Goal: Task Accomplishment & Management: Manage account settings

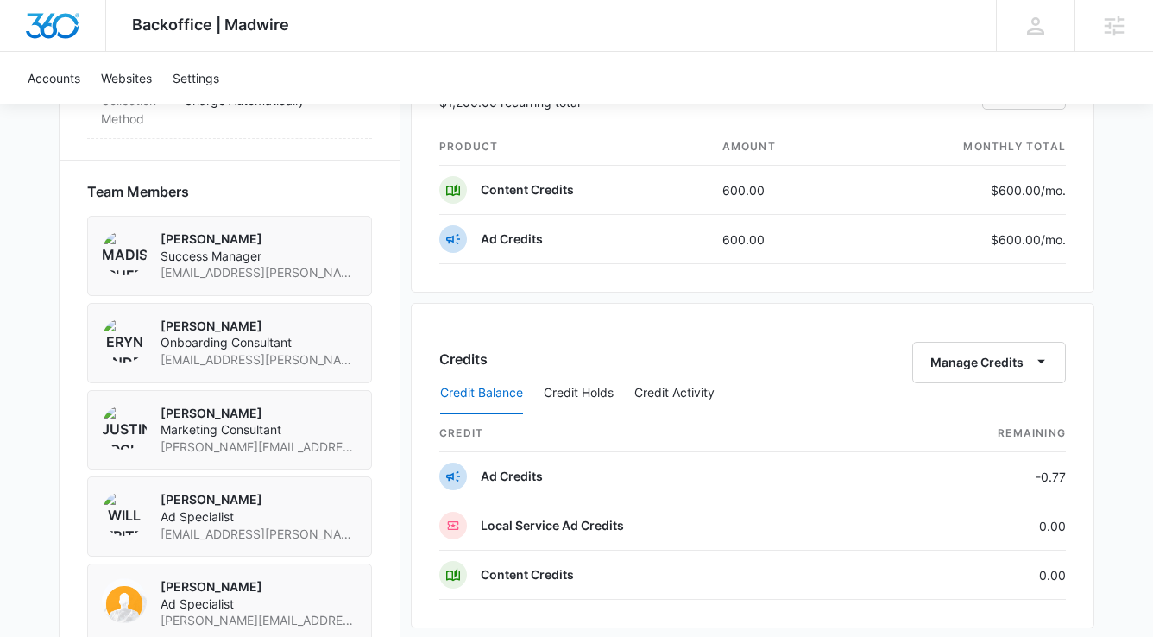
scroll to position [980, 0]
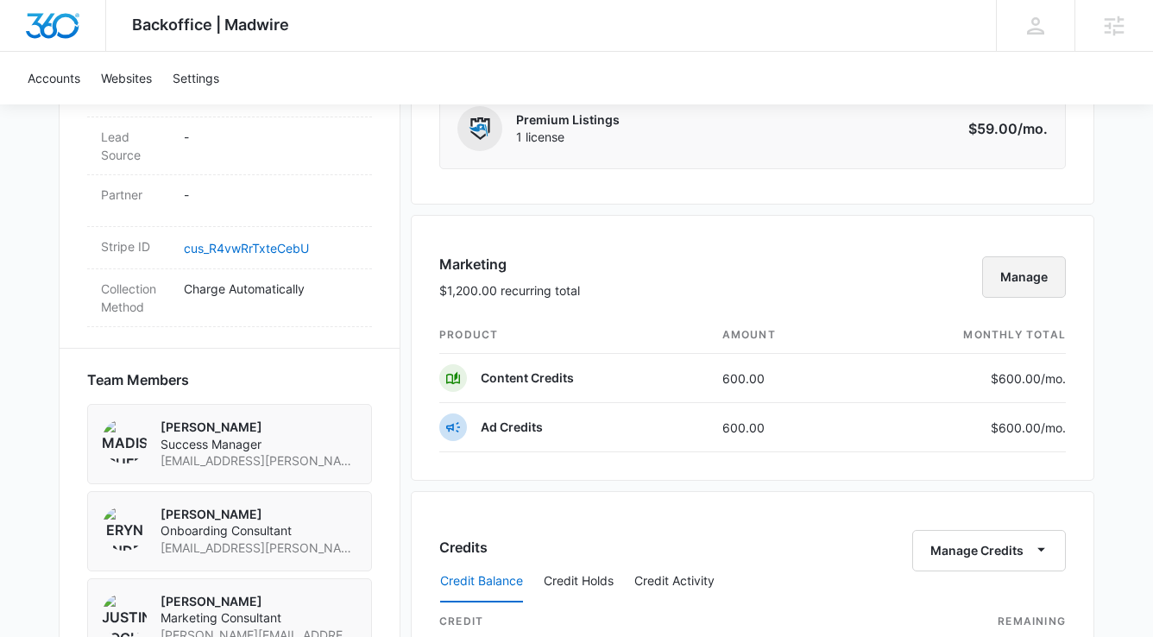
click at [1040, 274] on button "Manage" at bounding box center [1024, 276] width 84 height 41
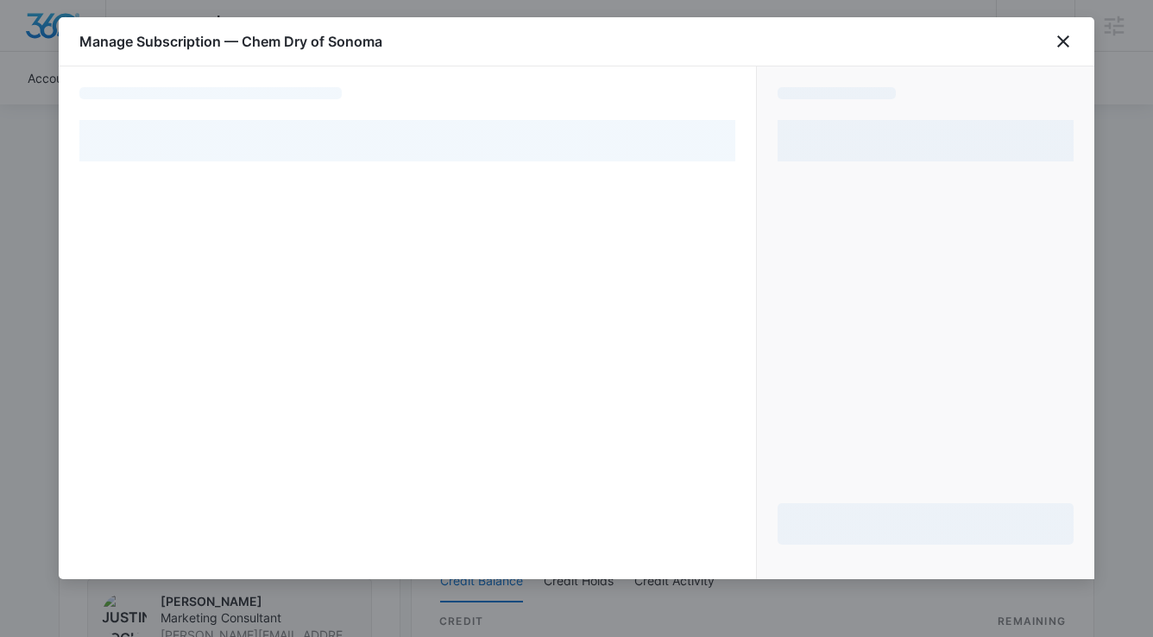
select select "pm_1S49JBA4n8RTgNjU6wadArZr"
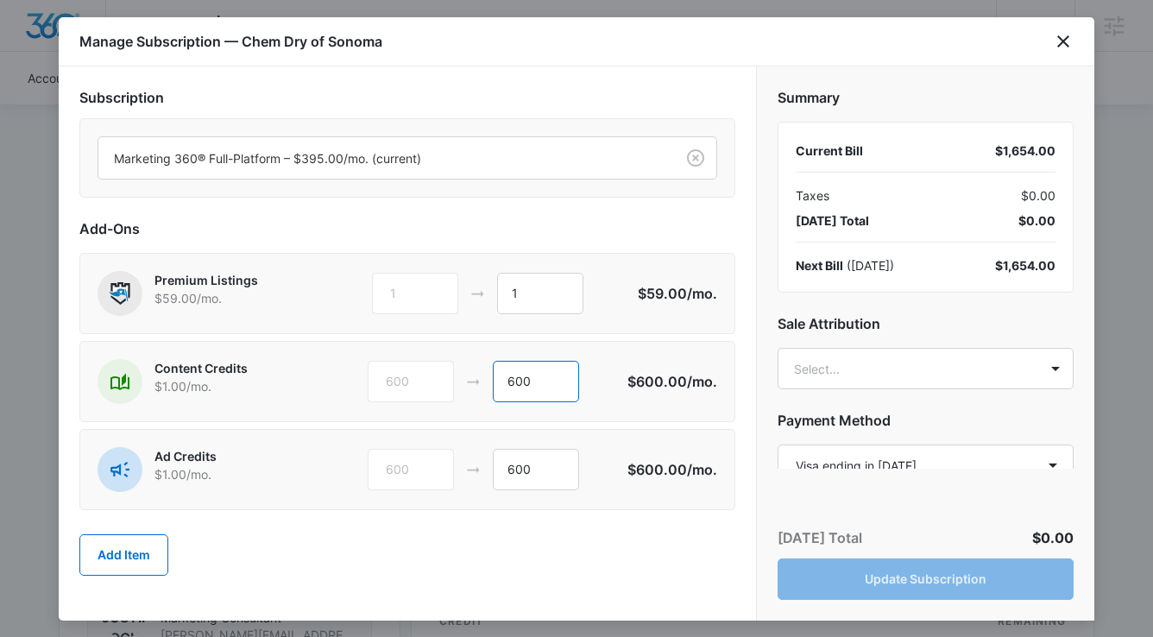
drag, startPoint x: 555, startPoint y: 385, endPoint x: 490, endPoint y: 383, distance: 64.7
click at [490, 383] on div "600 600" at bounding box center [497, 381] width 260 height 41
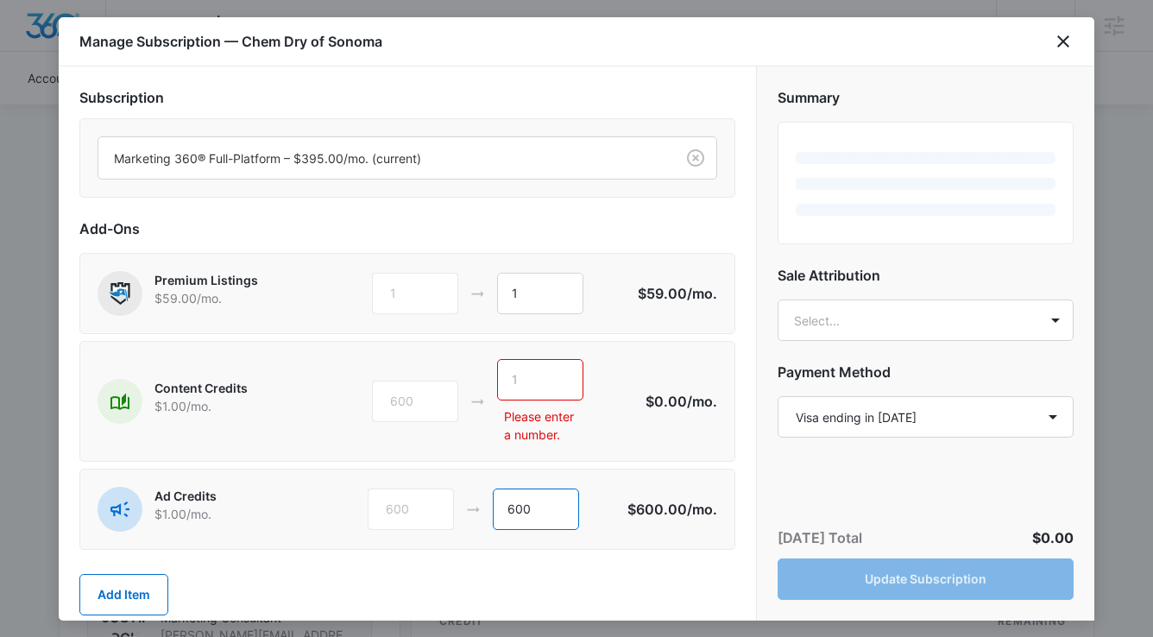
drag, startPoint x: 556, startPoint y: 506, endPoint x: 299, endPoint y: 506, distance: 256.2
click at [300, 506] on div "Ad Credits $1.00 /mo. 600 600" at bounding box center [362, 509] width 530 height 45
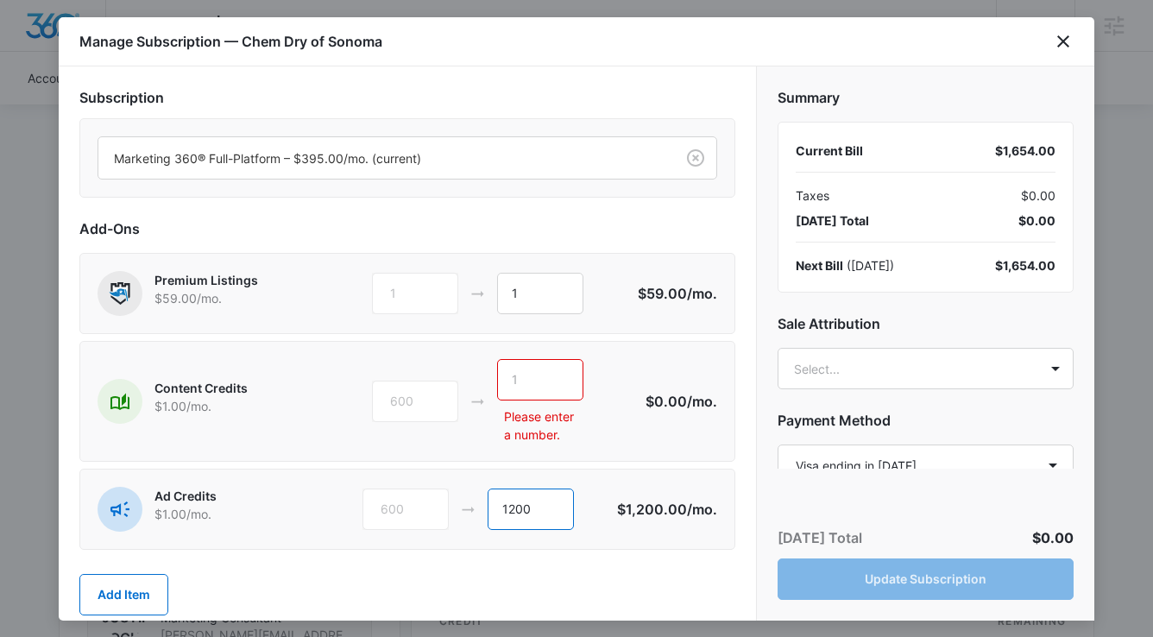
drag, startPoint x: 539, startPoint y: 508, endPoint x: 479, endPoint y: 509, distance: 60.4
click at [479, 509] on div "600 1200" at bounding box center [489, 508] width 254 height 41
type input "2400"
click at [529, 384] on input "text" at bounding box center [540, 379] width 86 height 41
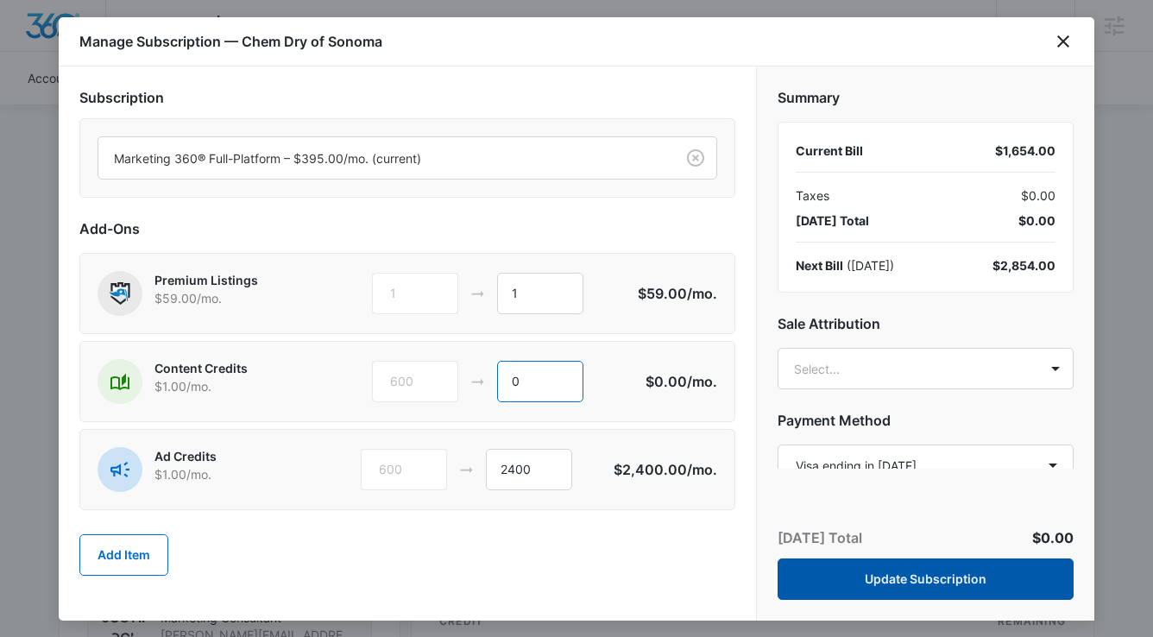
type input "0"
click at [828, 579] on button "Update Subscription" at bounding box center [925, 578] width 296 height 41
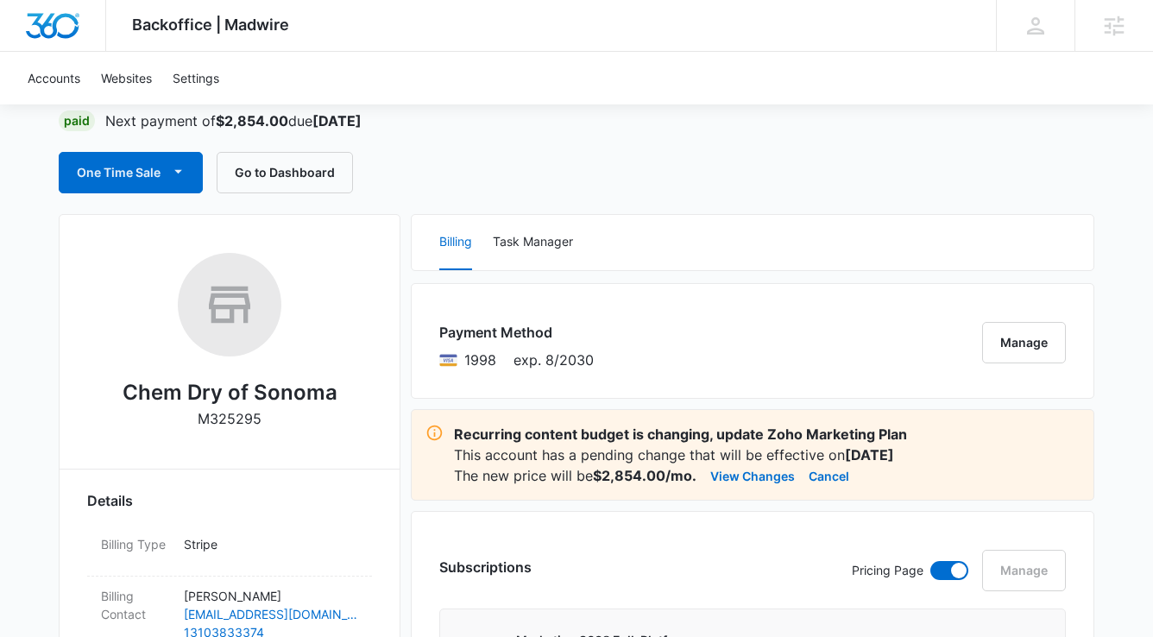
scroll to position [137, 0]
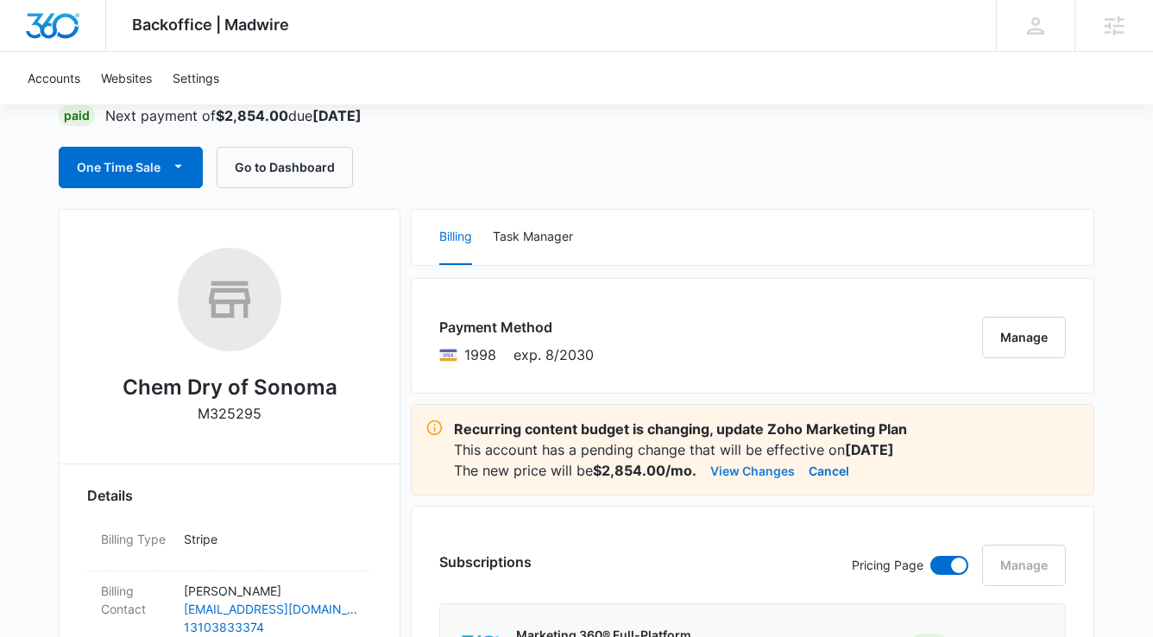
click at [737, 472] on button "View Changes" at bounding box center [752, 470] width 85 height 21
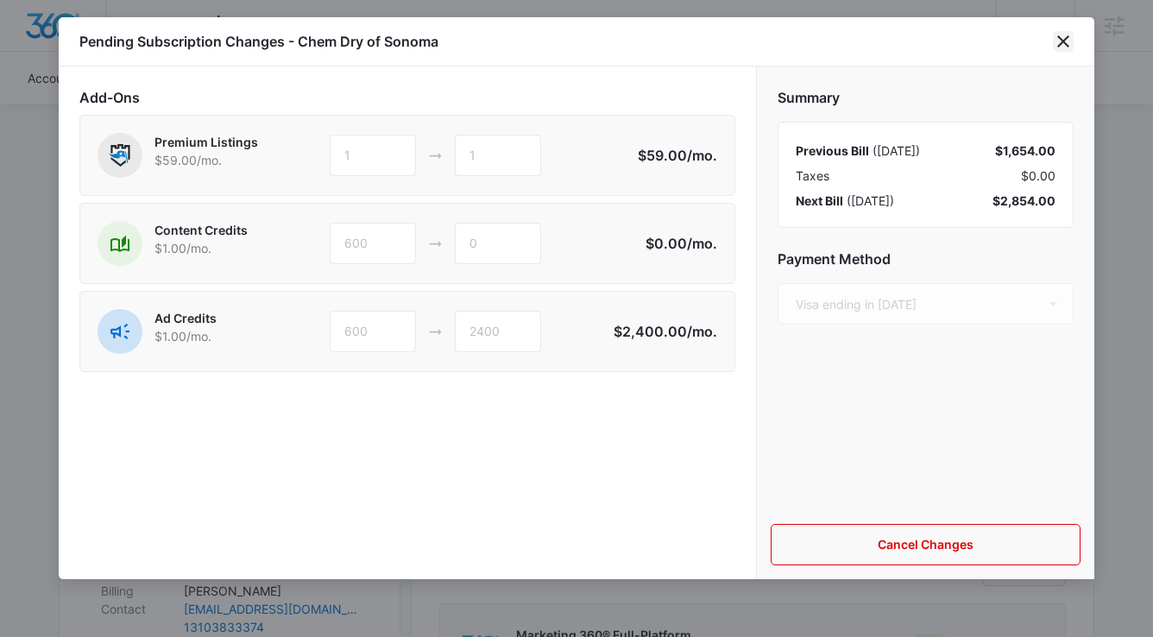
click at [1065, 36] on icon "close" at bounding box center [1062, 41] width 21 height 21
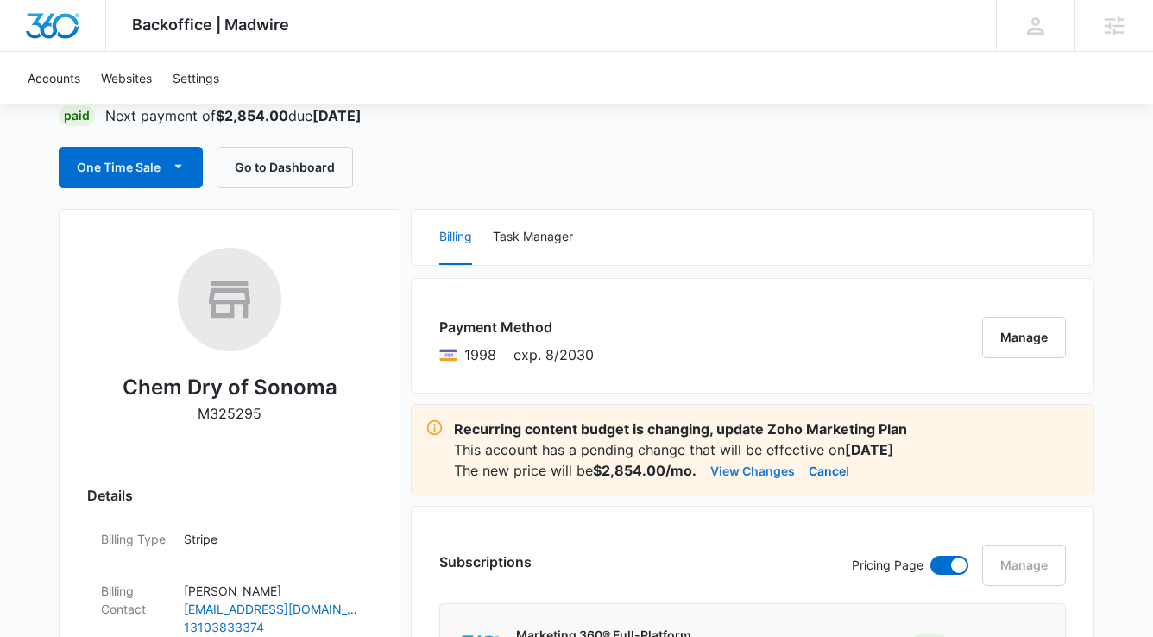
scroll to position [0, 0]
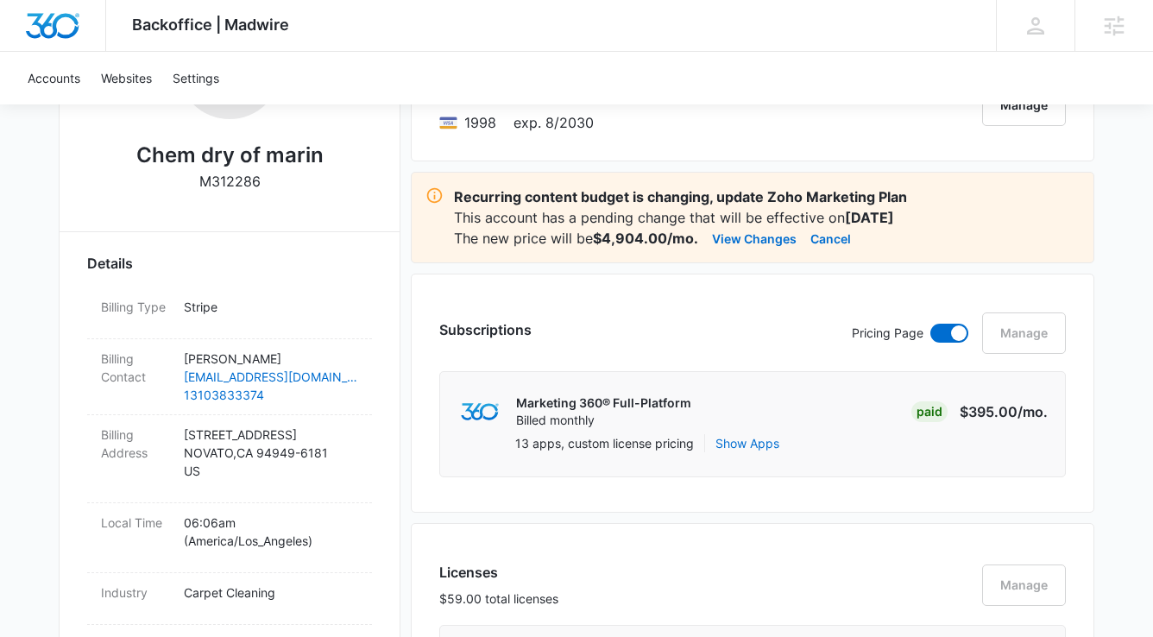
scroll to position [366, 0]
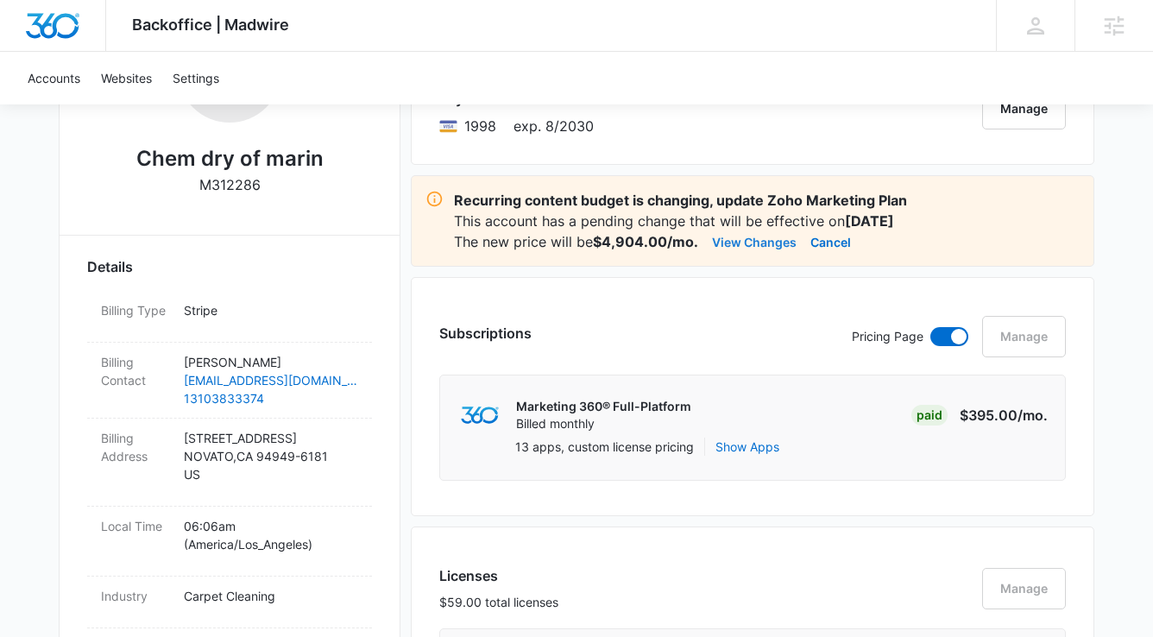
click at [783, 246] on button "View Changes" at bounding box center [754, 241] width 85 height 21
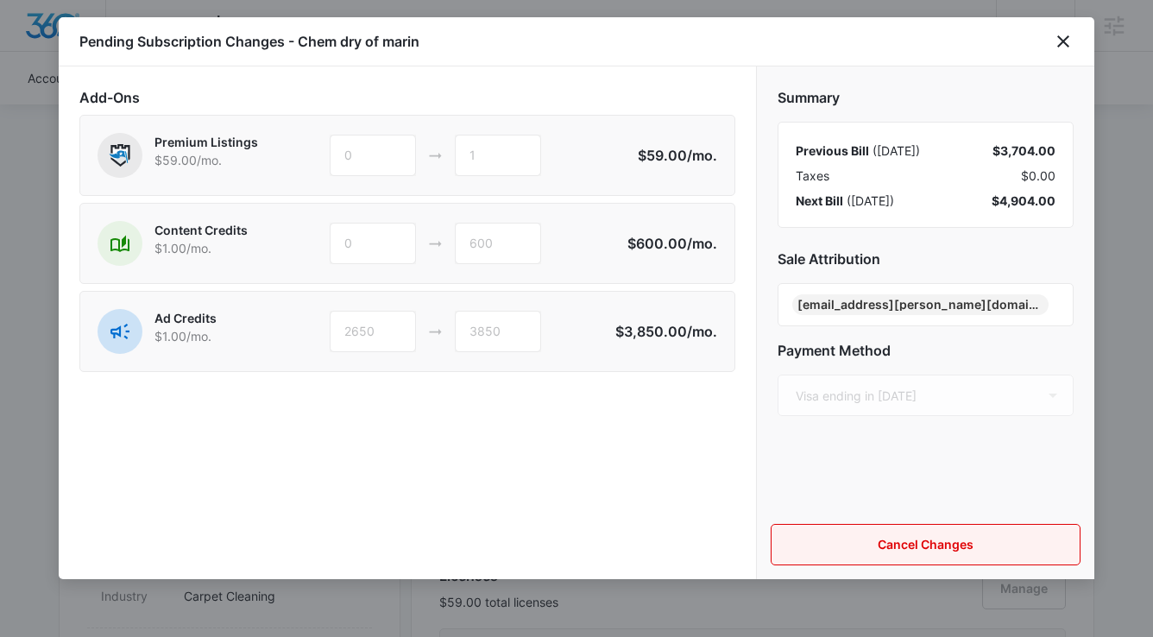
click at [904, 551] on button "Cancel Changes" at bounding box center [925, 544] width 310 height 41
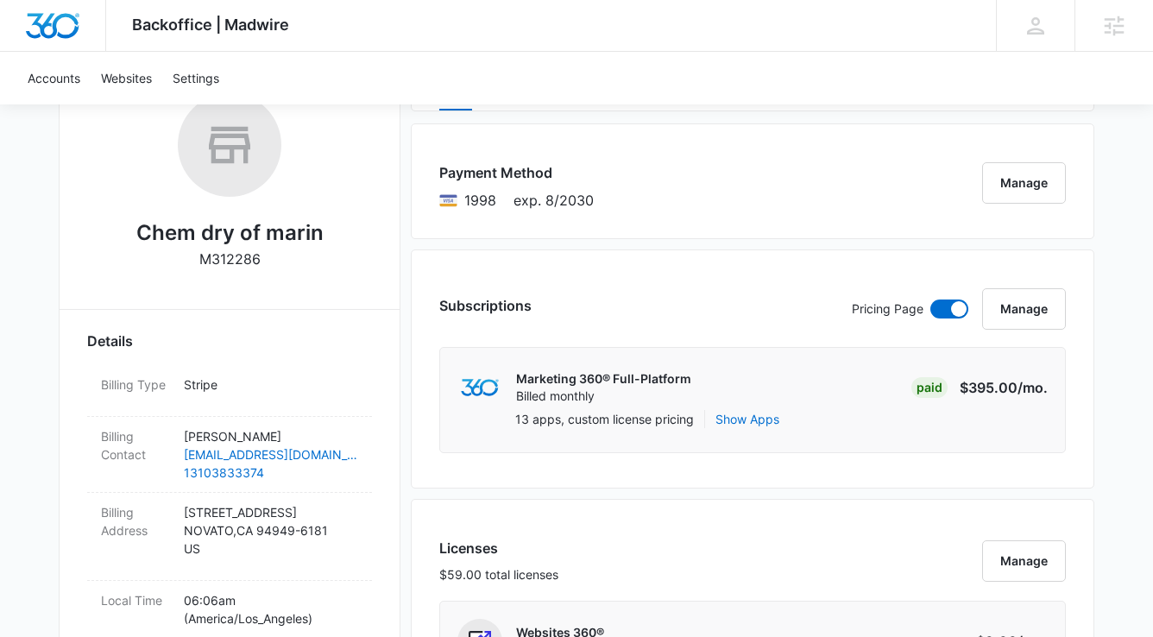
scroll to position [467, 0]
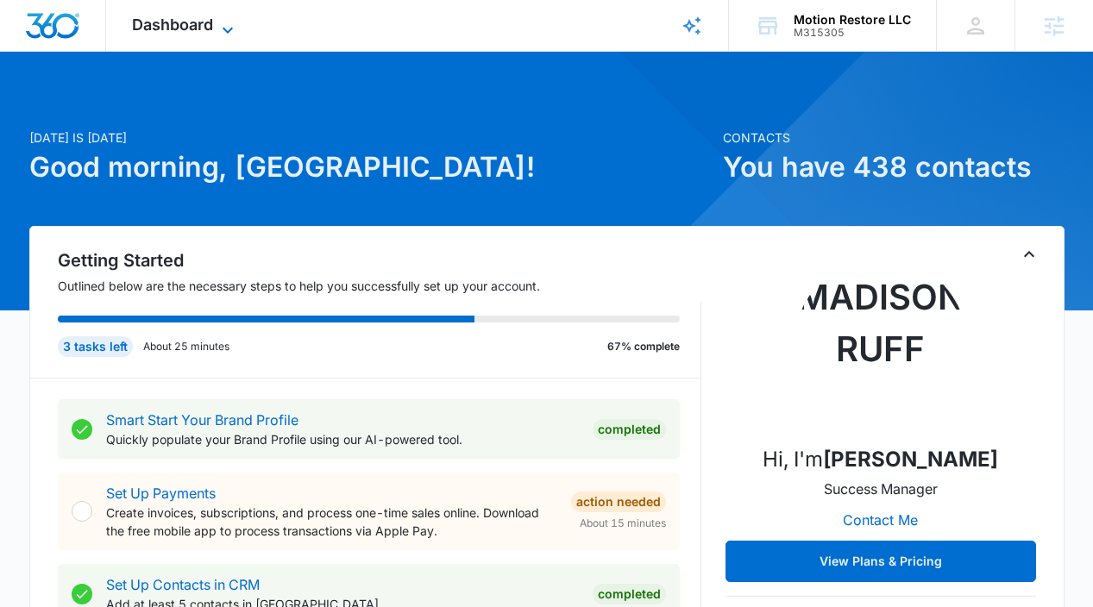
click at [196, 19] on span "Dashboard" at bounding box center [172, 25] width 81 height 18
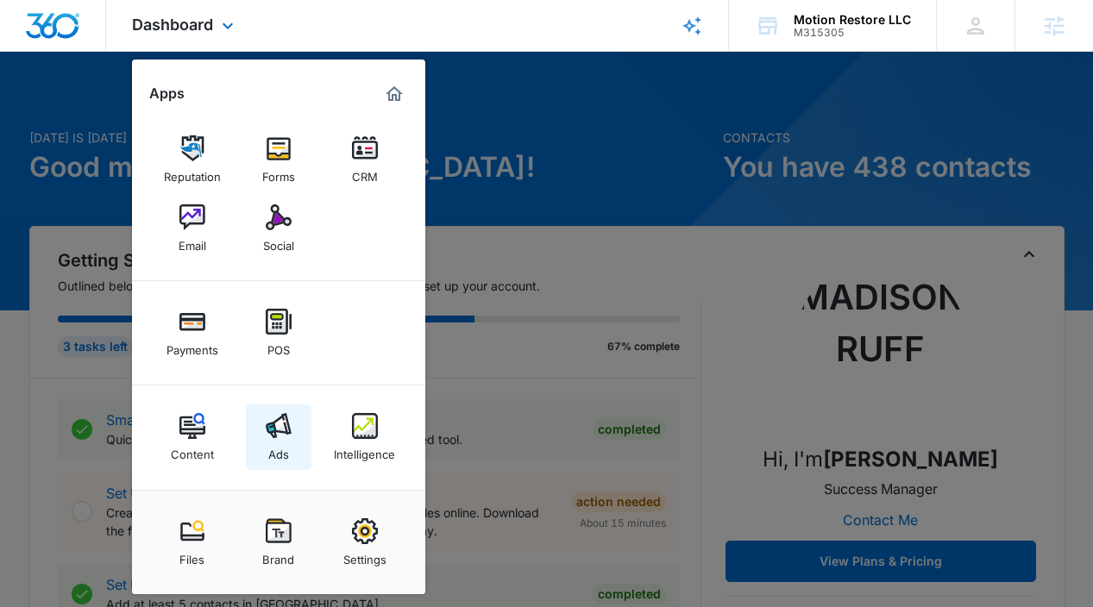
click at [287, 426] on img at bounding box center [279, 426] width 26 height 26
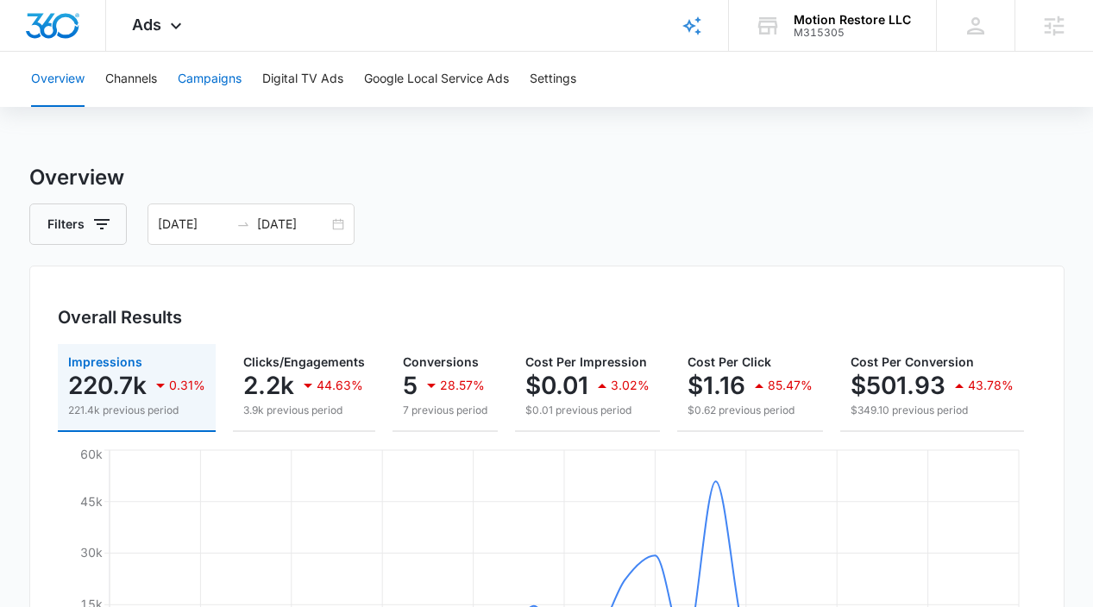
click at [223, 72] on button "Campaigns" at bounding box center [210, 79] width 64 height 55
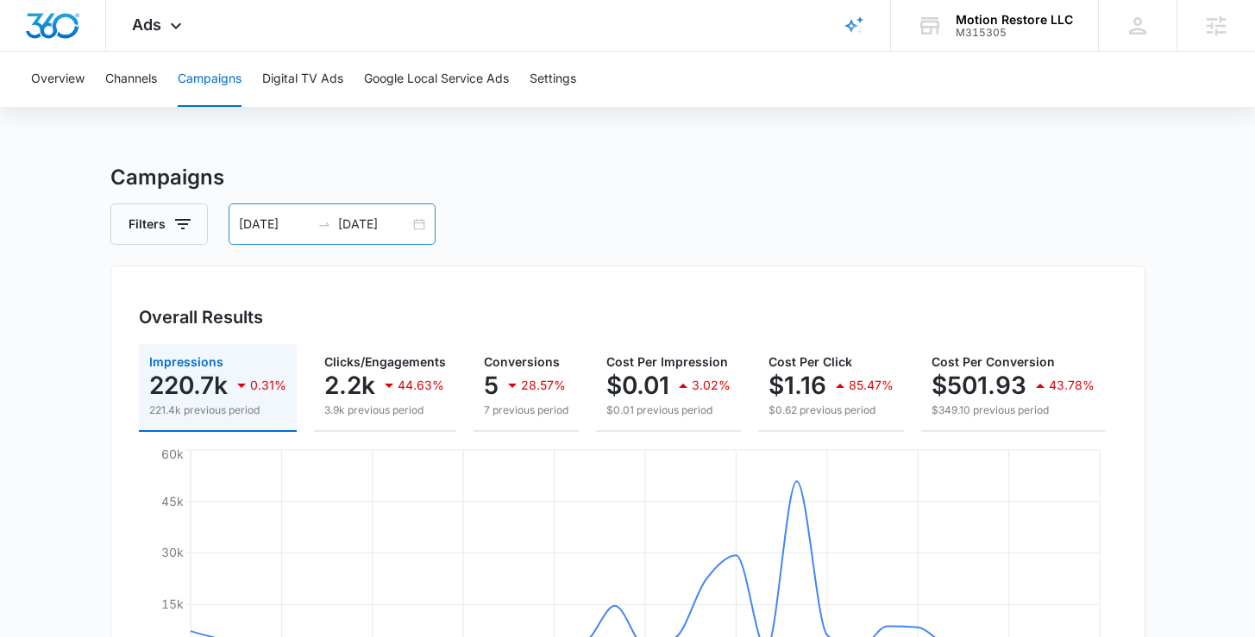
click at [419, 222] on div "09/07/2025 10/07/2025" at bounding box center [332, 224] width 207 height 41
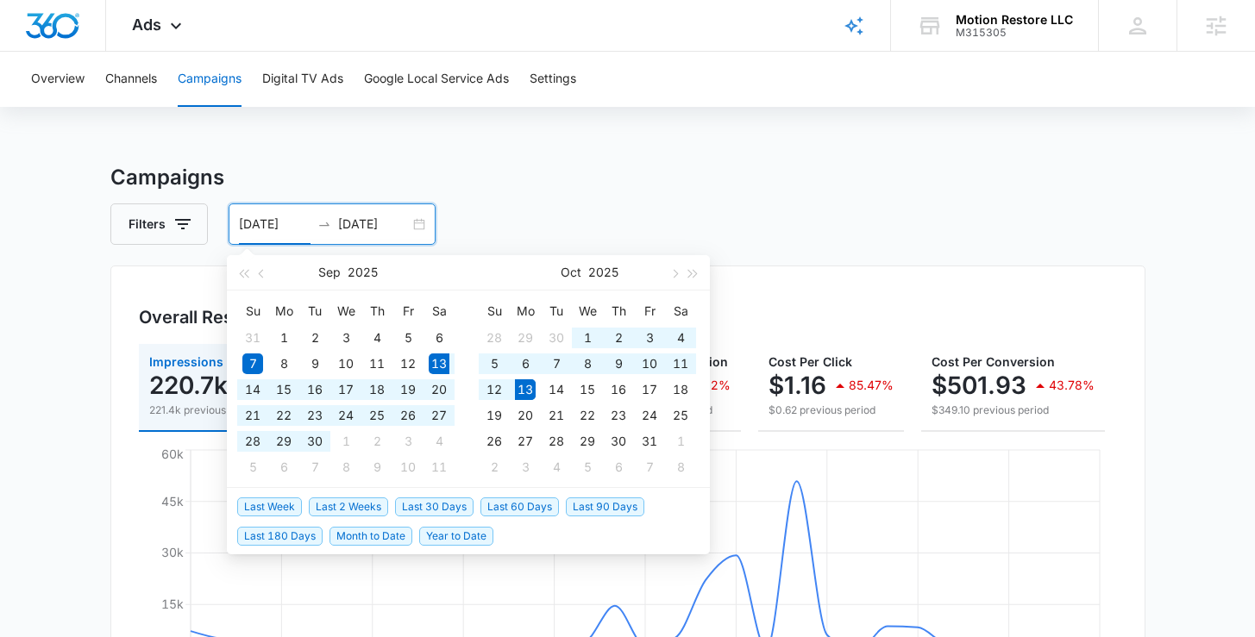
click at [451, 505] on span "Last 30 Days" at bounding box center [434, 507] width 79 height 19
type input "09/13/2025"
type input "10/13/2025"
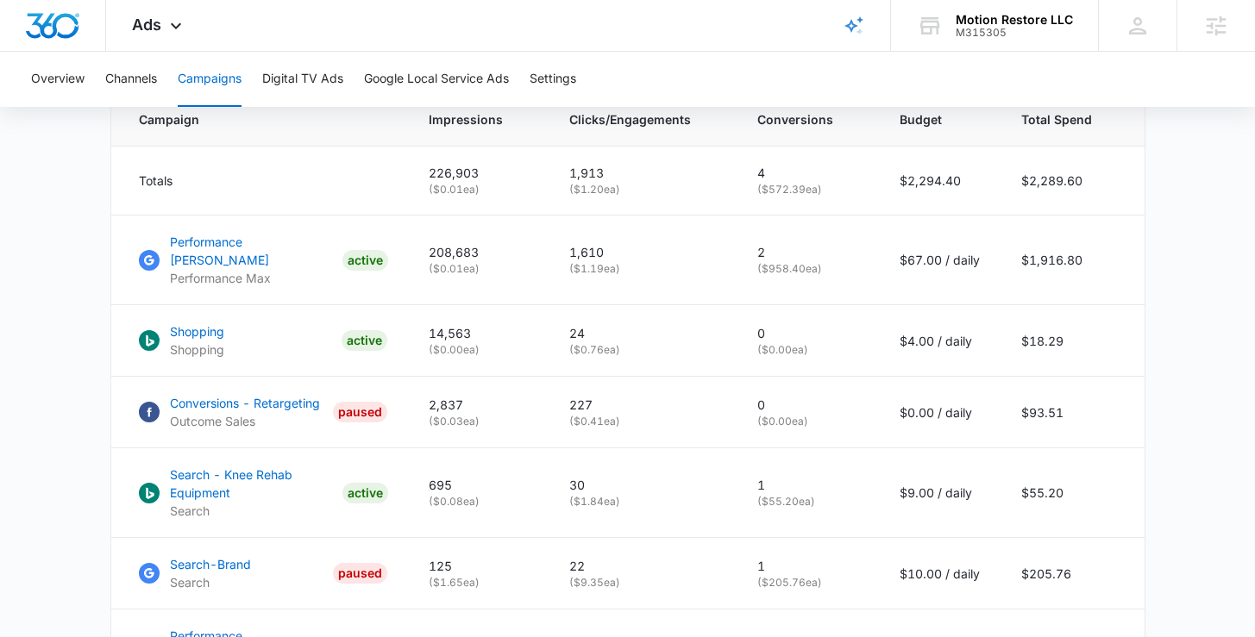
scroll to position [751, 0]
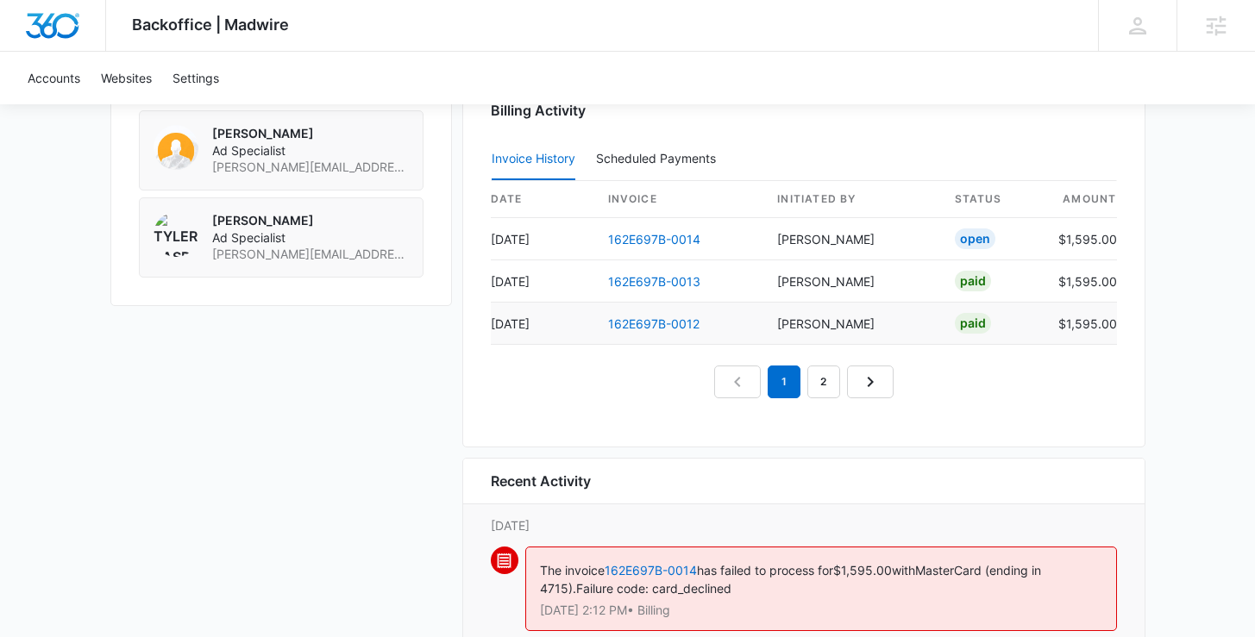
scroll to position [1658, 0]
click at [674, 232] on link "162E697B-0014" at bounding box center [654, 238] width 92 height 15
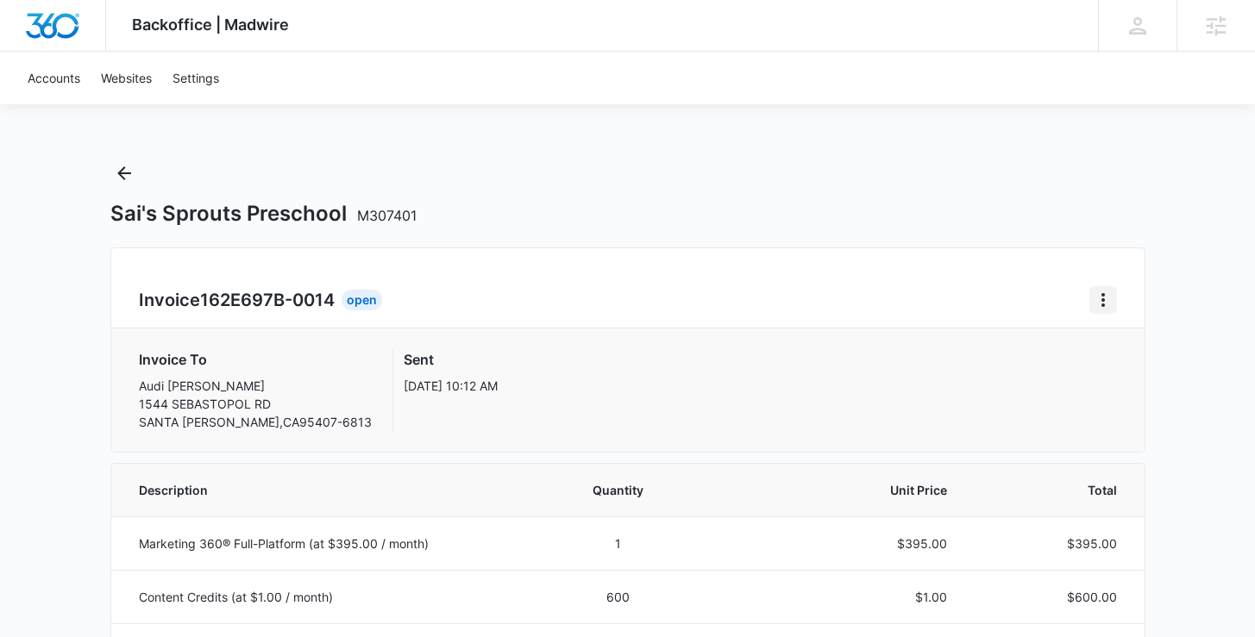
click at [1107, 303] on icon "Home" at bounding box center [1103, 300] width 21 height 21
click at [1130, 334] on div "Download Invoice" at bounding box center [1172, 348] width 164 height 55
click at [1133, 343] on div "Invoice To Audi Farias 1544 SEBASTOPOL RD SANTA ROSA , CA 95407-6813 Sent Oct 3…" at bounding box center [627, 390] width 1033 height 123
click at [1105, 287] on button "Home" at bounding box center [1104, 300] width 28 height 28
click at [1137, 341] on link "Download Invoice" at bounding box center [1161, 348] width 100 height 15
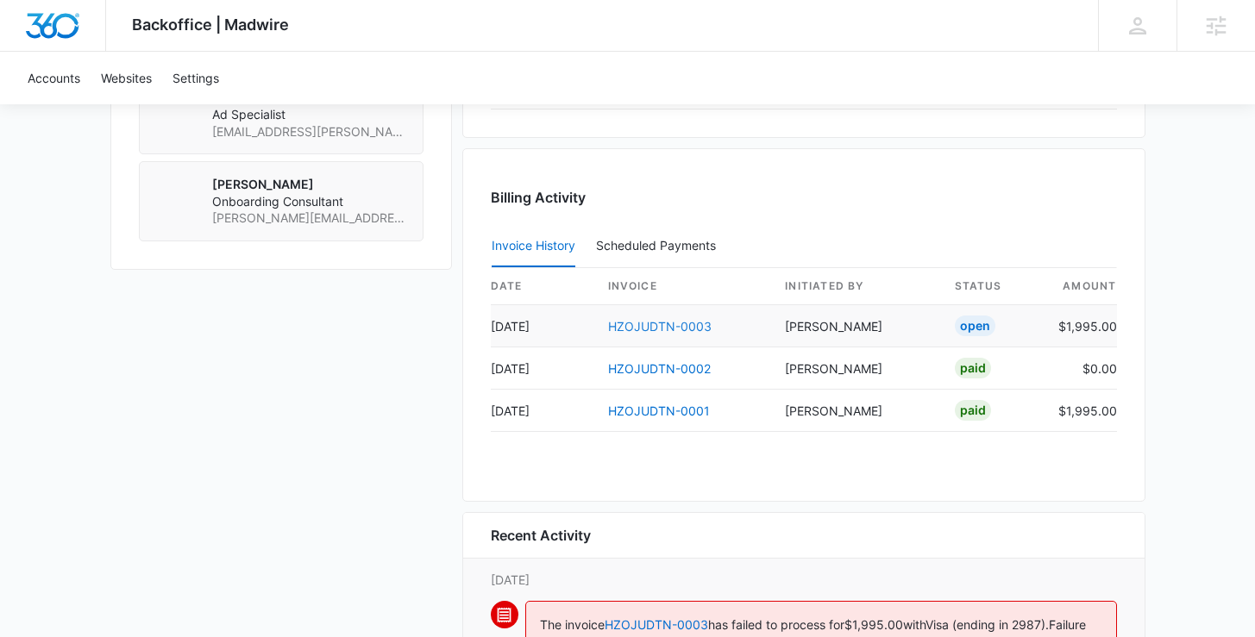
scroll to position [1572, 0]
click at [669, 324] on link "HZOJUDTN-0003" at bounding box center [660, 324] width 104 height 15
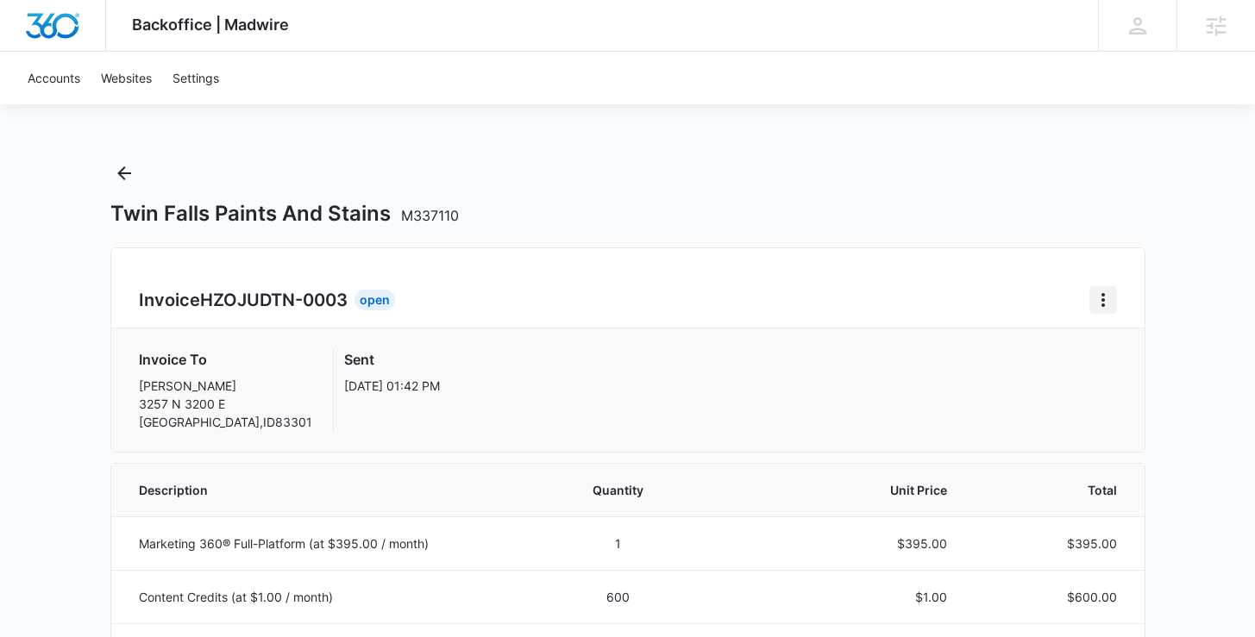
click at [1108, 311] on button "Home" at bounding box center [1104, 300] width 28 height 28
click at [1122, 341] on link "Download Invoice" at bounding box center [1161, 348] width 100 height 15
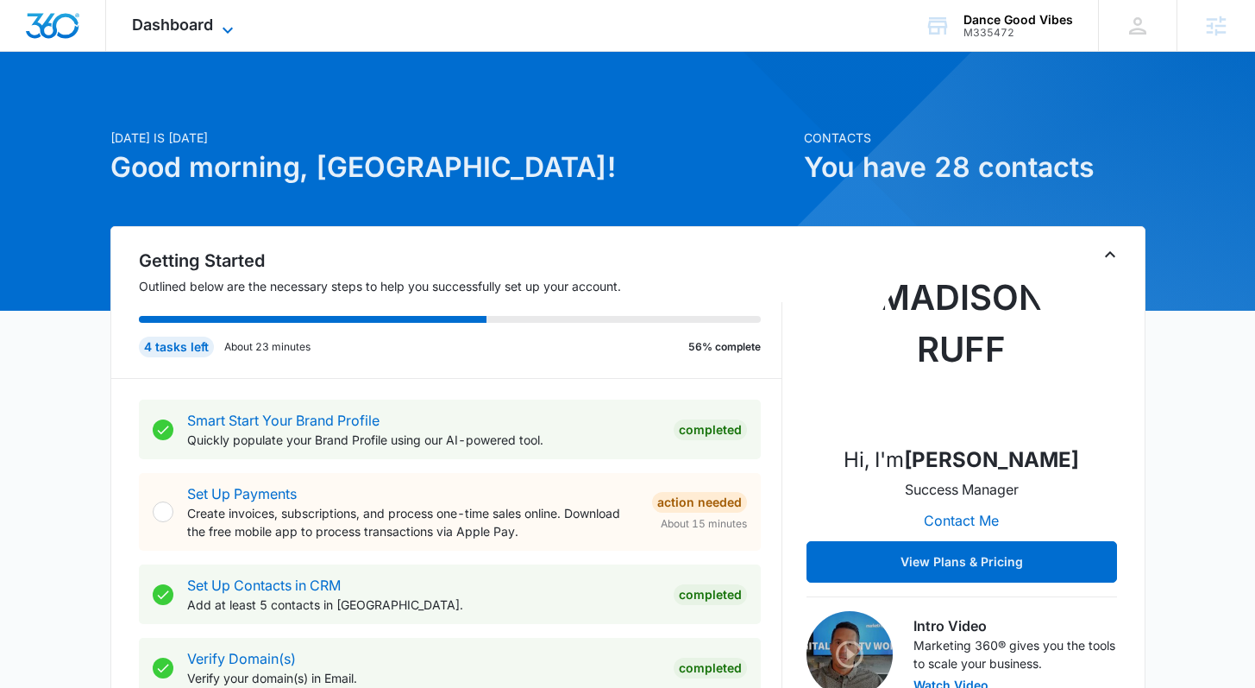
click at [179, 17] on span "Dashboard" at bounding box center [172, 25] width 81 height 18
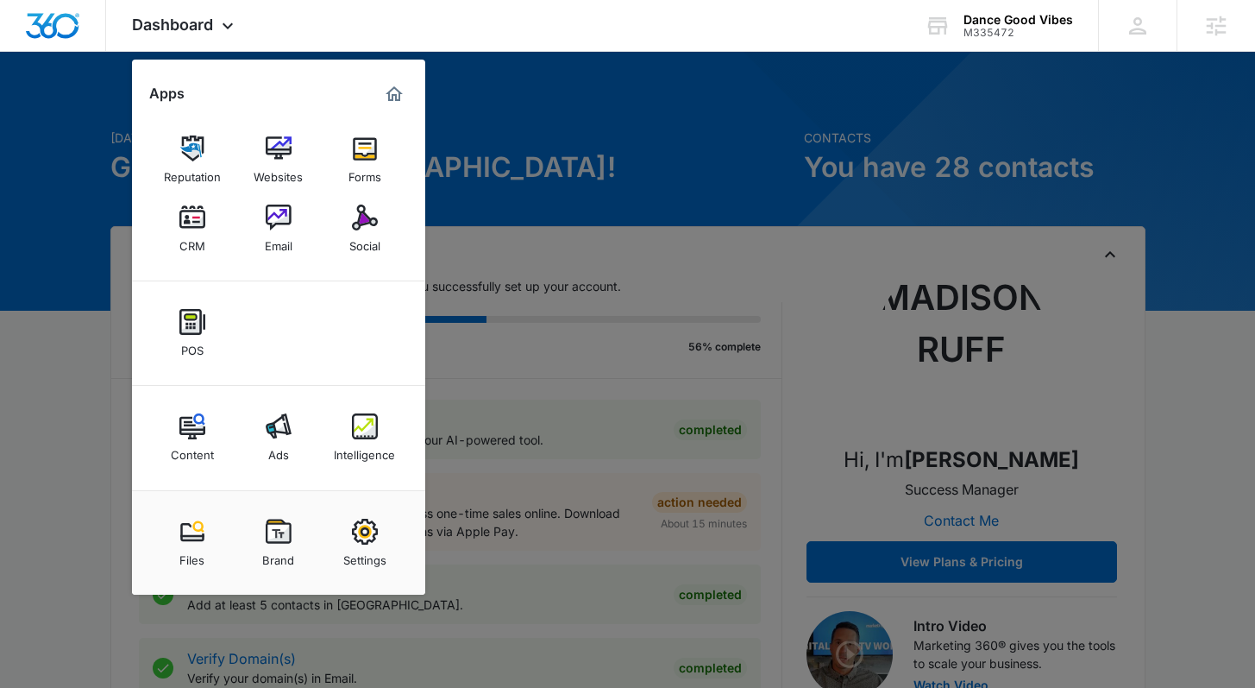
click at [466, 191] on div at bounding box center [627, 344] width 1255 height 688
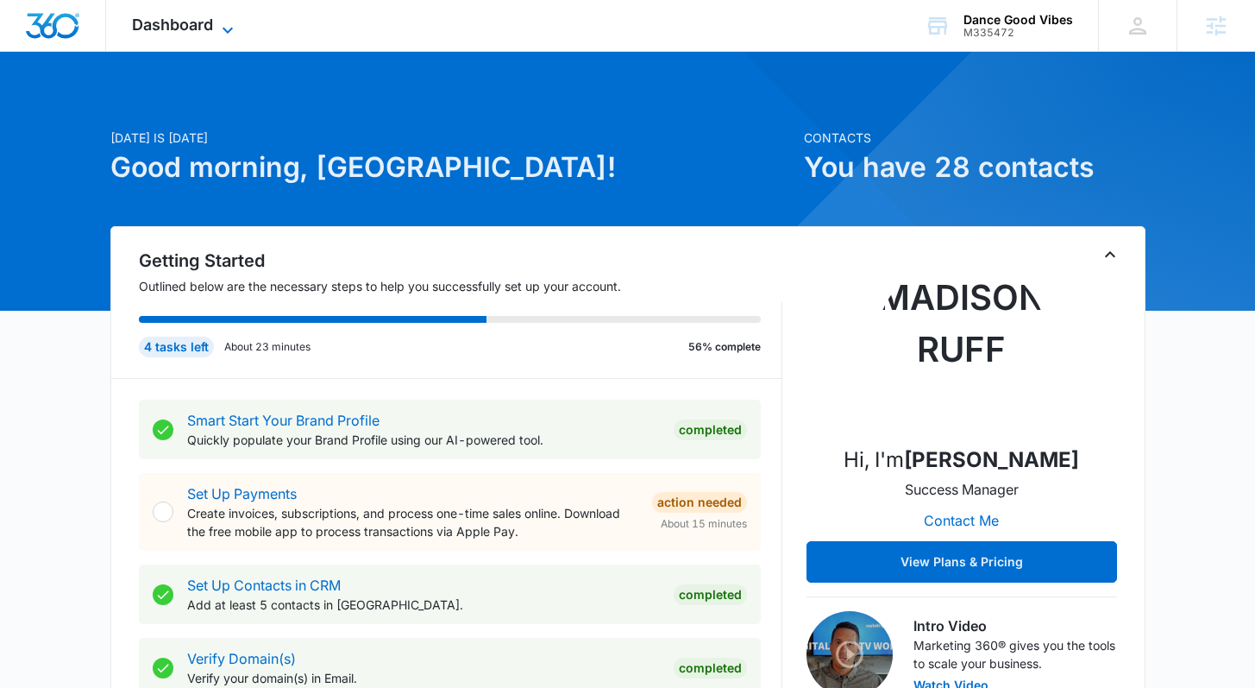
click at [223, 20] on icon at bounding box center [227, 30] width 21 height 21
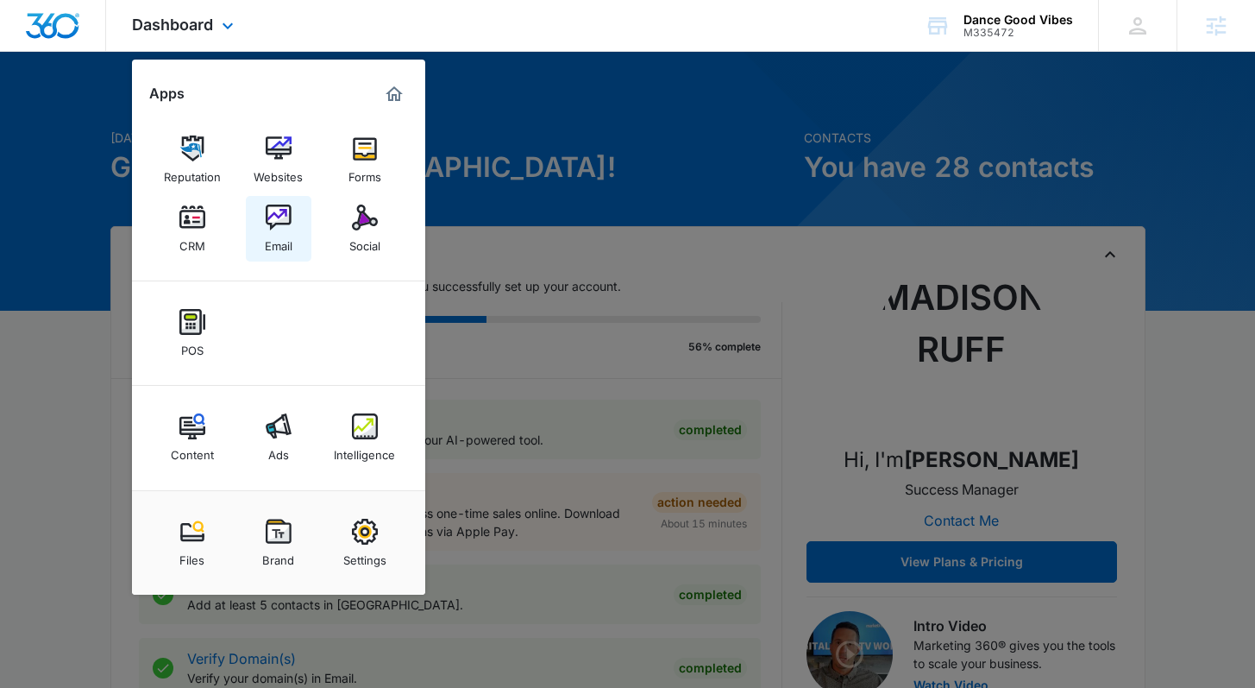
click at [294, 247] on link "Email" at bounding box center [279, 229] width 66 height 66
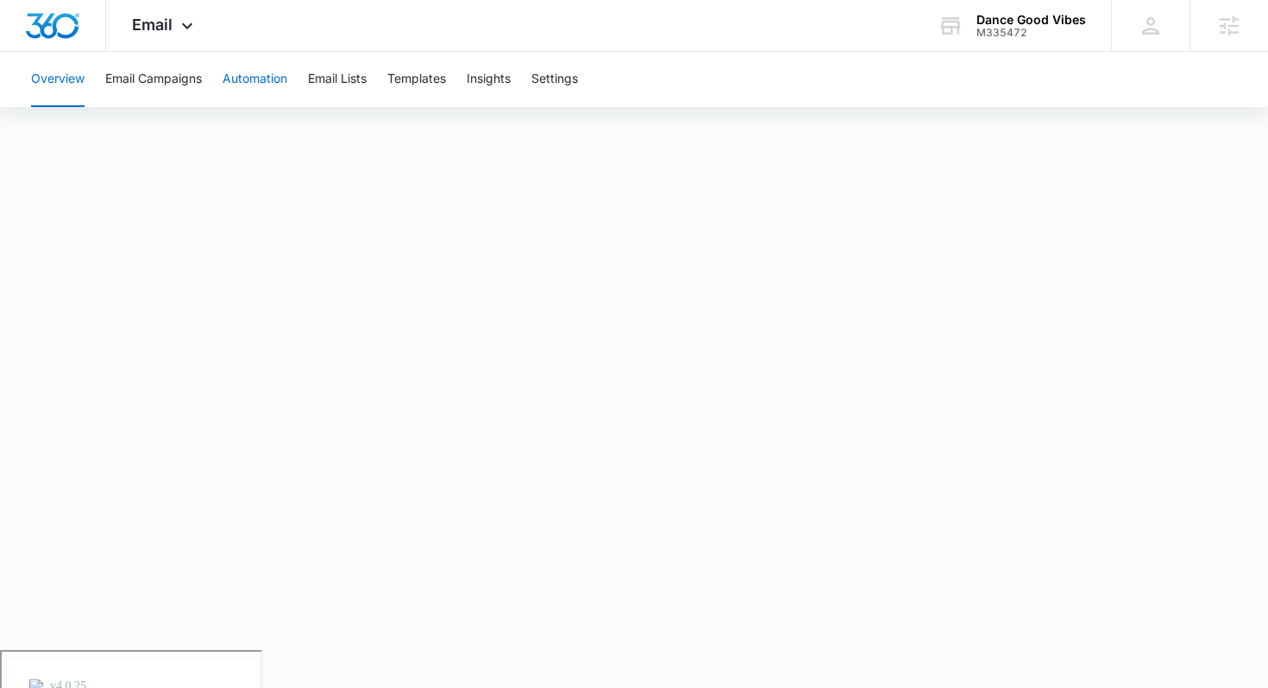
click at [242, 76] on button "Automation" at bounding box center [255, 79] width 65 height 55
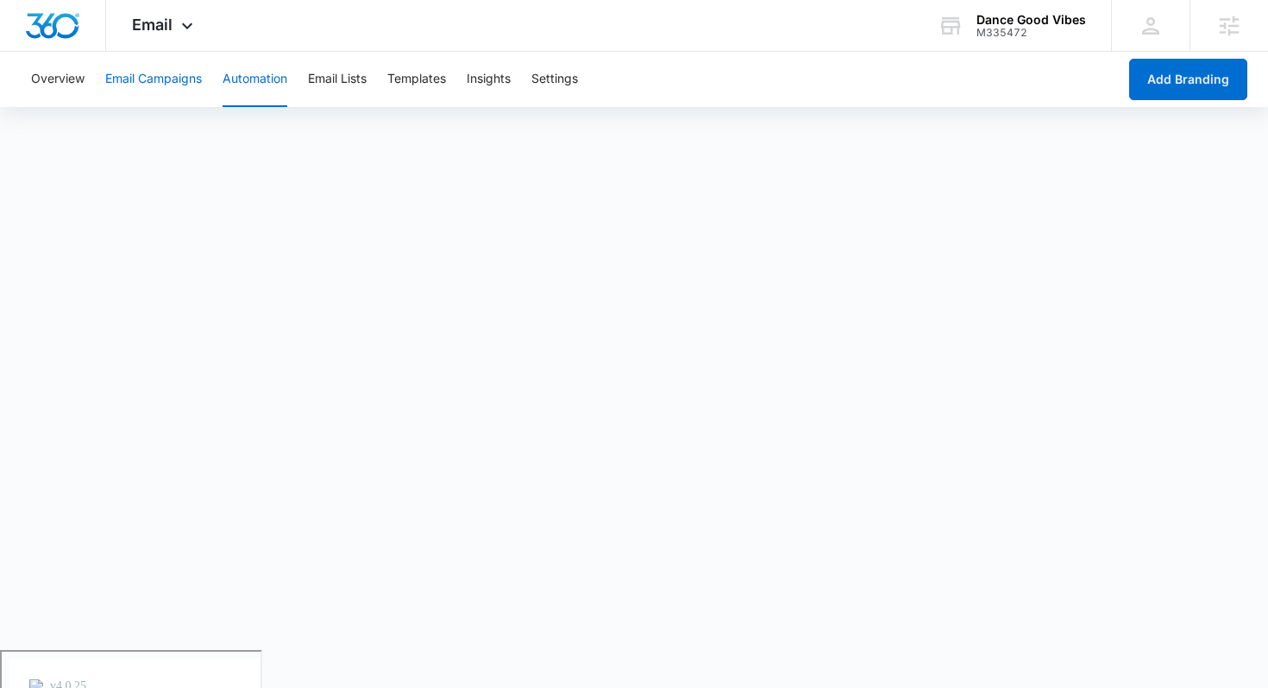
click at [161, 78] on button "Email Campaigns" at bounding box center [153, 79] width 97 height 55
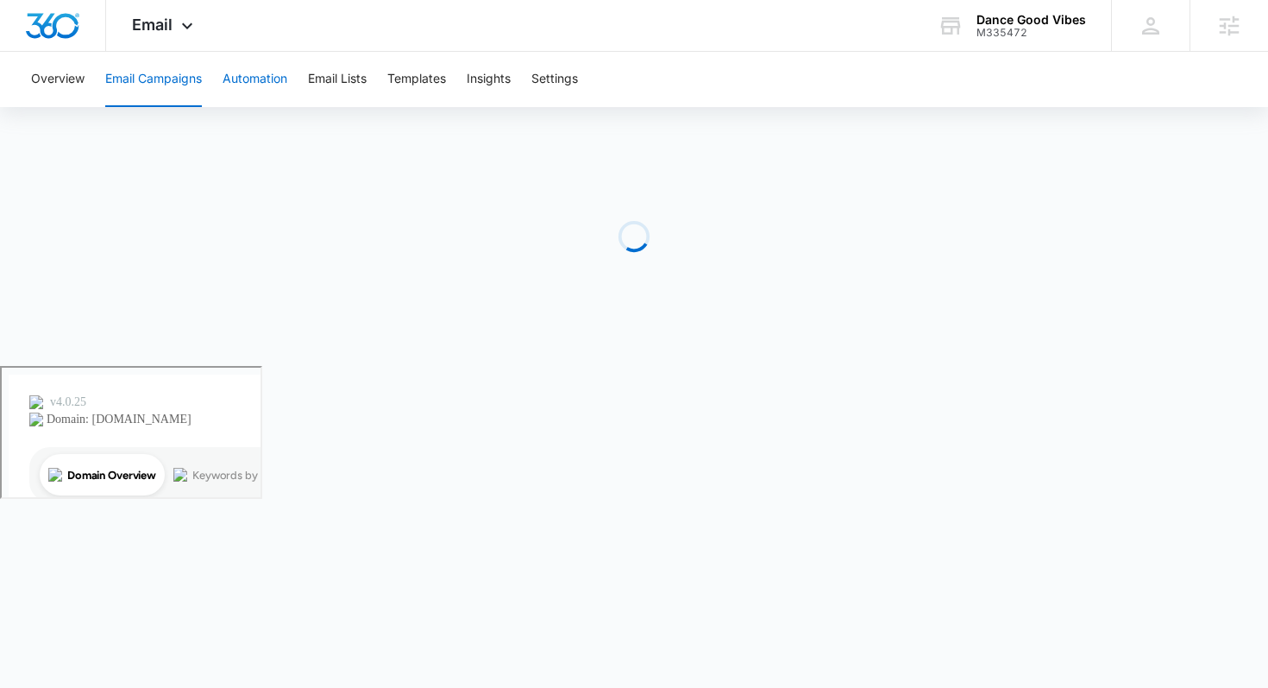
click at [248, 83] on button "Automation" at bounding box center [255, 79] width 65 height 55
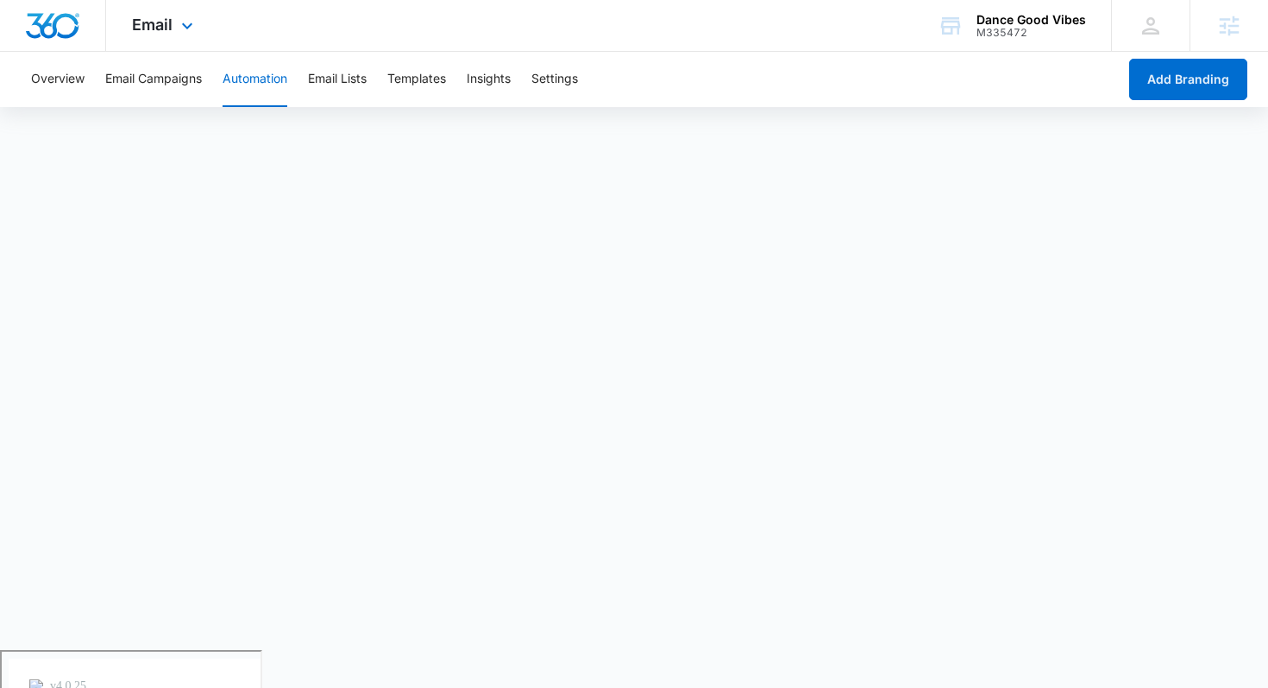
click at [146, 6] on div "Email Apps Reputation Websites Forms CRM Email Social POS Content Ads Intellige…" at bounding box center [164, 25] width 117 height 51
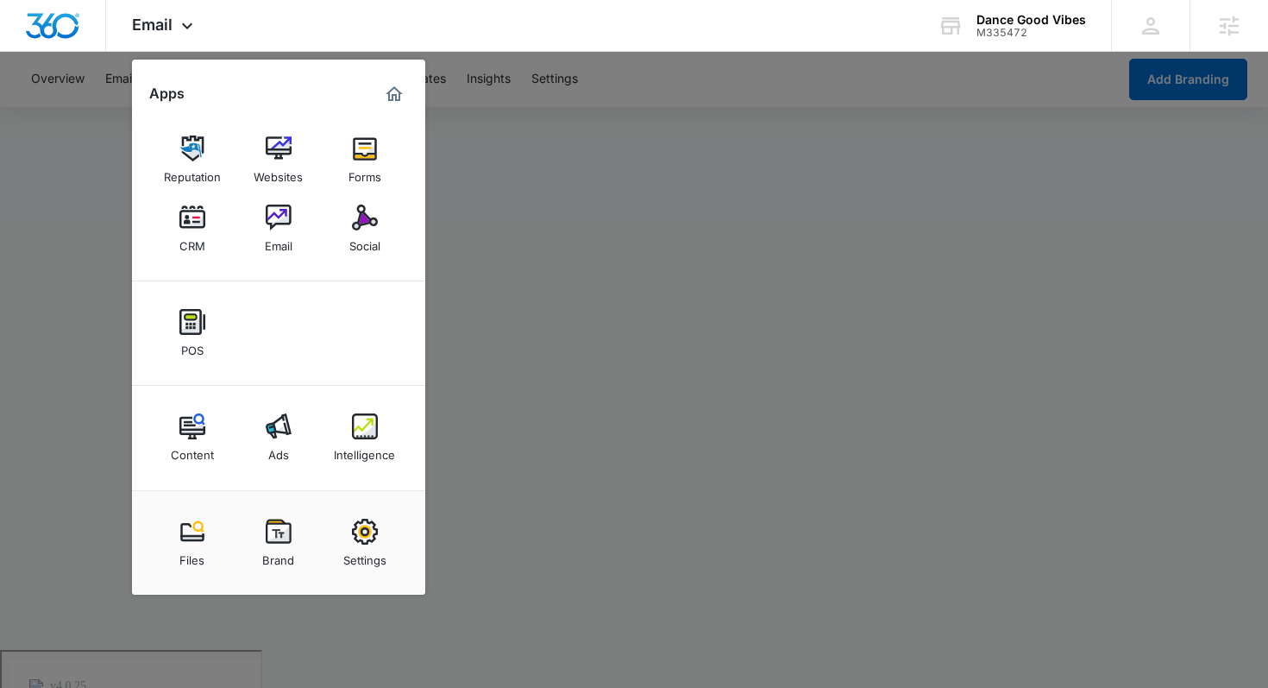
click at [554, 233] on div at bounding box center [634, 344] width 1268 height 688
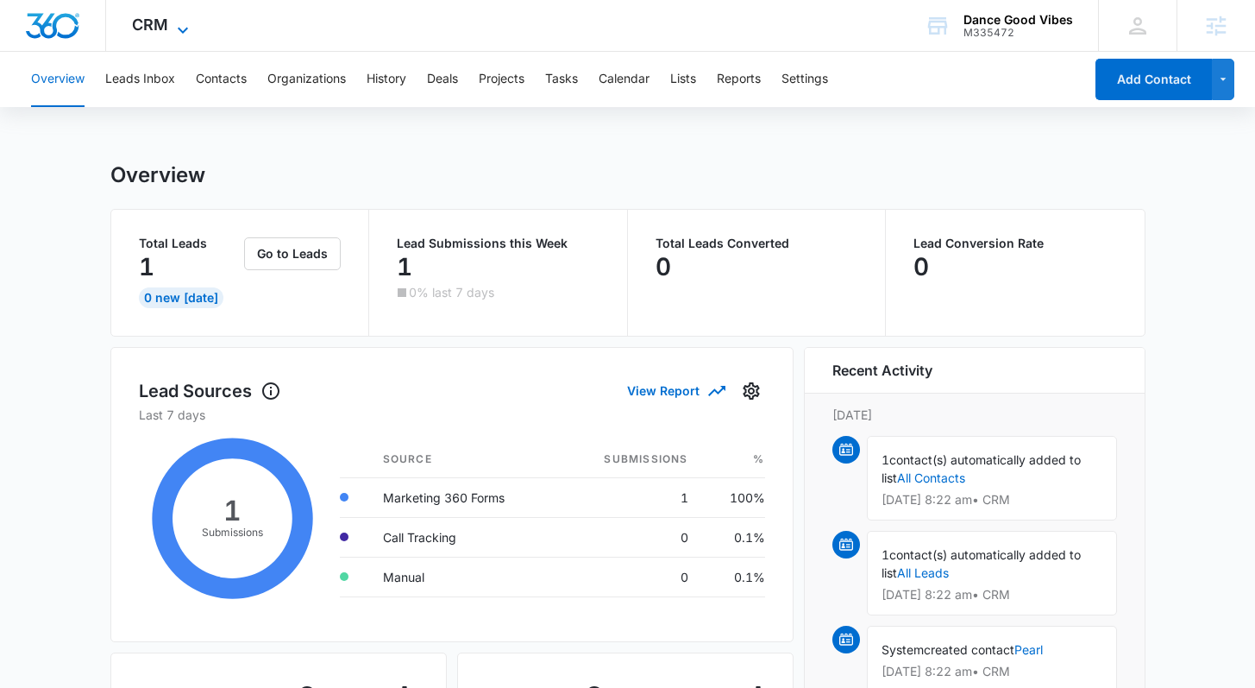
click at [176, 26] on icon at bounding box center [183, 30] width 21 height 21
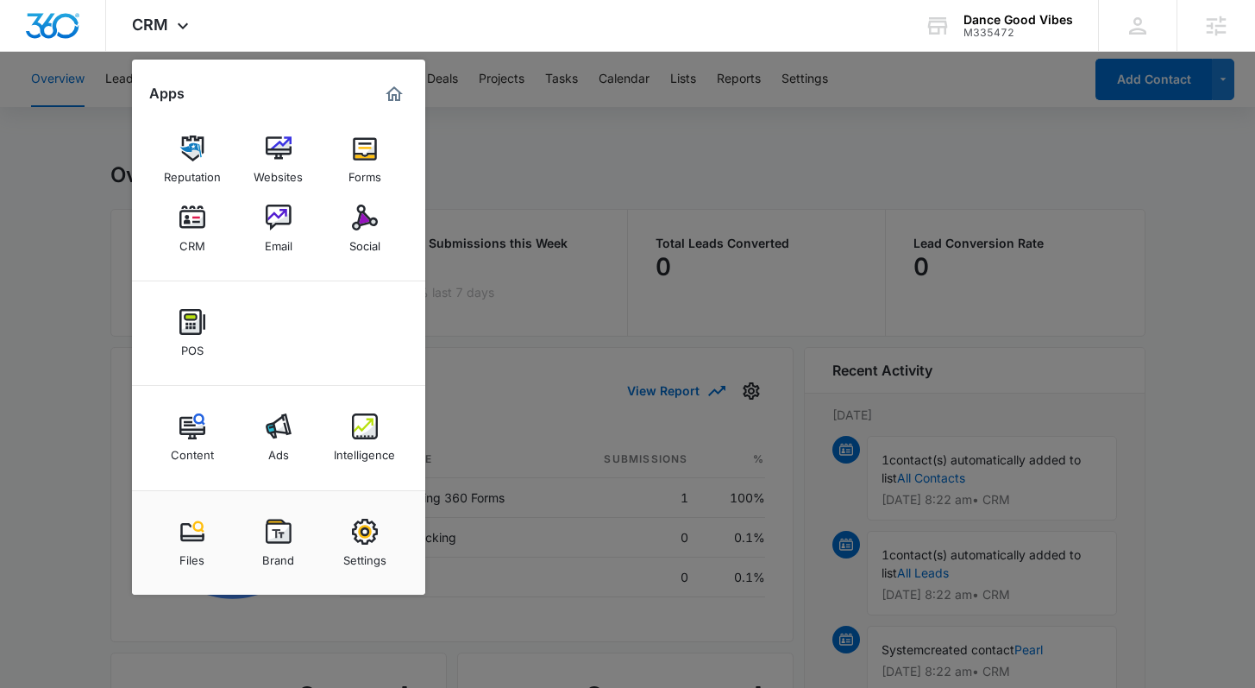
click at [695, 212] on div at bounding box center [627, 344] width 1255 height 688
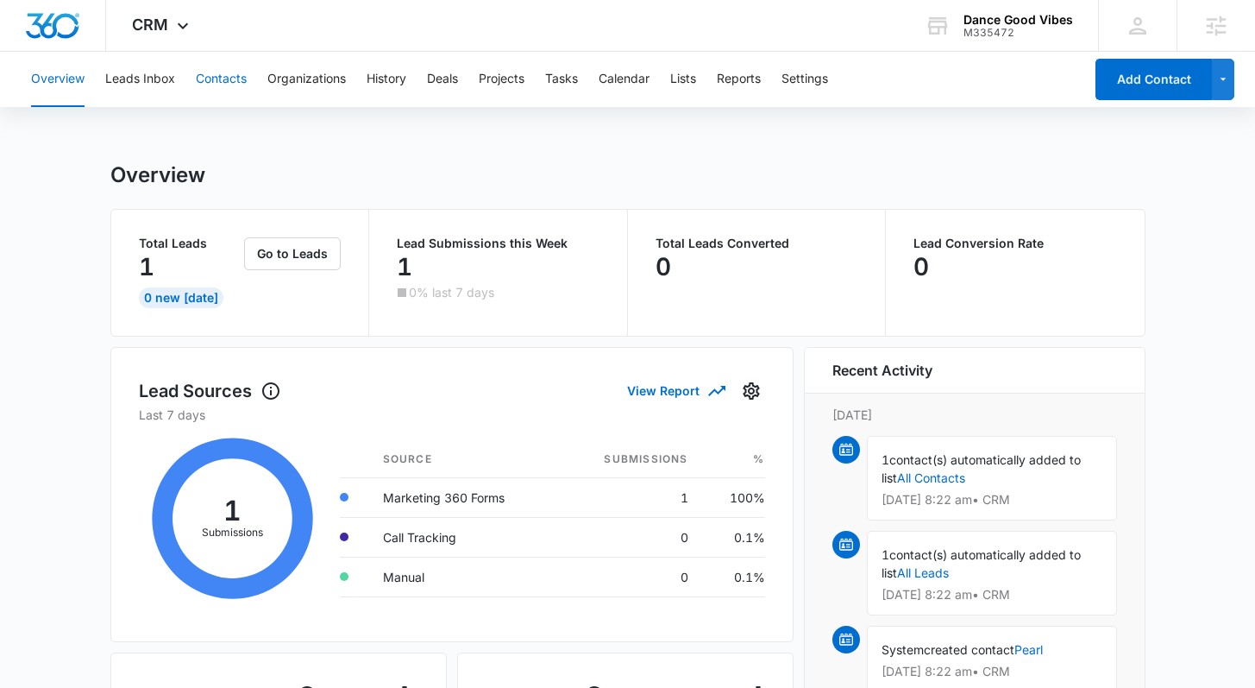
click at [196, 80] on button "Contacts" at bounding box center [221, 79] width 51 height 55
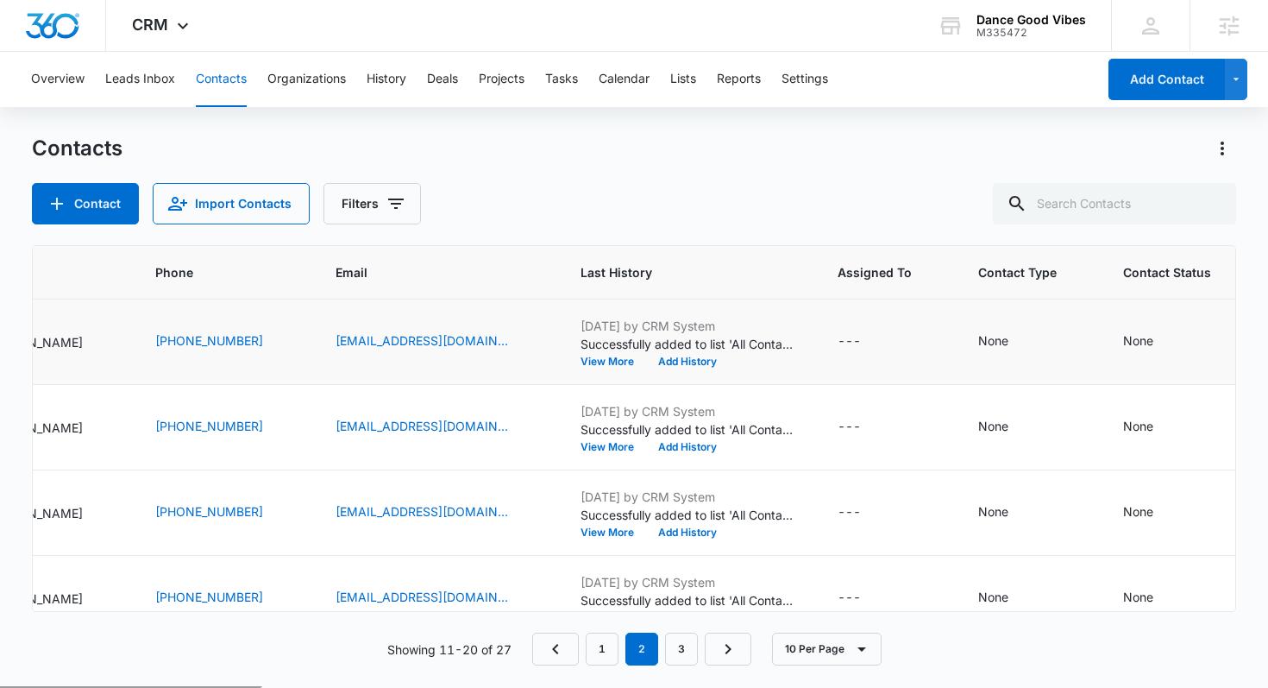
scroll to position [0, 336]
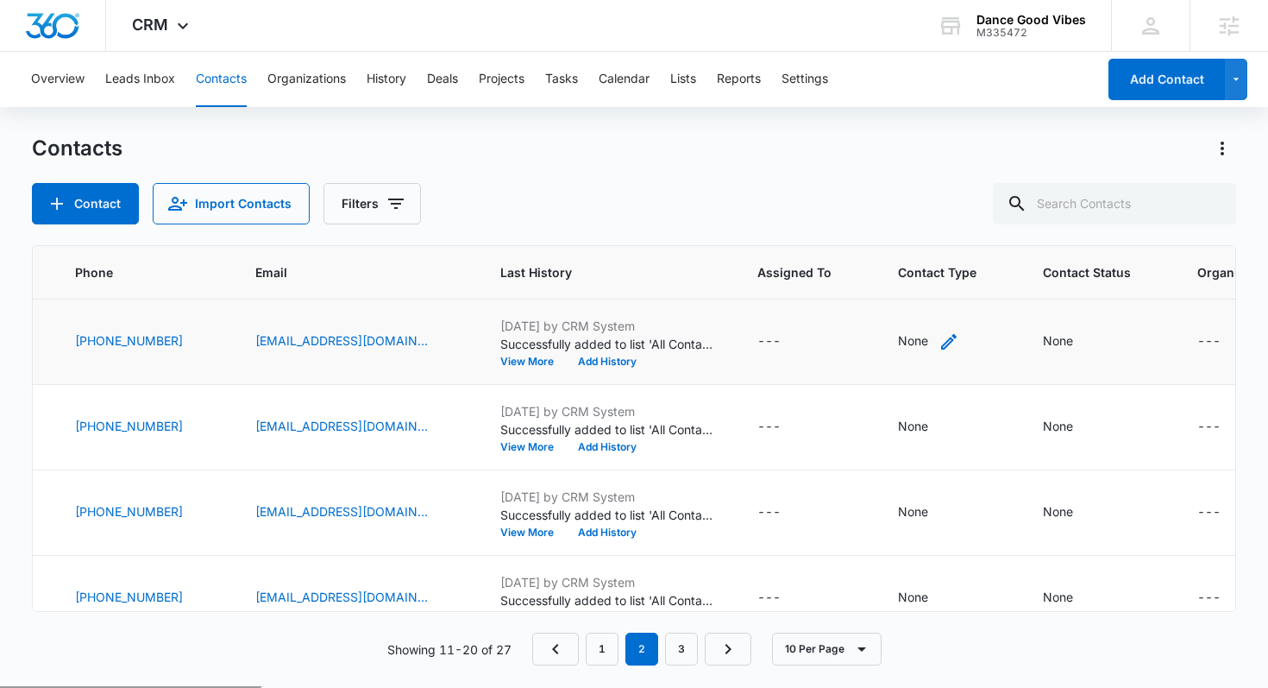
click at [913, 338] on div "None" at bounding box center [913, 340] width 30 height 18
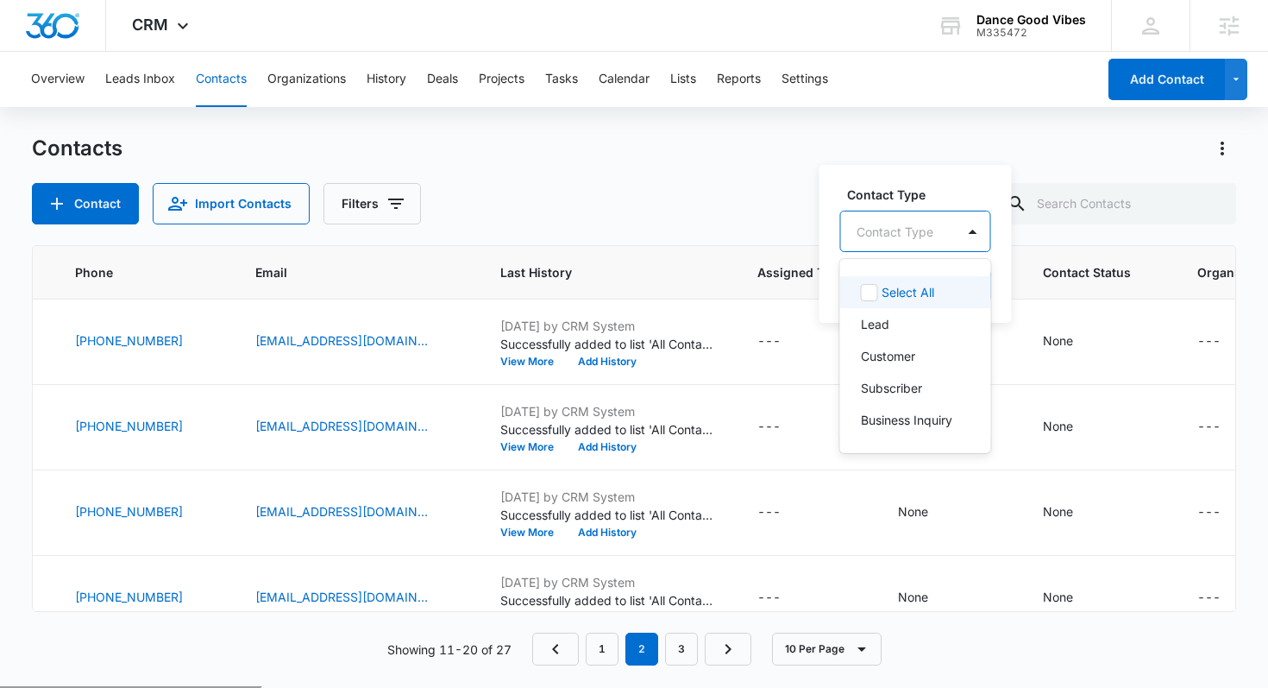
click at [949, 224] on div "Contact Type" at bounding box center [898, 231] width 115 height 39
click at [884, 321] on p "Lead" at bounding box center [875, 324] width 28 height 18
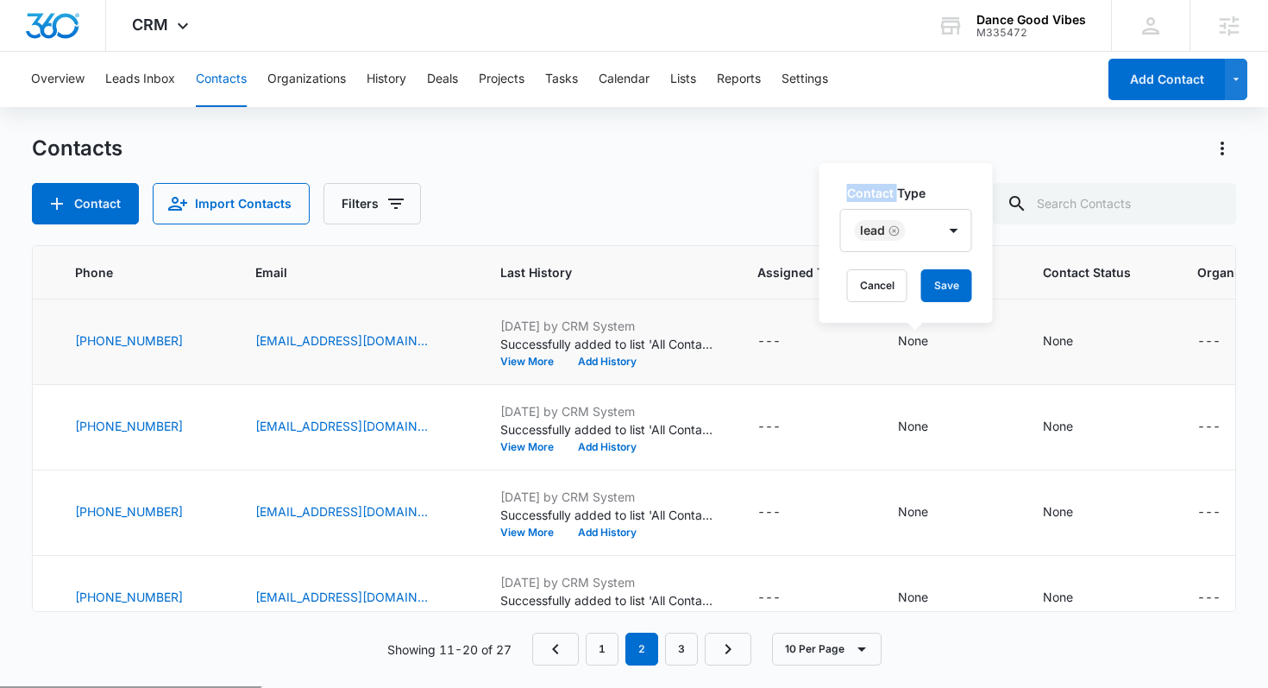
click at [899, 184] on label "Contact Type" at bounding box center [913, 193] width 132 height 18
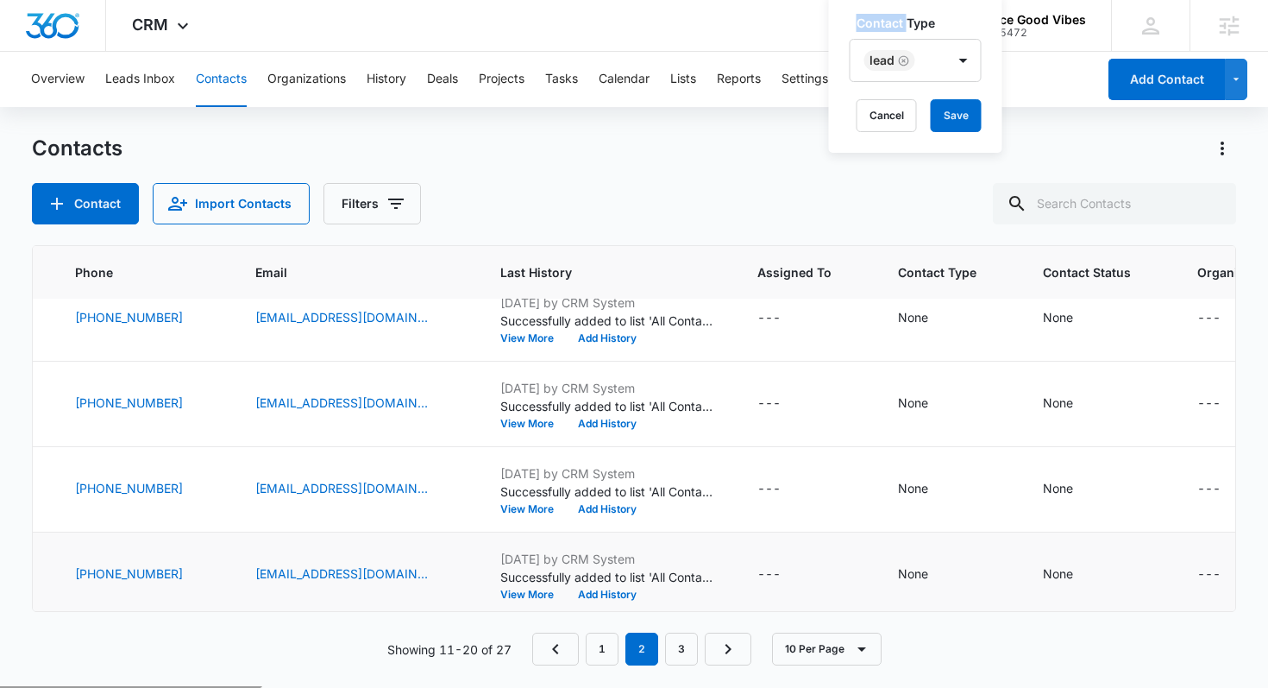
scroll to position [555, 336]
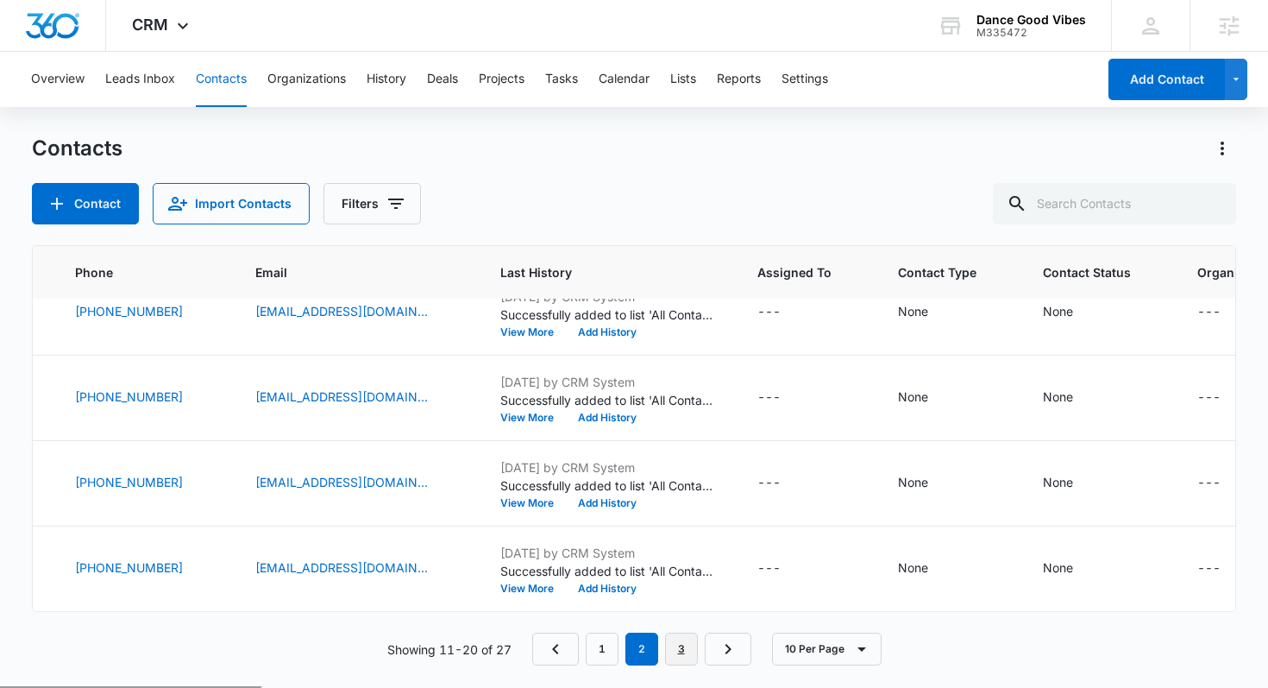
click at [678, 651] on link "3" at bounding box center [681, 648] width 33 height 33
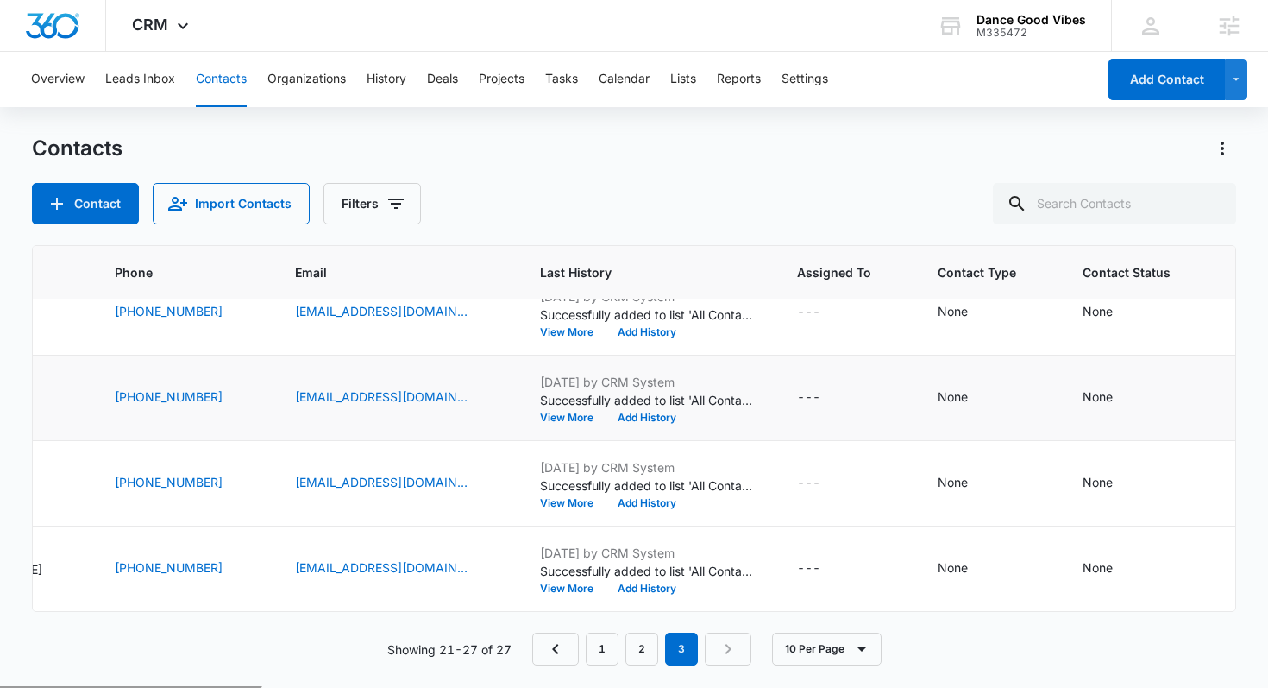
scroll to position [0, 336]
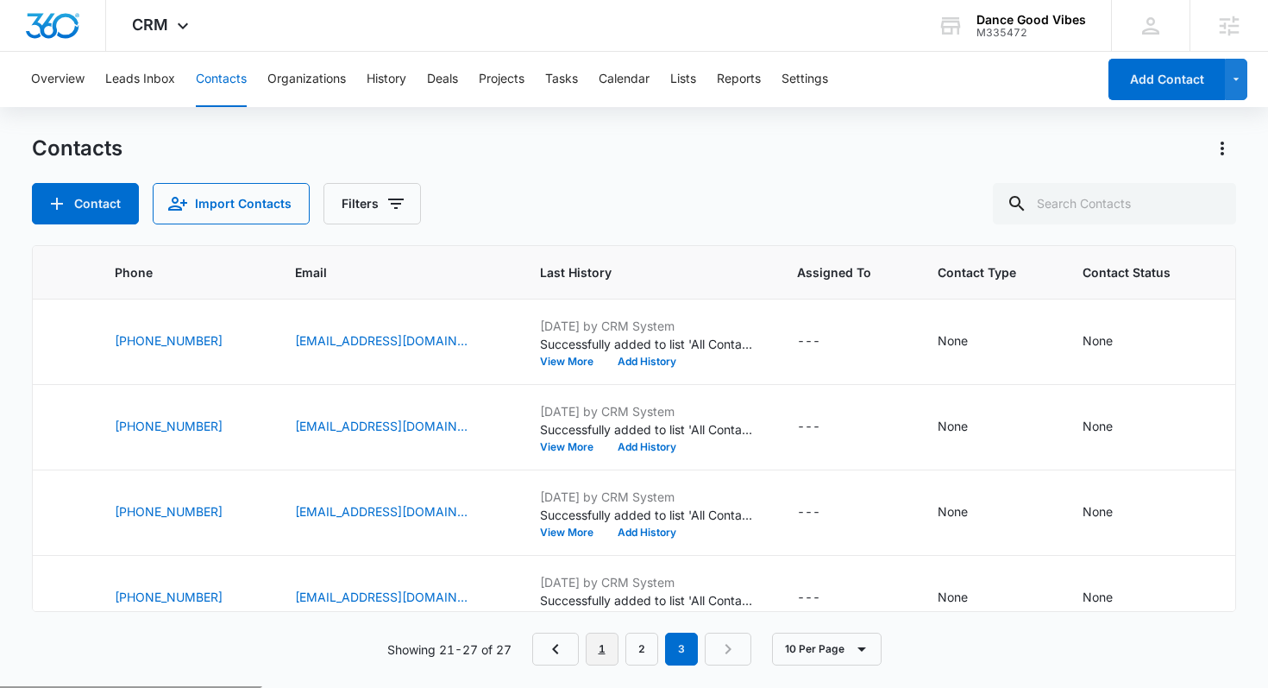
click at [603, 648] on link "1" at bounding box center [602, 648] width 33 height 33
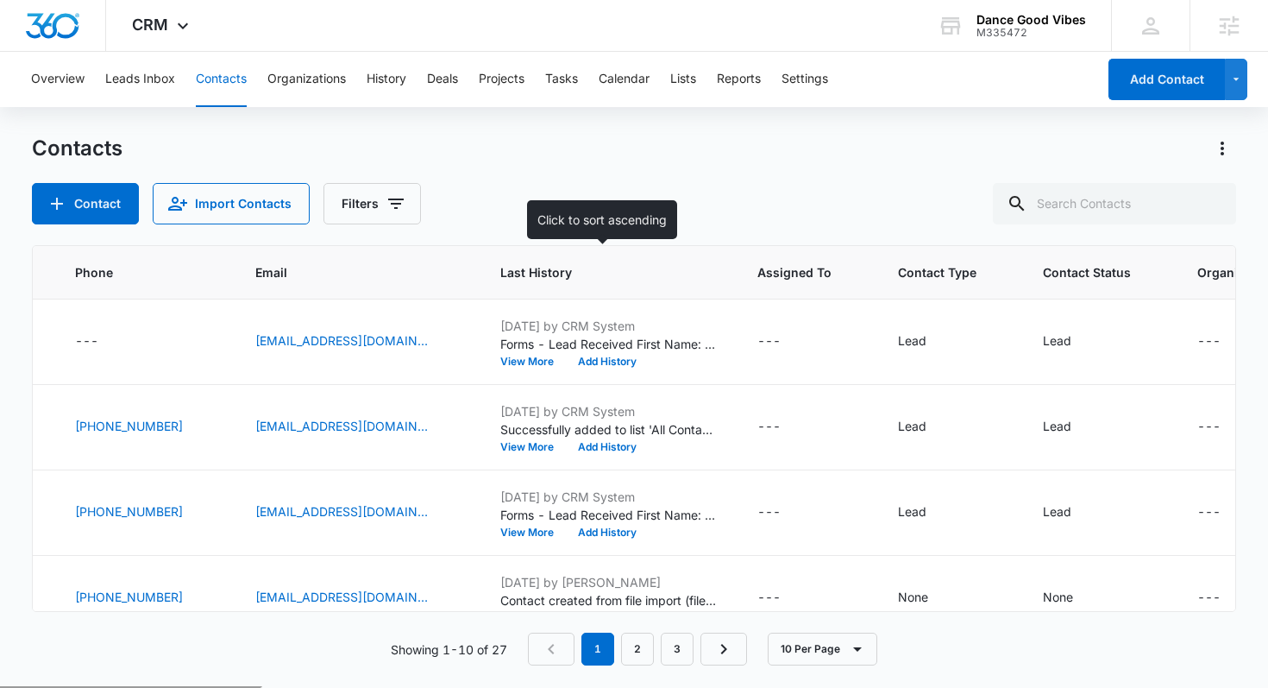
click at [568, 268] on span "Last History" at bounding box center [595, 272] width 191 height 18
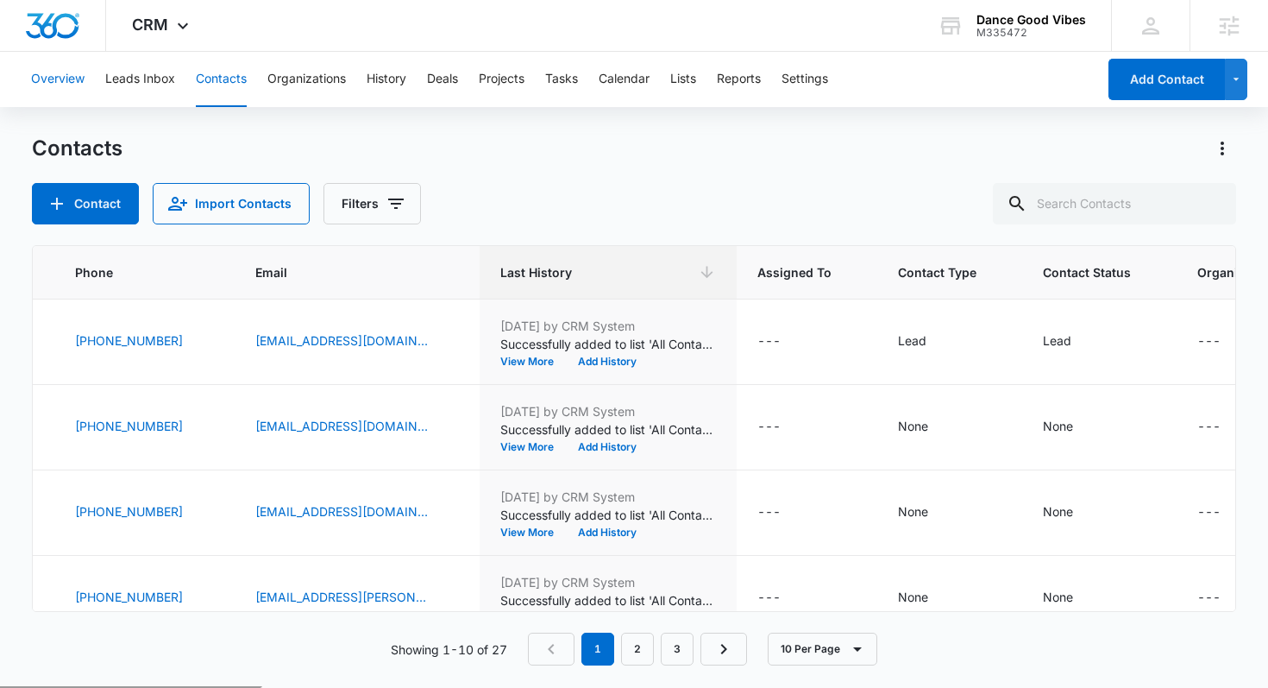
click at [47, 70] on button "Overview" at bounding box center [57, 79] width 53 height 55
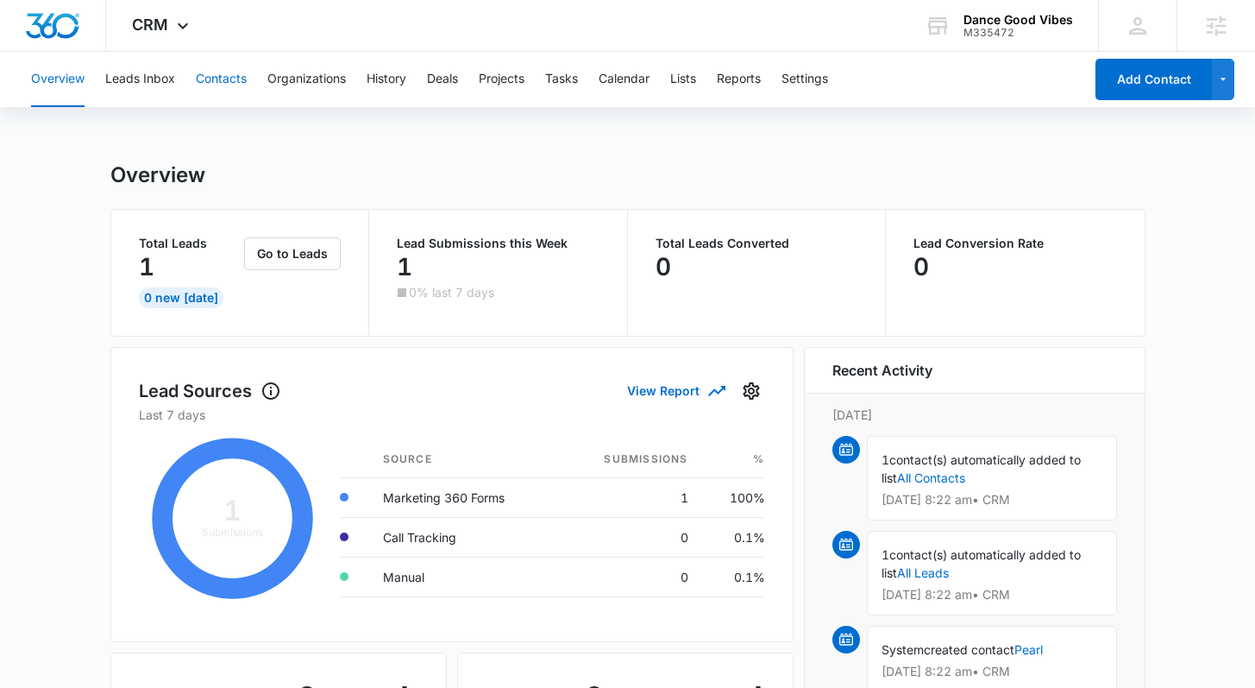
click at [227, 78] on button "Contacts" at bounding box center [221, 79] width 51 height 55
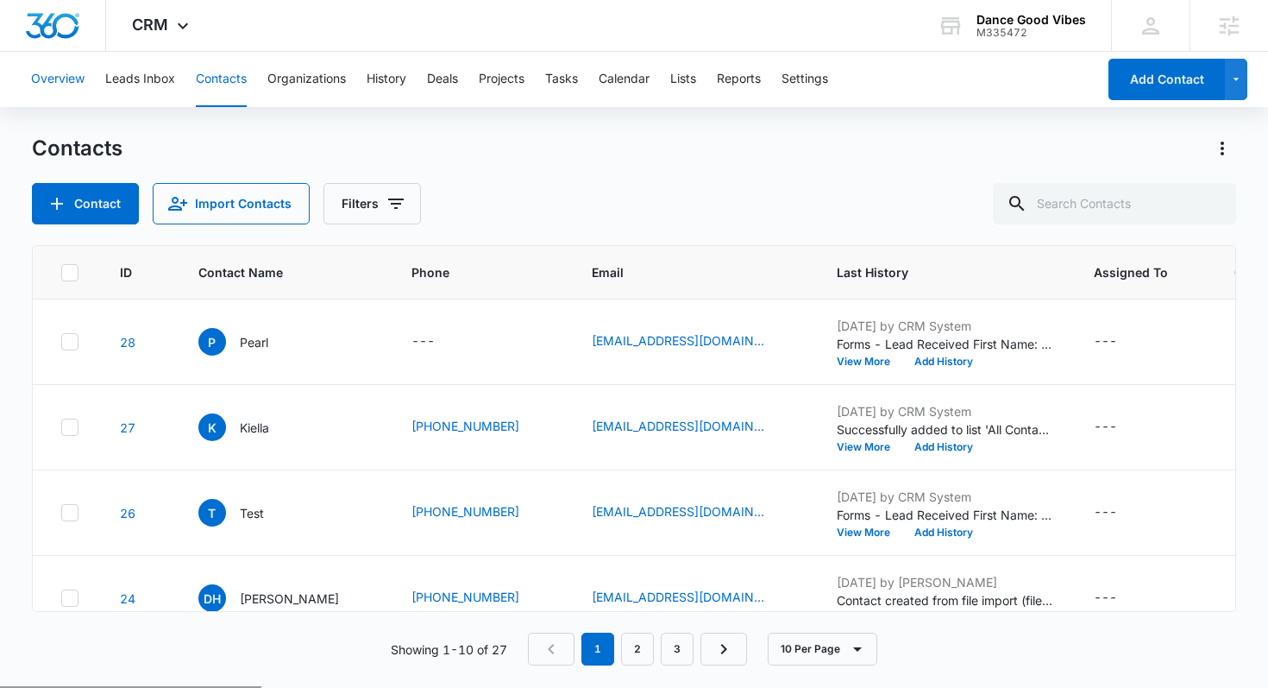
click at [34, 86] on button "Overview" at bounding box center [57, 79] width 53 height 55
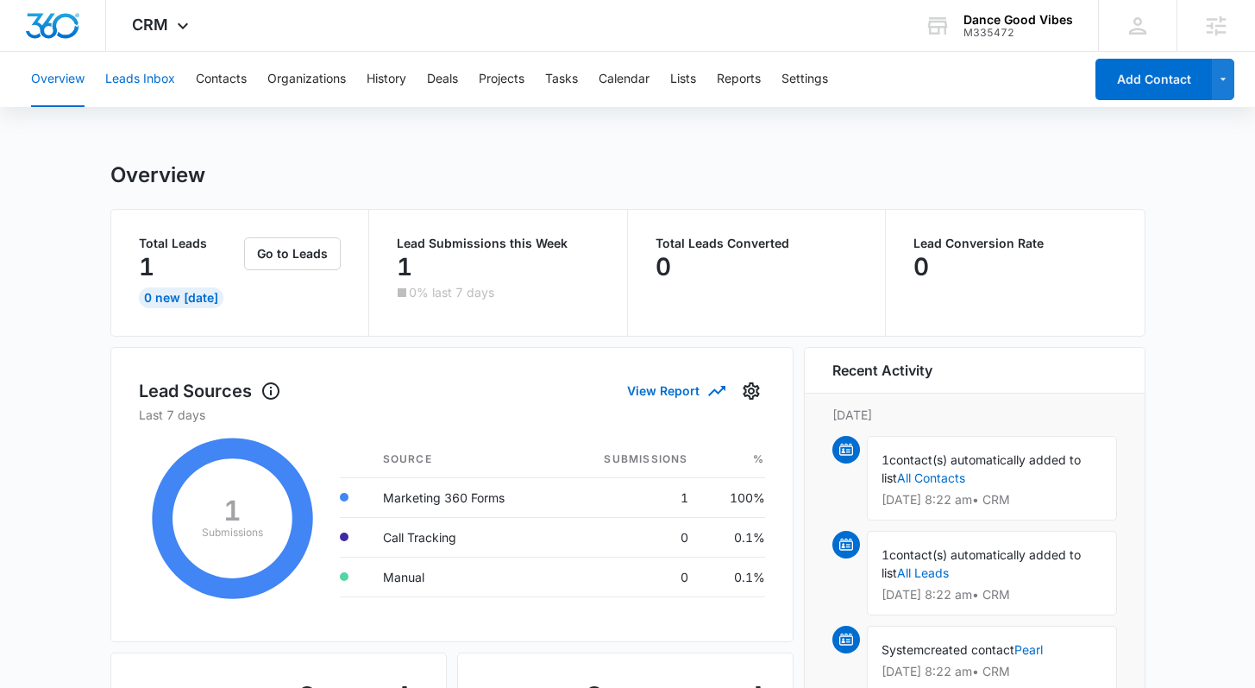
click at [127, 76] on button "Leads Inbox" at bounding box center [140, 79] width 70 height 55
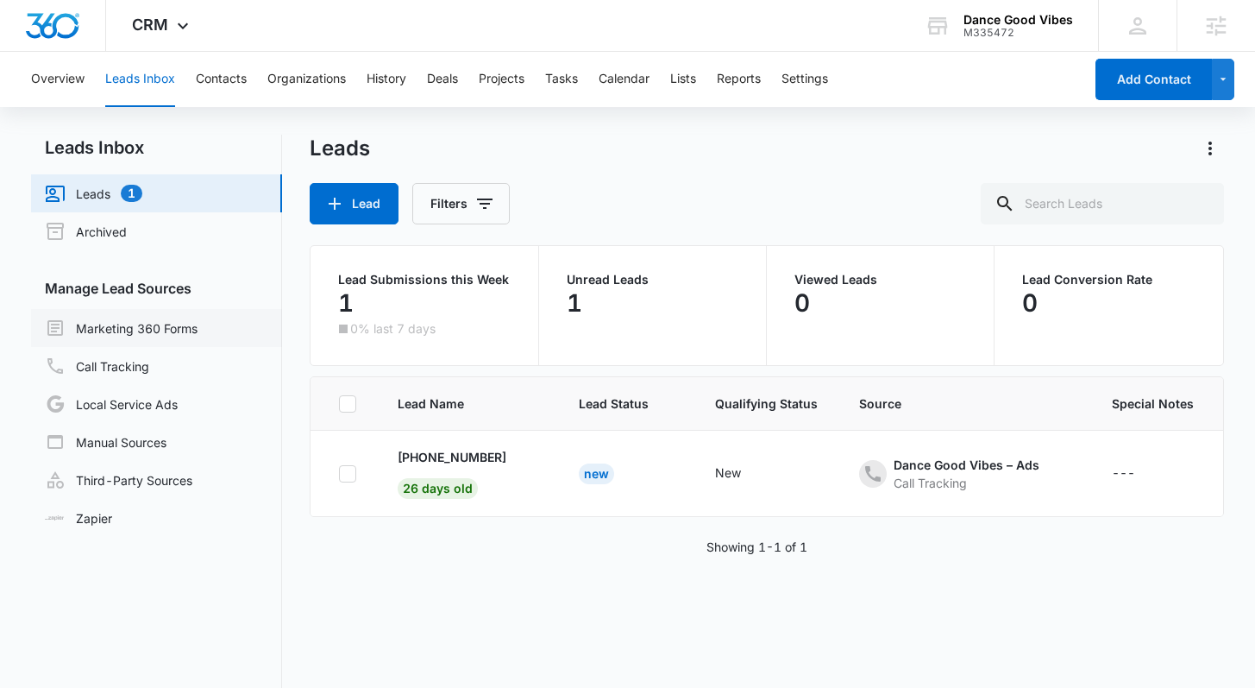
click at [129, 328] on link "Marketing 360 Forms" at bounding box center [121, 327] width 153 height 21
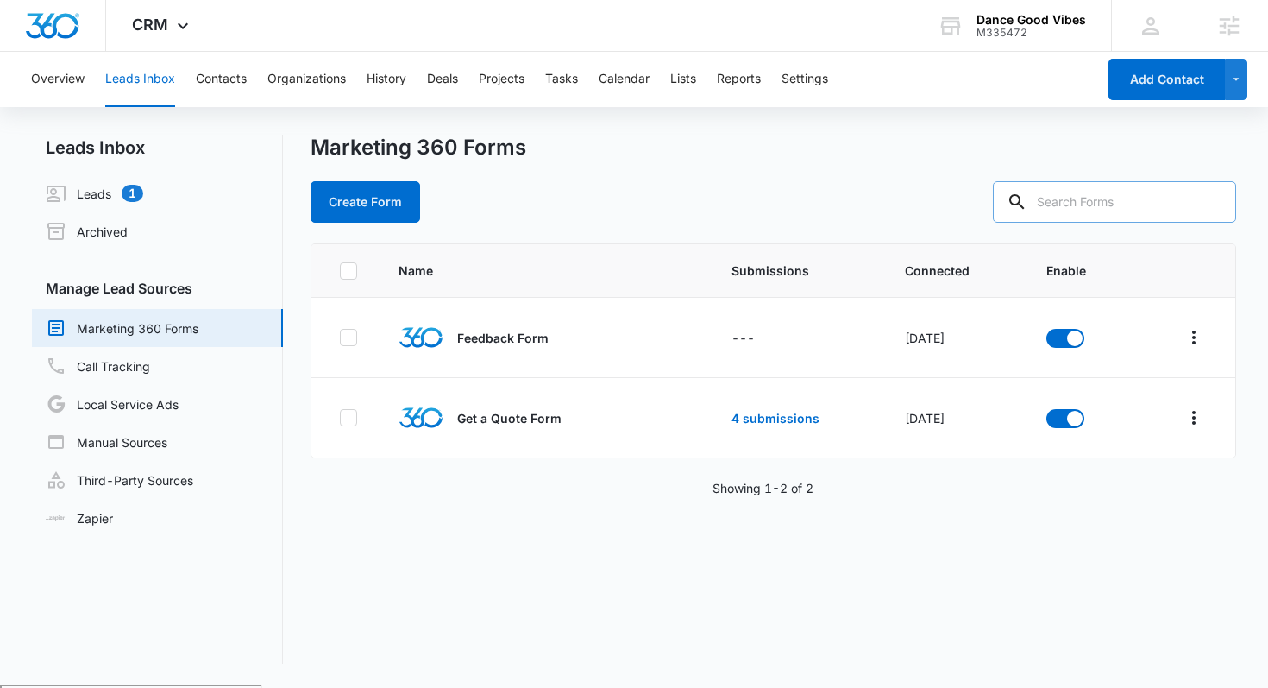
click at [1142, 194] on input "text" at bounding box center [1114, 201] width 243 height 41
type input "join our community"
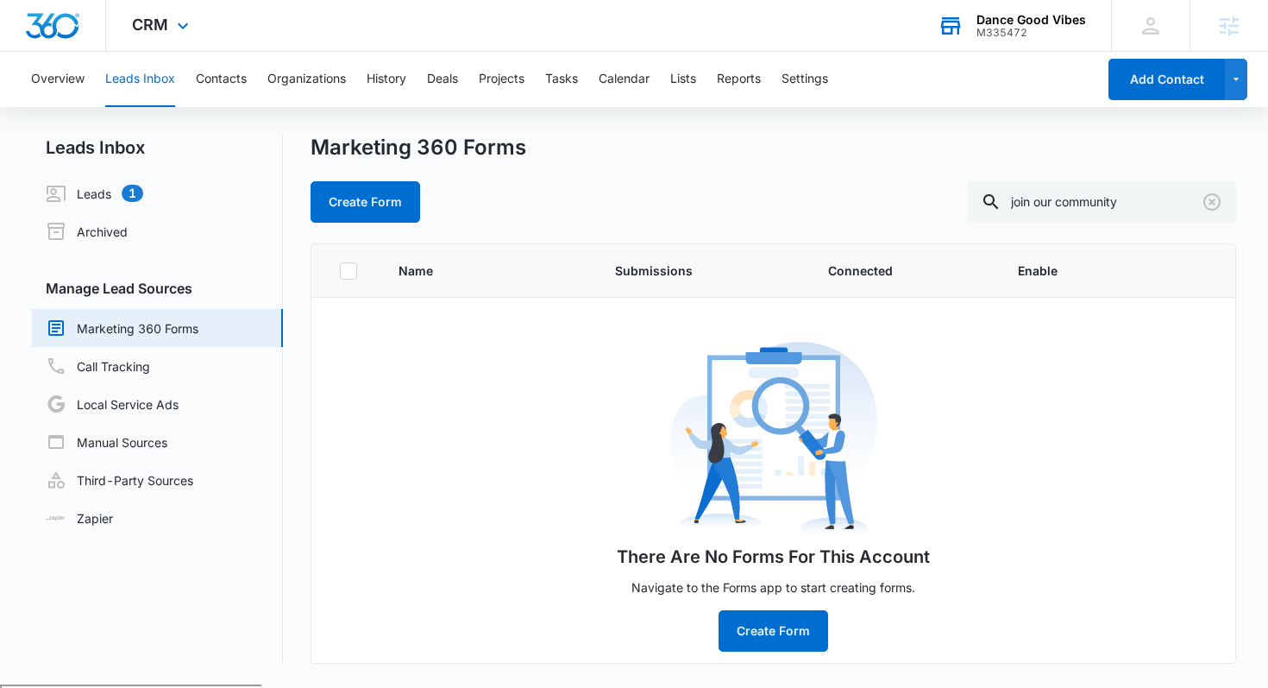
drag, startPoint x: 987, startPoint y: 41, endPoint x: 922, endPoint y: 29, distance: 65.7
click at [986, 41] on div "Dance Good Vibes M335472 Your Accounts View All" at bounding box center [1011, 25] width 199 height 51
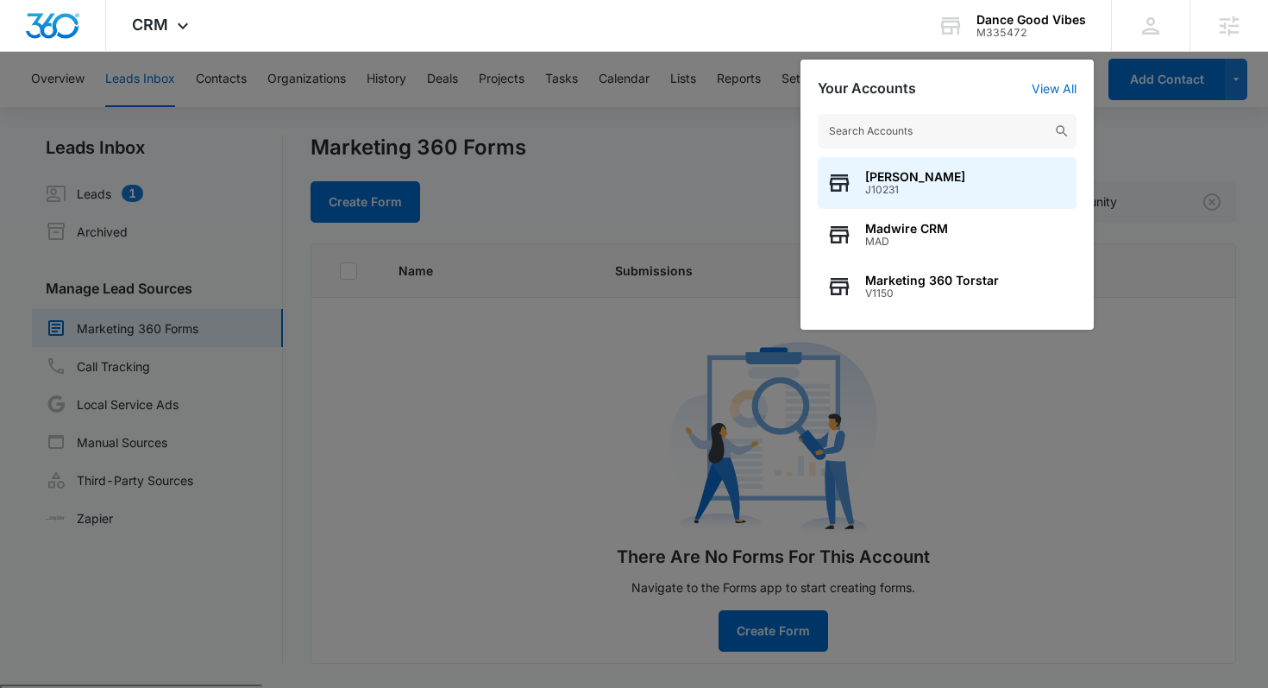
drag, startPoint x: 591, startPoint y: 208, endPoint x: 477, endPoint y: 67, distance: 180.9
click at [581, 195] on div at bounding box center [634, 344] width 1268 height 688
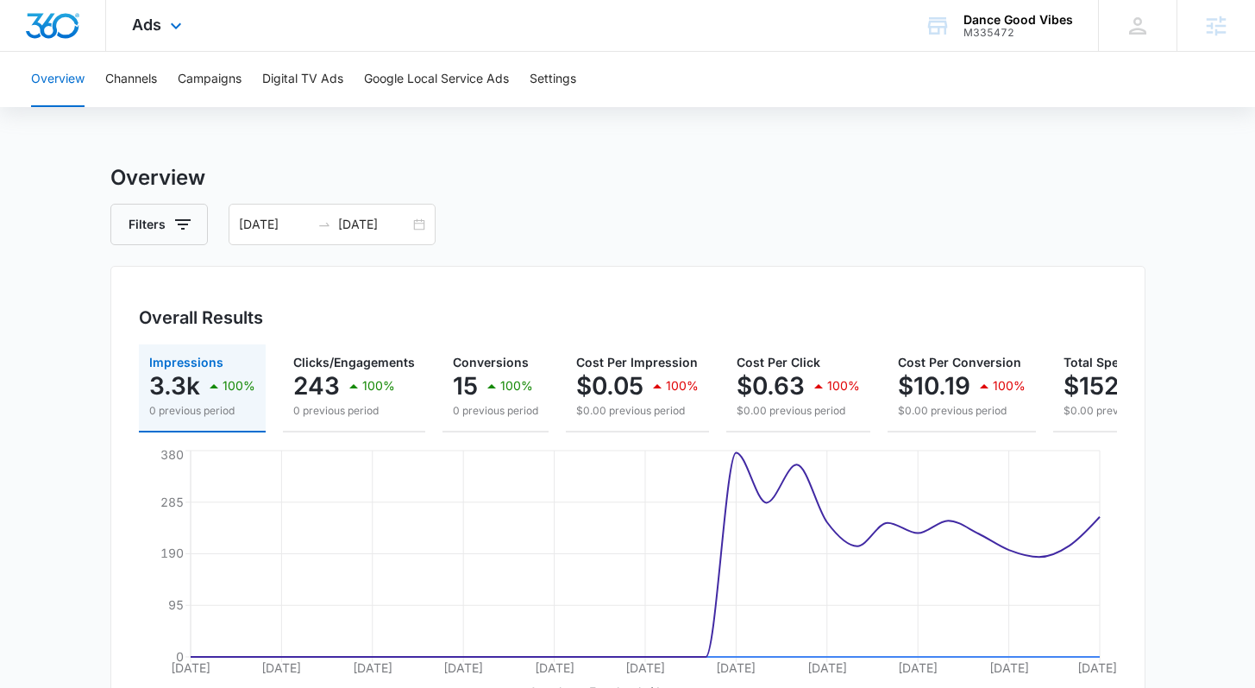
click at [191, 12] on div "Ads Apps Reputation Websites Forms CRM Email Social POS Content Ads Intelligenc…" at bounding box center [159, 25] width 106 height 51
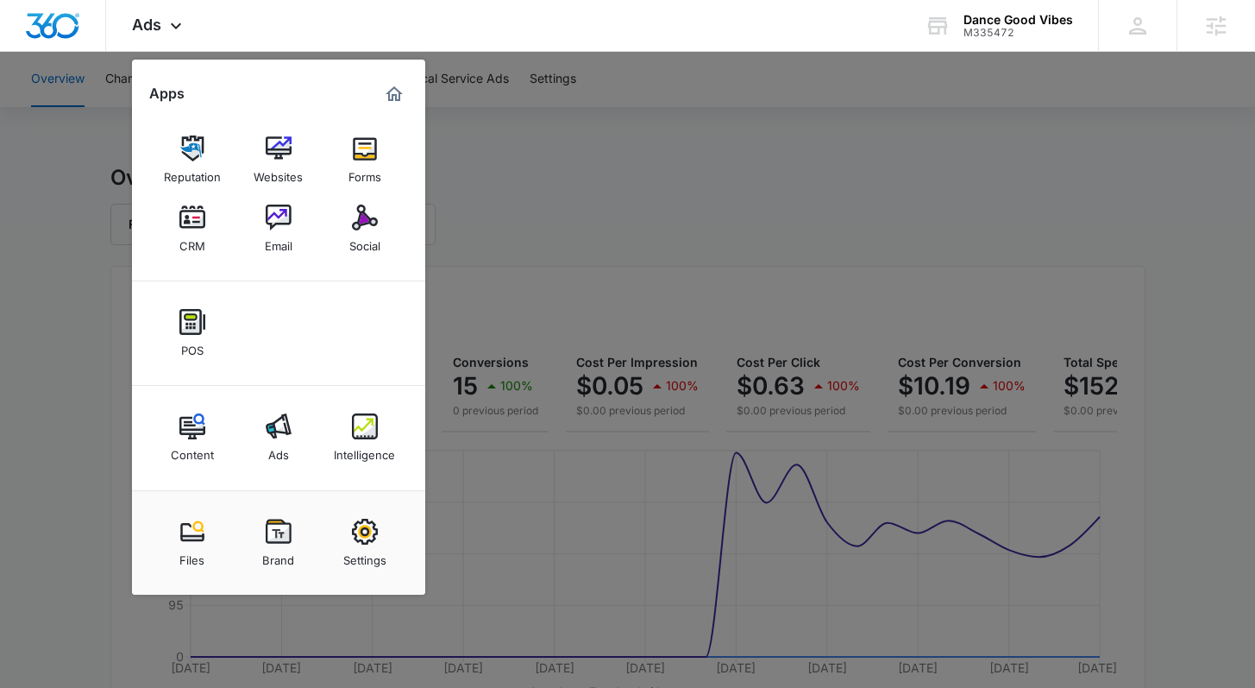
click at [623, 201] on div at bounding box center [627, 344] width 1255 height 688
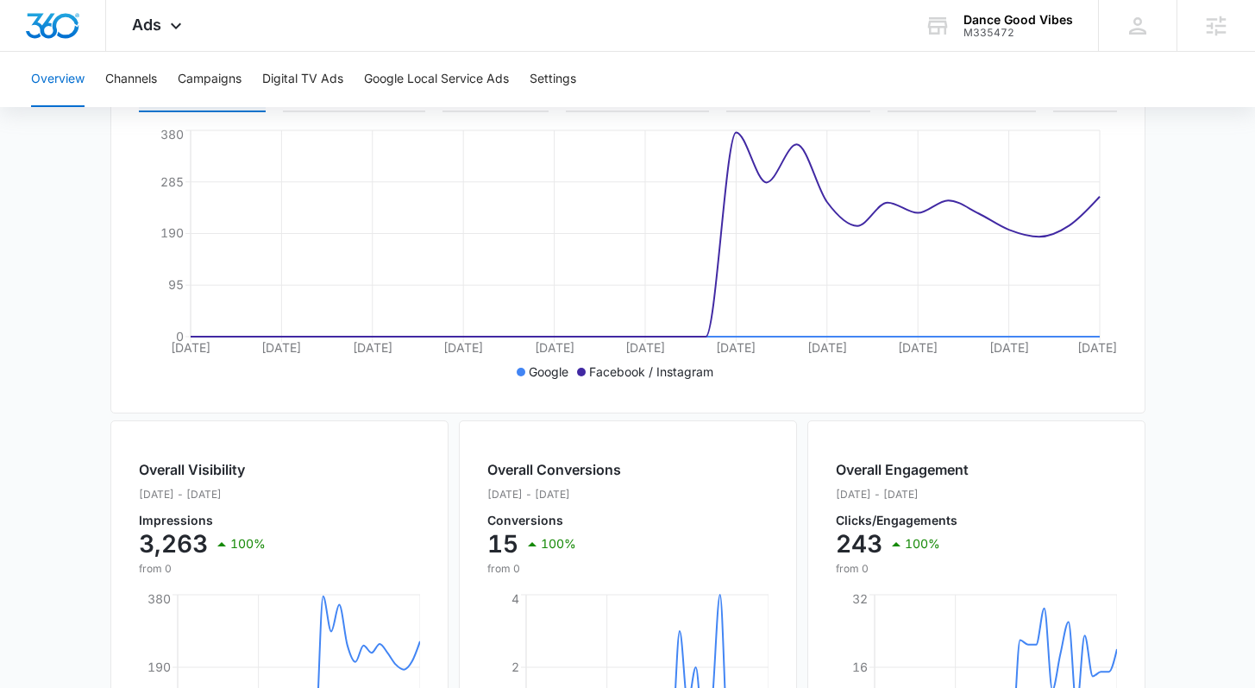
scroll to position [723, 0]
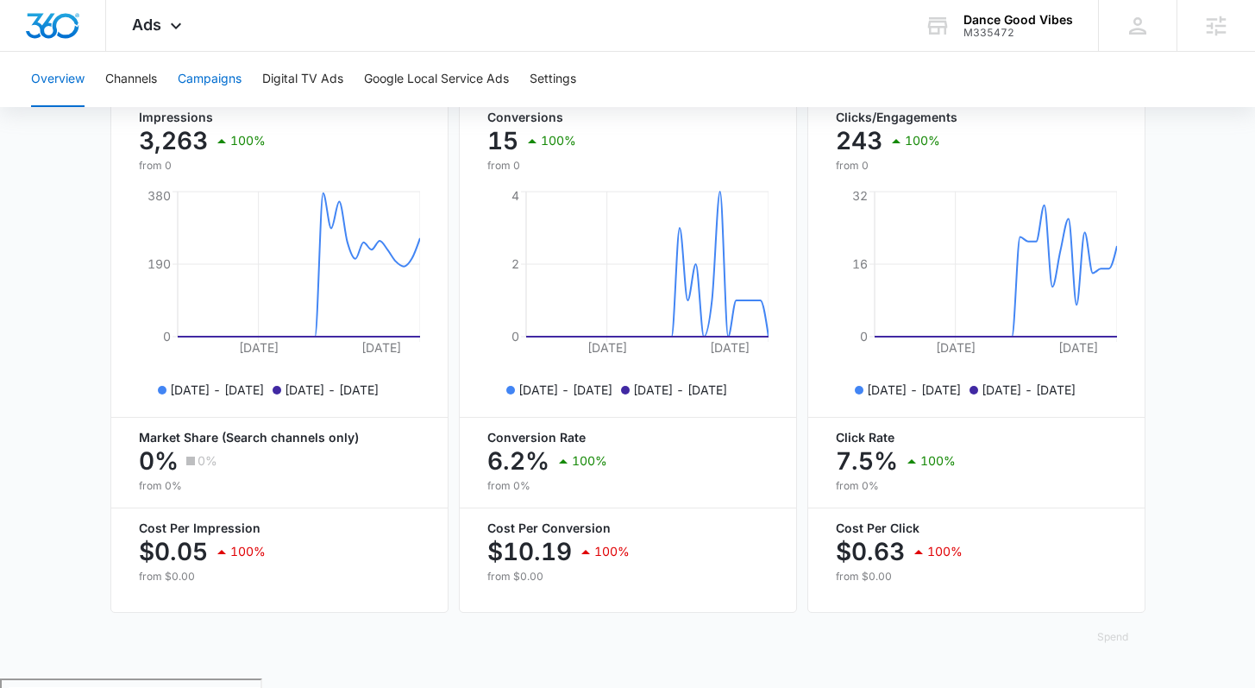
click at [199, 99] on button "Campaigns" at bounding box center [210, 79] width 64 height 55
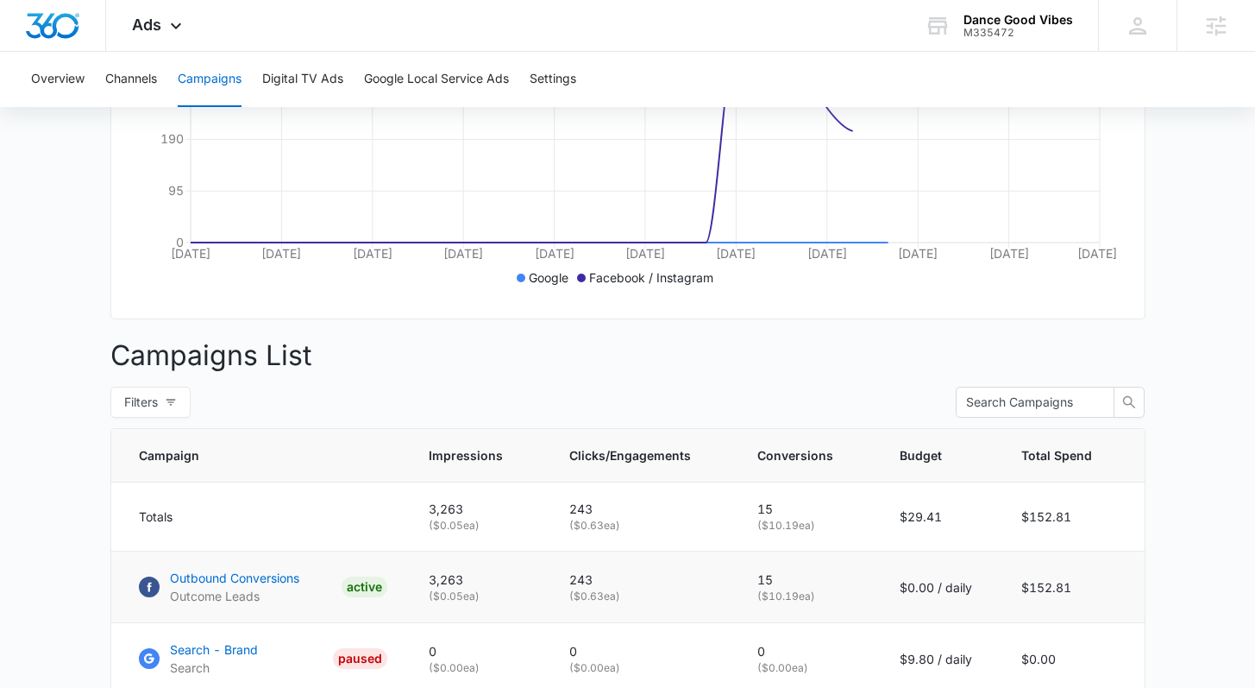
scroll to position [597, 0]
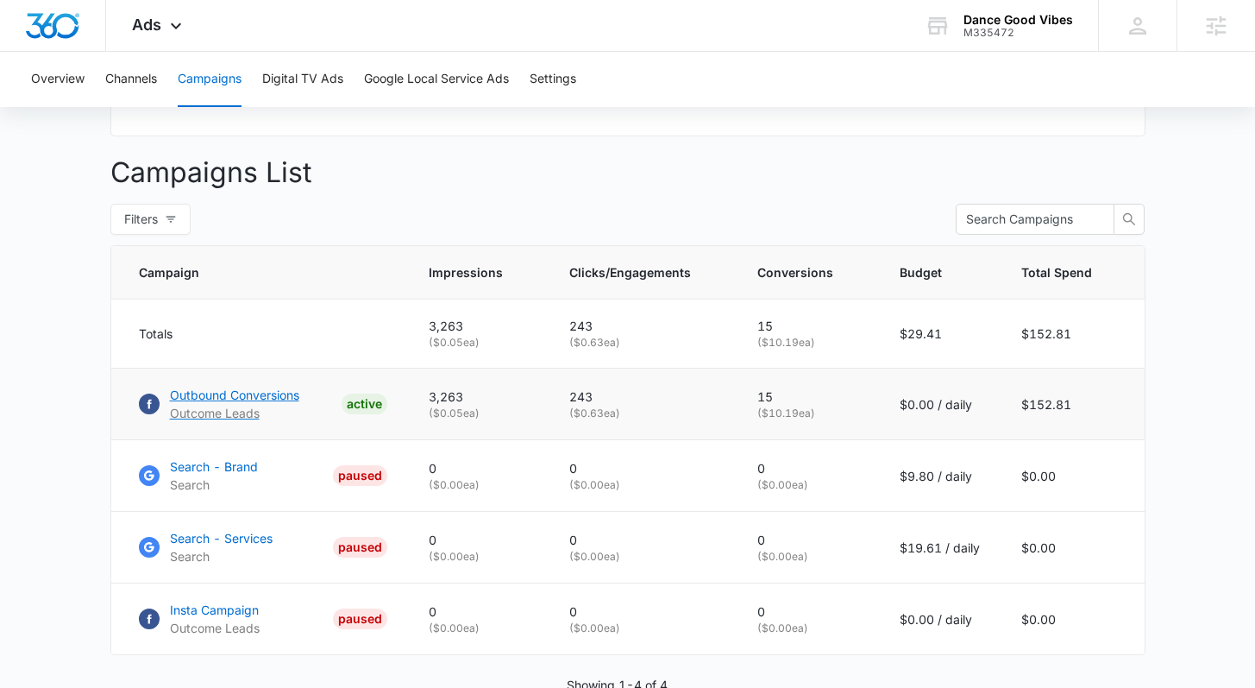
click at [259, 404] on p "Outbound Conversions" at bounding box center [234, 395] width 129 height 18
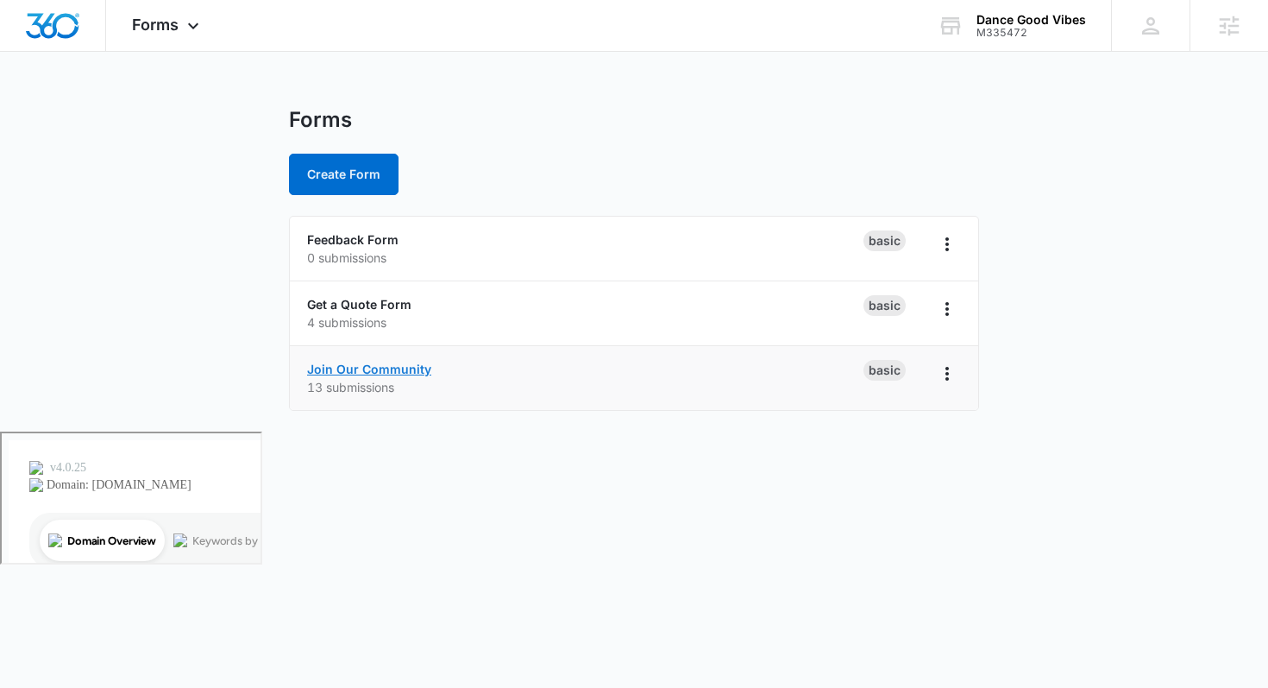
click at [365, 367] on link "Join Our Community" at bounding box center [369, 368] width 124 height 15
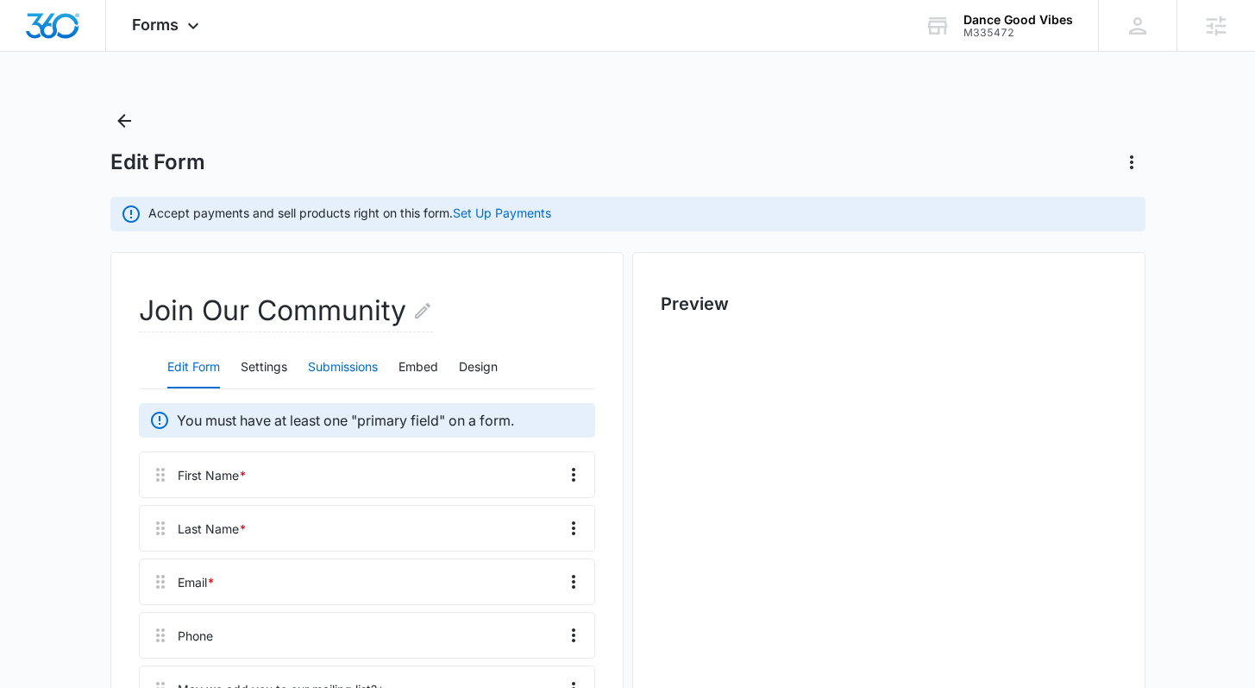
click at [332, 378] on button "Submissions" at bounding box center [343, 367] width 70 height 41
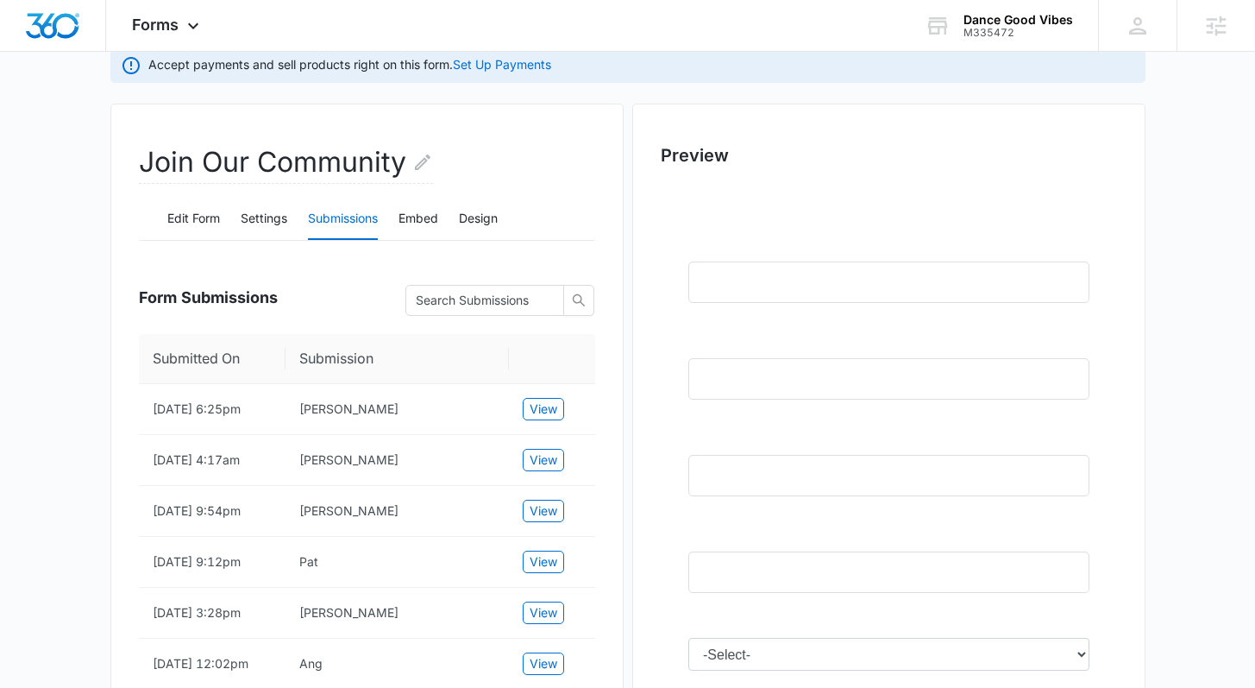
scroll to position [54, 0]
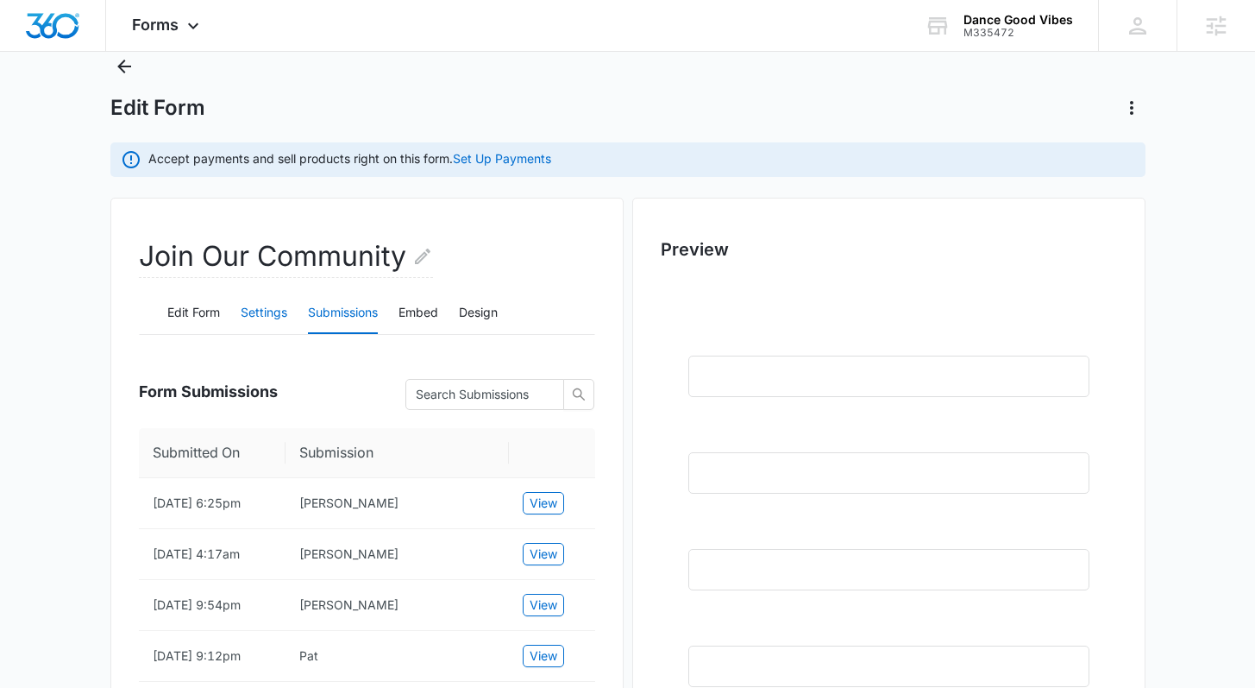
click at [273, 317] on button "Settings" at bounding box center [264, 312] width 47 height 41
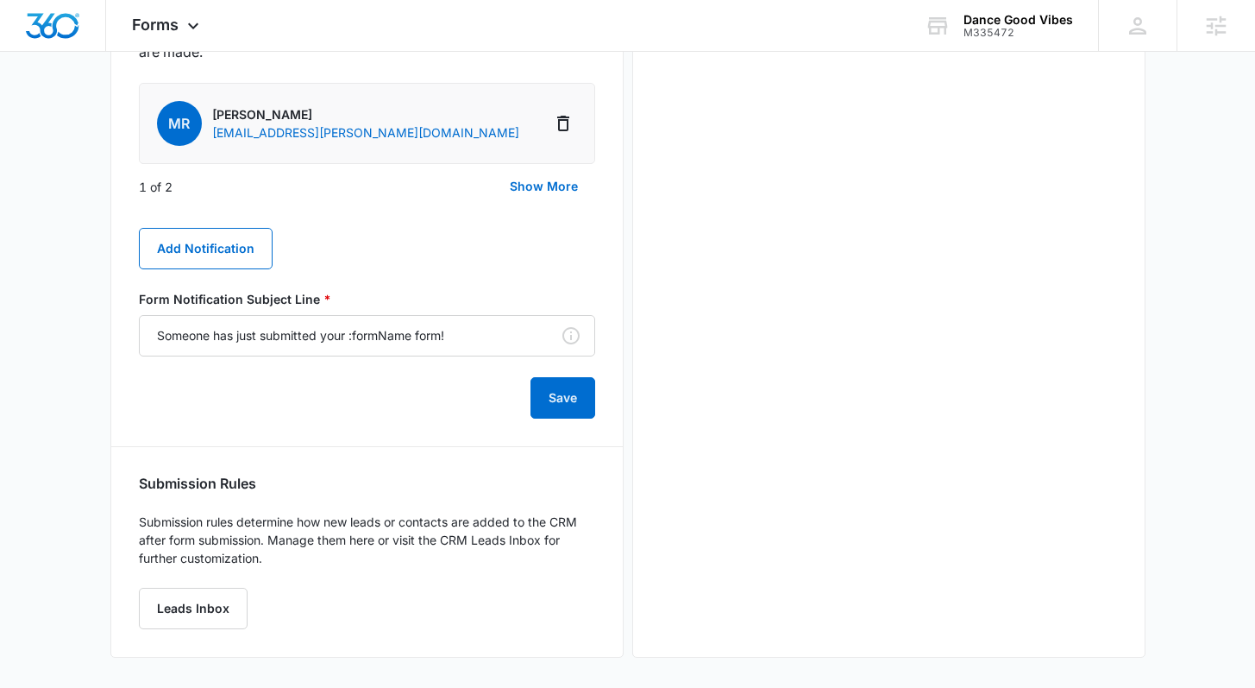
scroll to position [1025, 0]
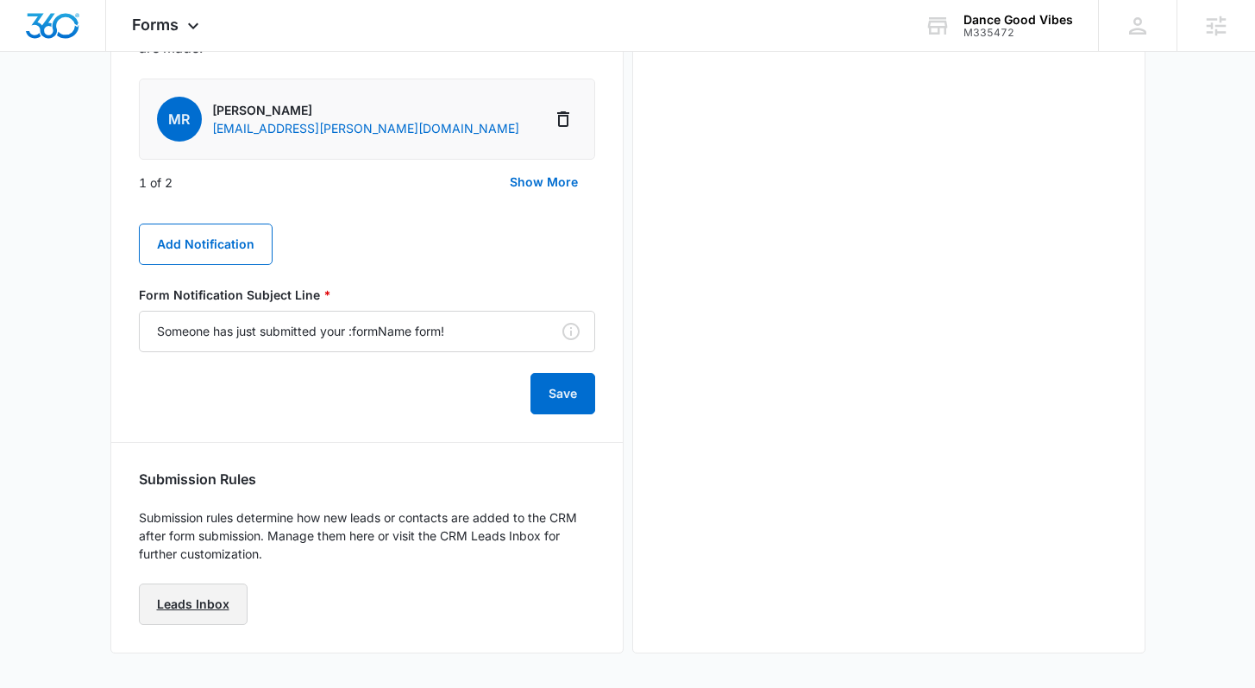
click at [193, 608] on link "Leads Inbox" at bounding box center [193, 603] width 109 height 41
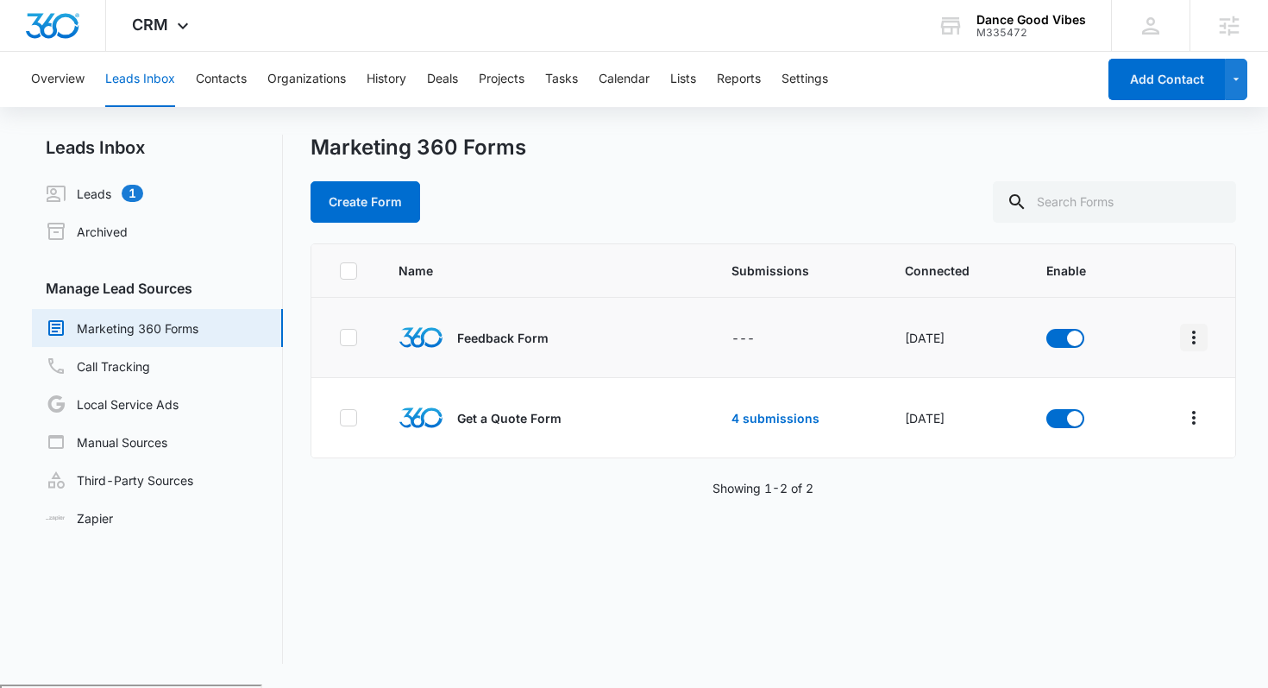
click at [1184, 329] on icon "Overflow Menu" at bounding box center [1194, 337] width 21 height 21
click at [1093, 460] on div "Submission Rules" at bounding box center [1104, 463] width 97 height 12
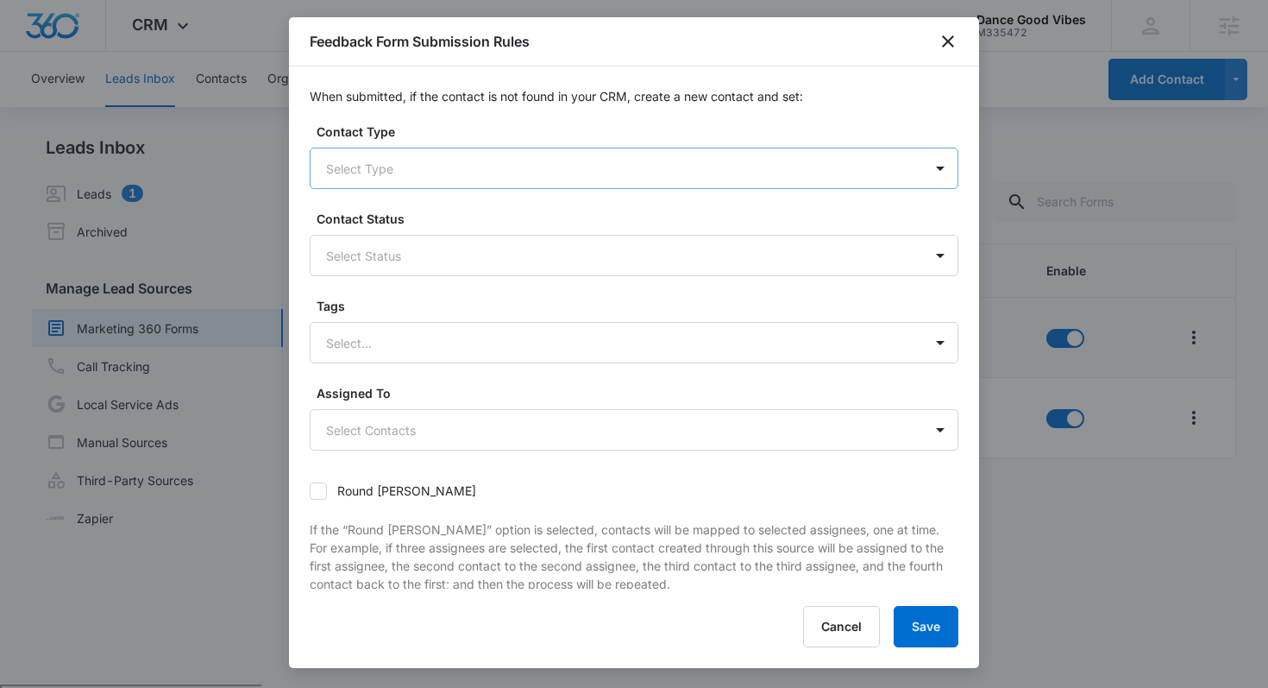
click at [881, 169] on div at bounding box center [613, 169] width 575 height 22
click at [939, 43] on icon "close" at bounding box center [948, 41] width 21 height 21
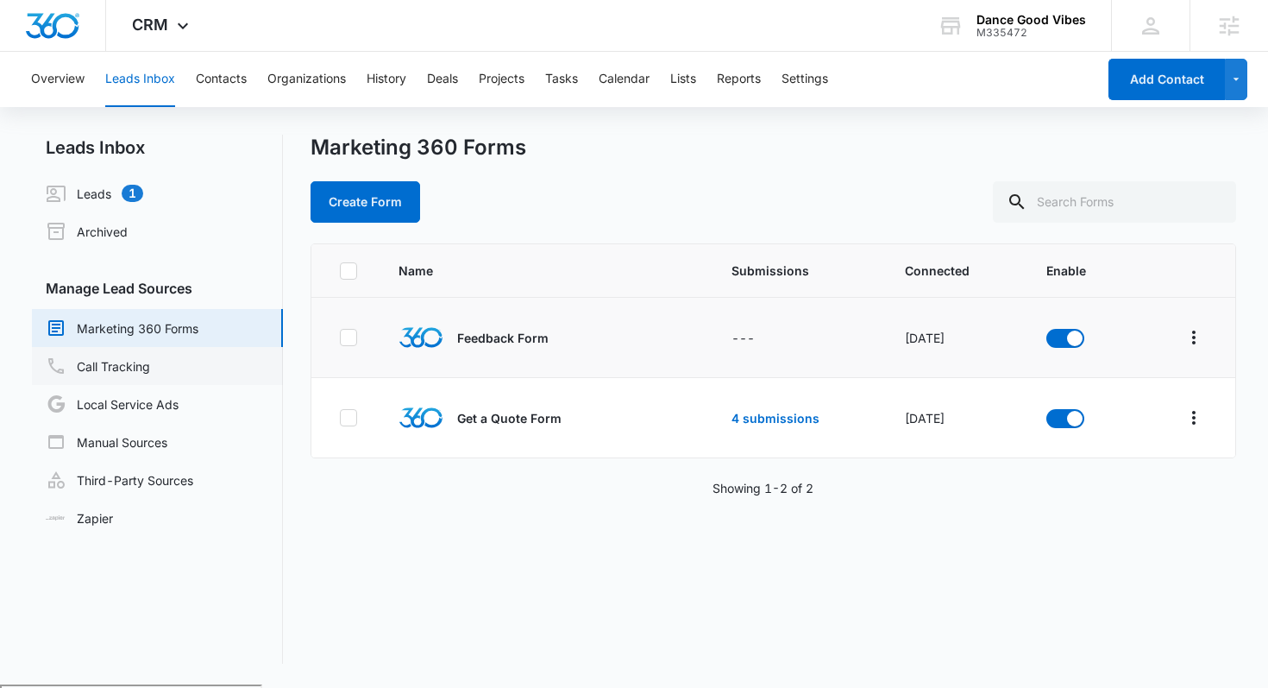
click at [135, 373] on link "Call Tracking" at bounding box center [98, 365] width 104 height 21
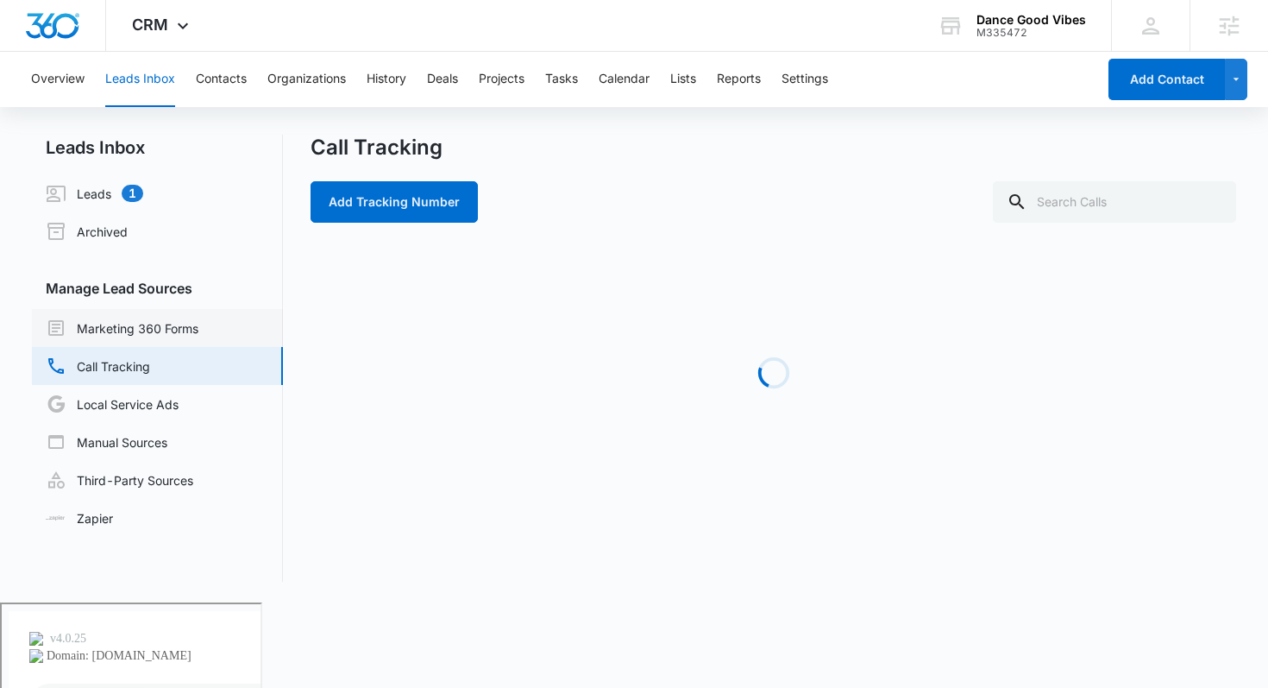
click at [148, 338] on link "Marketing 360 Forms" at bounding box center [122, 327] width 153 height 21
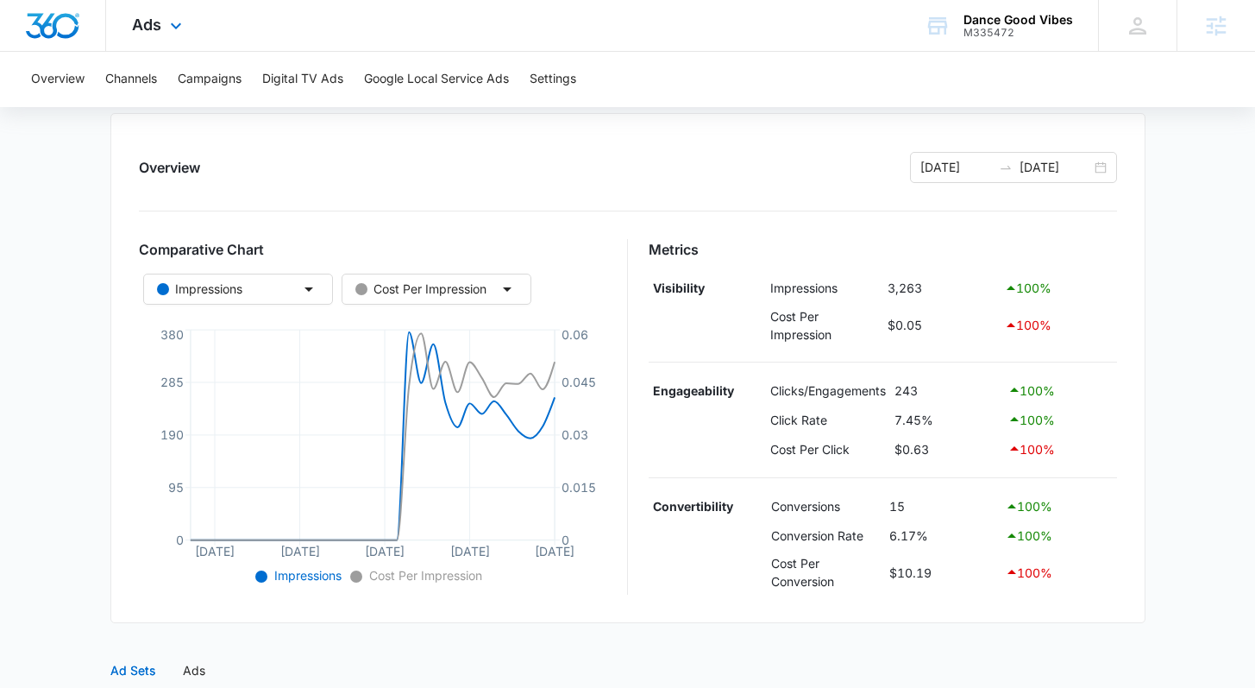
scroll to position [478, 0]
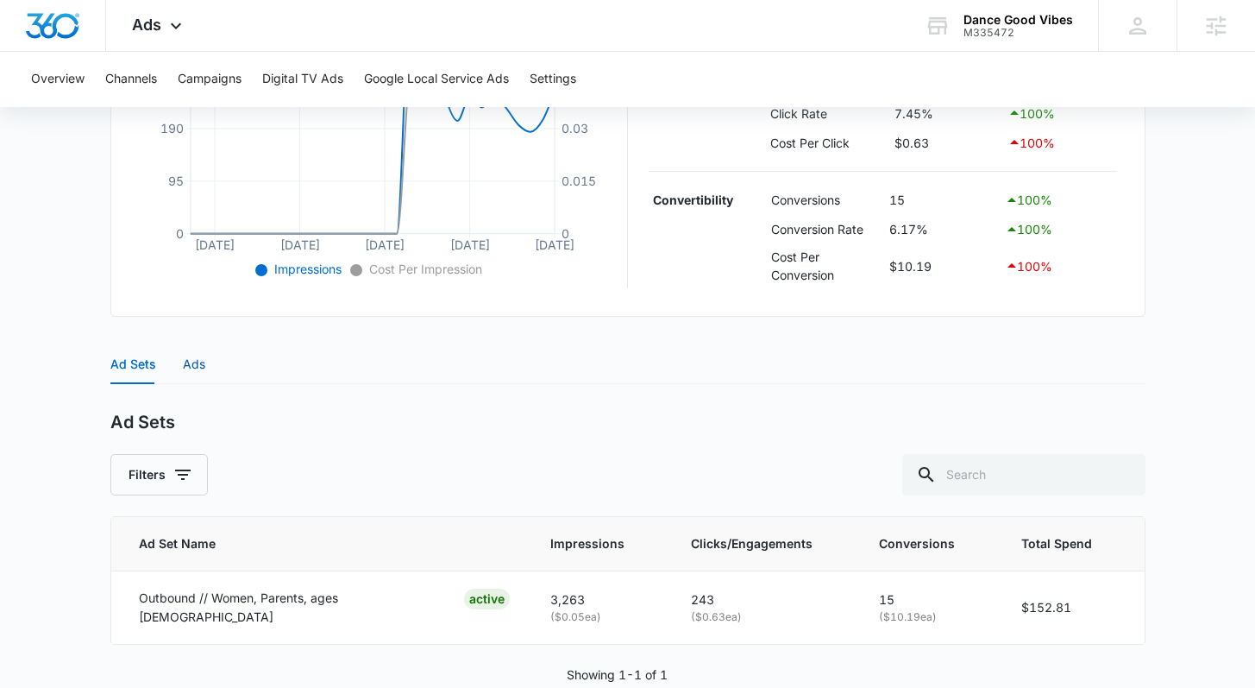
click at [192, 367] on div "Ads" at bounding box center [194, 364] width 22 height 19
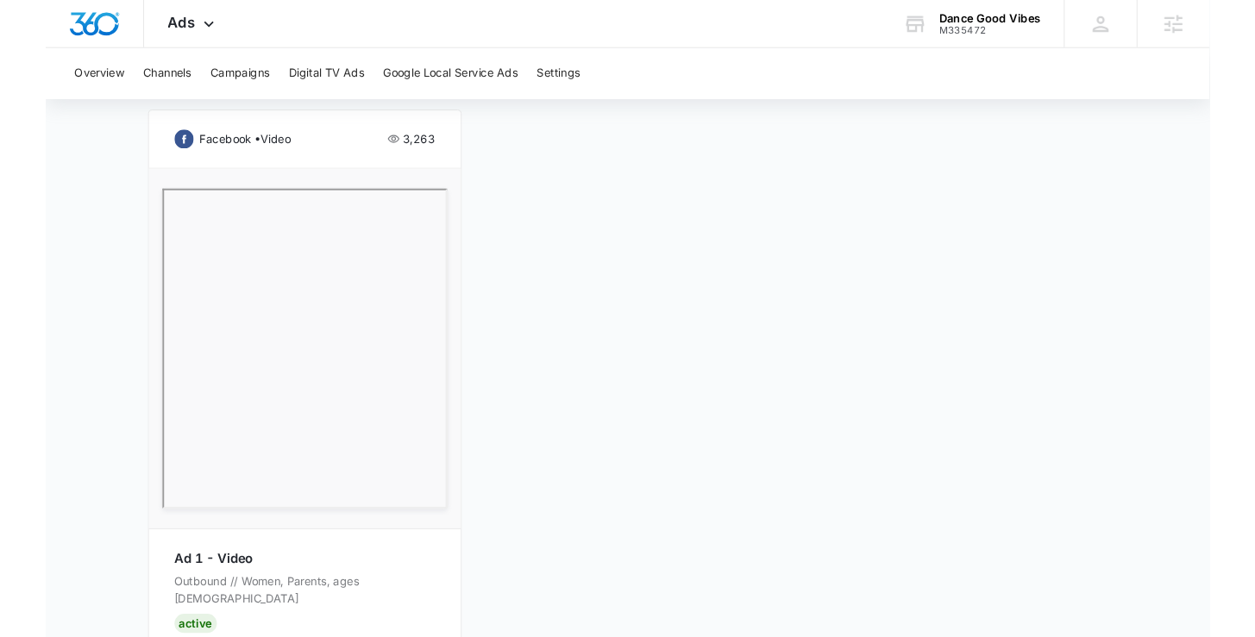
scroll to position [1017, 0]
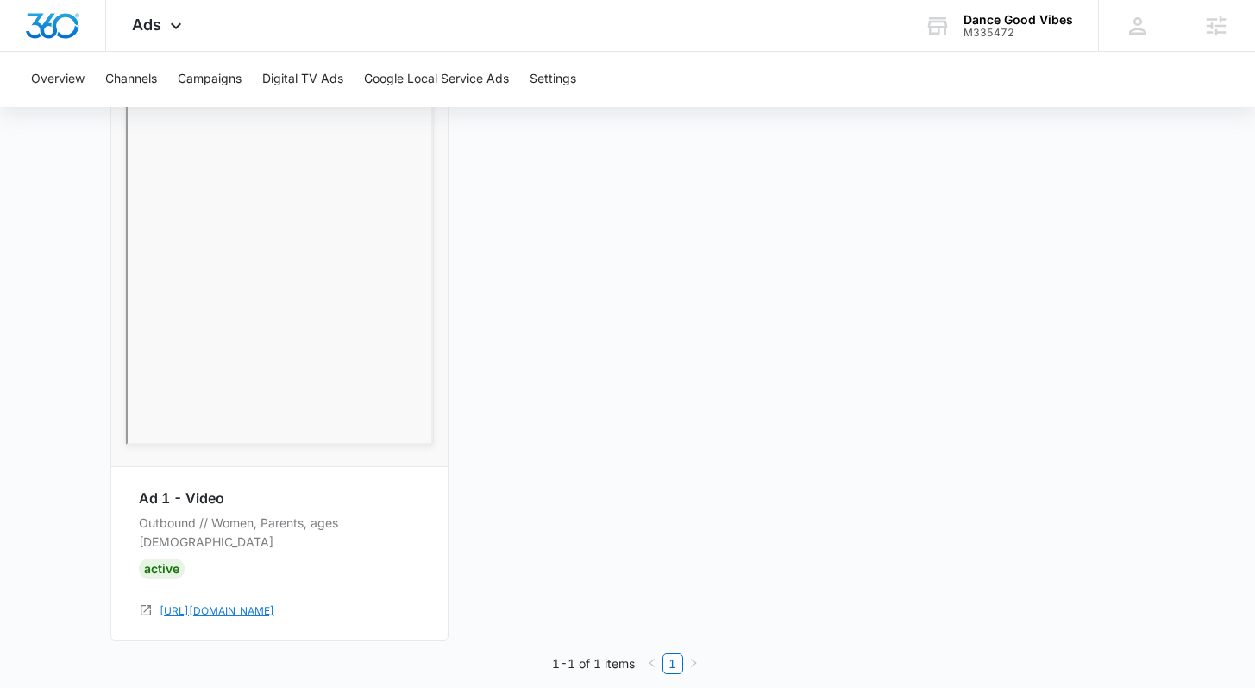
click at [274, 603] on link "https://dancegoodvibes.com/join-now" at bounding box center [217, 611] width 115 height 16
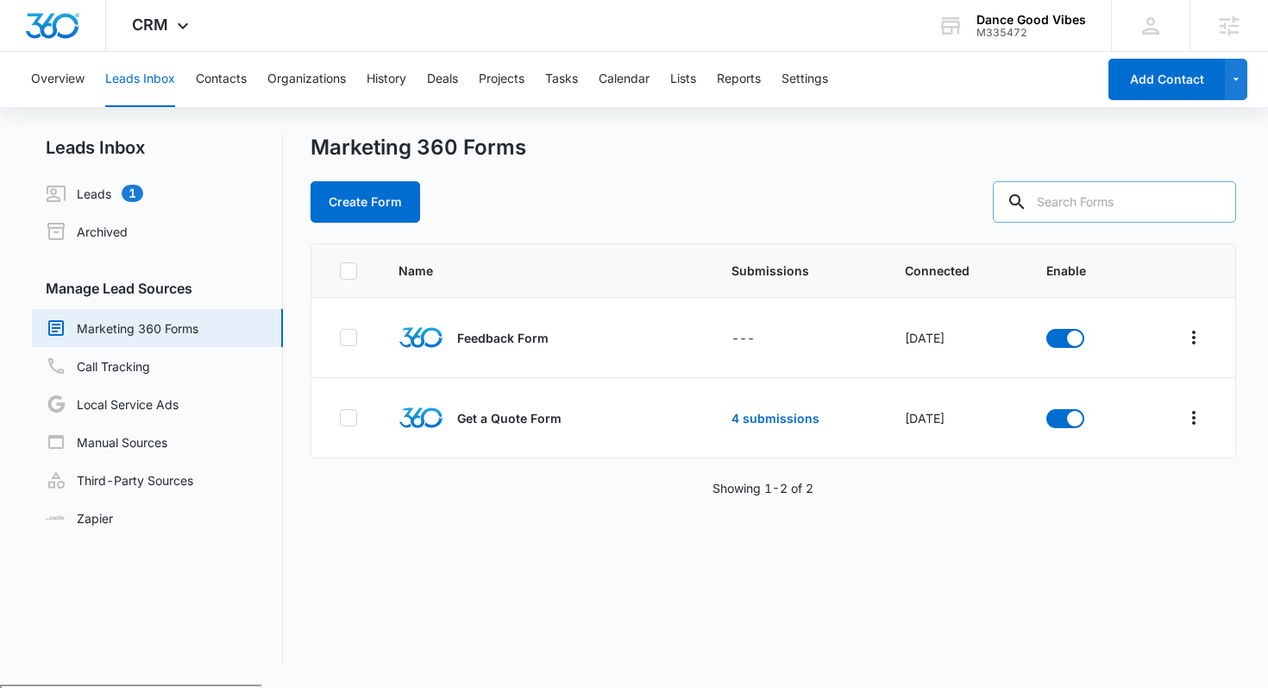
click at [1083, 207] on input "text" at bounding box center [1114, 201] width 243 height 41
type input "join our community"
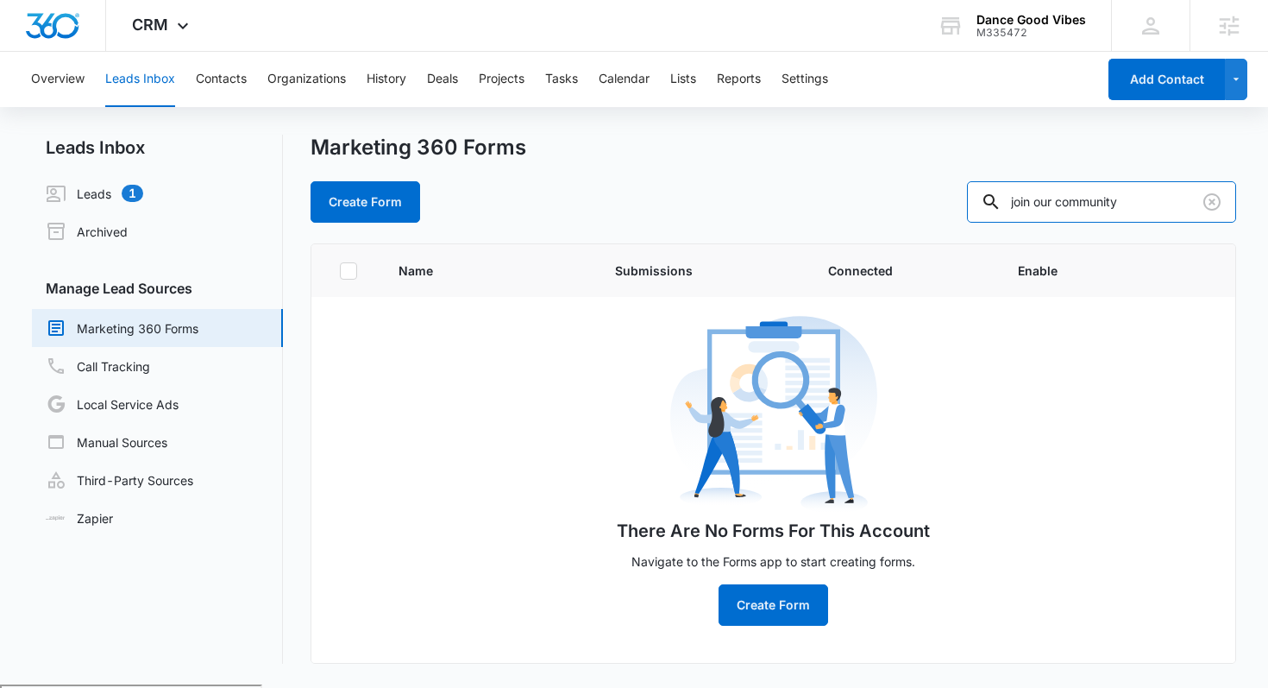
scroll to position [28, 0]
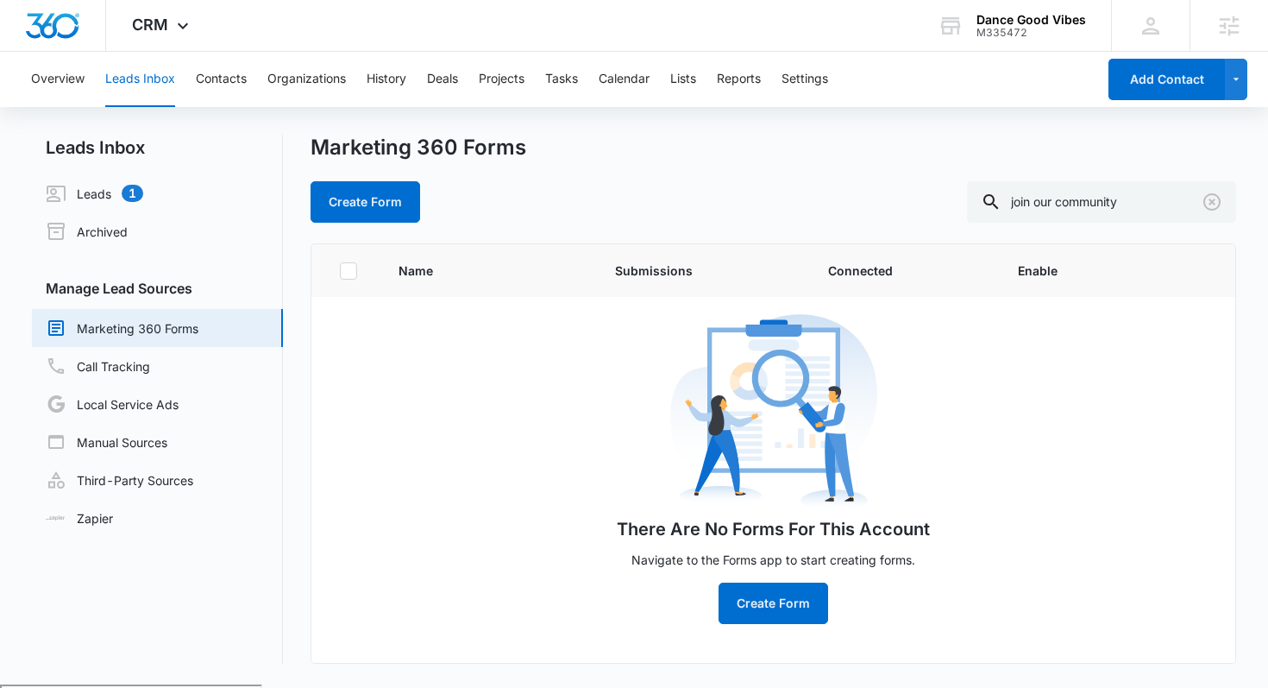
click at [665, 165] on div "Marketing 360 Forms Create Form join our community" at bounding box center [774, 179] width 926 height 88
click at [1220, 206] on icon "Clear" at bounding box center [1212, 202] width 21 height 21
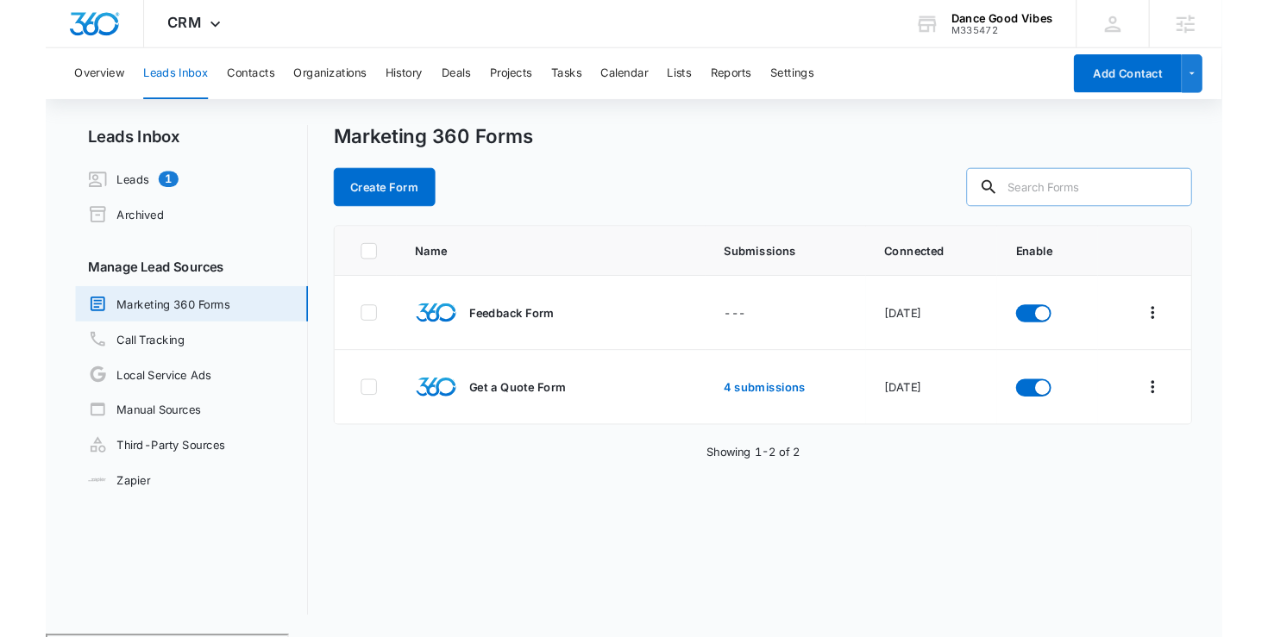
scroll to position [0, 0]
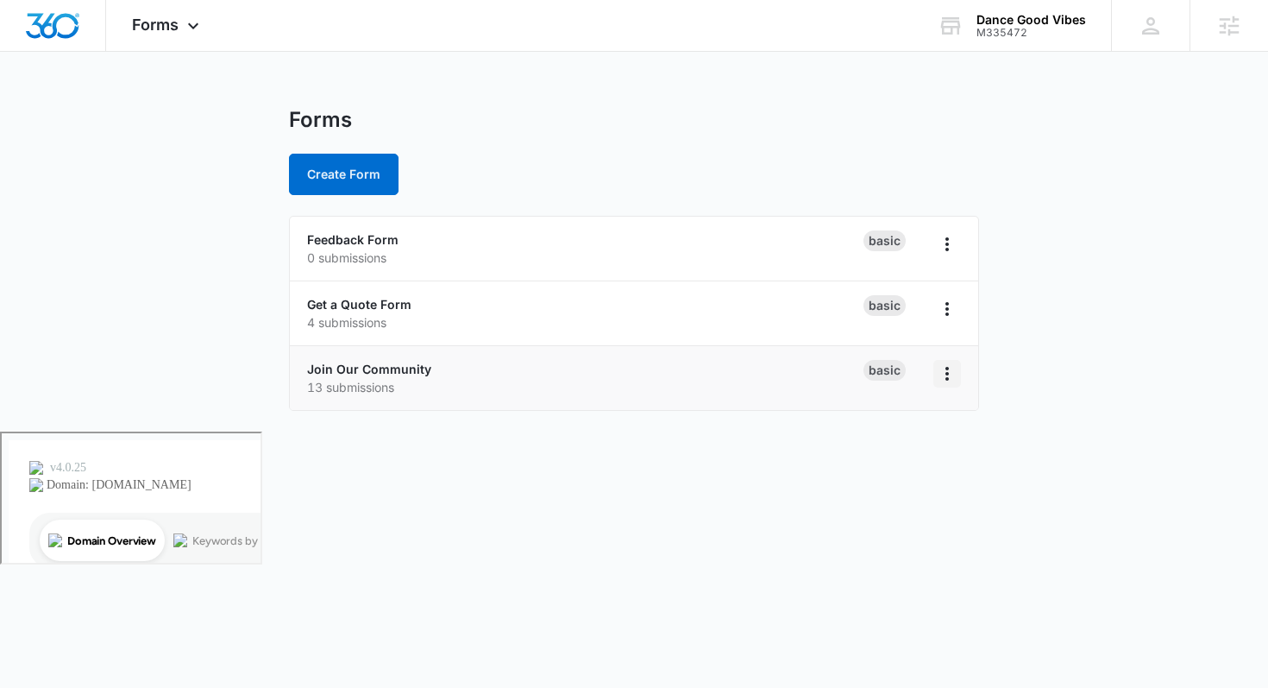
click at [940, 375] on icon "Overflow Menu" at bounding box center [947, 373] width 21 height 21
click at [532, 517] on body "Forms Apps Reputation Websites Forms CRM Email Social POS Content Ads Intellige…" at bounding box center [634, 344] width 1268 height 688
click at [763, 141] on div "Forms Create Form" at bounding box center [634, 151] width 690 height 88
drag, startPoint x: 736, startPoint y: 629, endPoint x: 311, endPoint y: 361, distance: 502.1
click at [311, 361] on body "Forms Apps Reputation Websites Forms CRM Email Social POS Content Ads Intellige…" at bounding box center [634, 344] width 1268 height 688
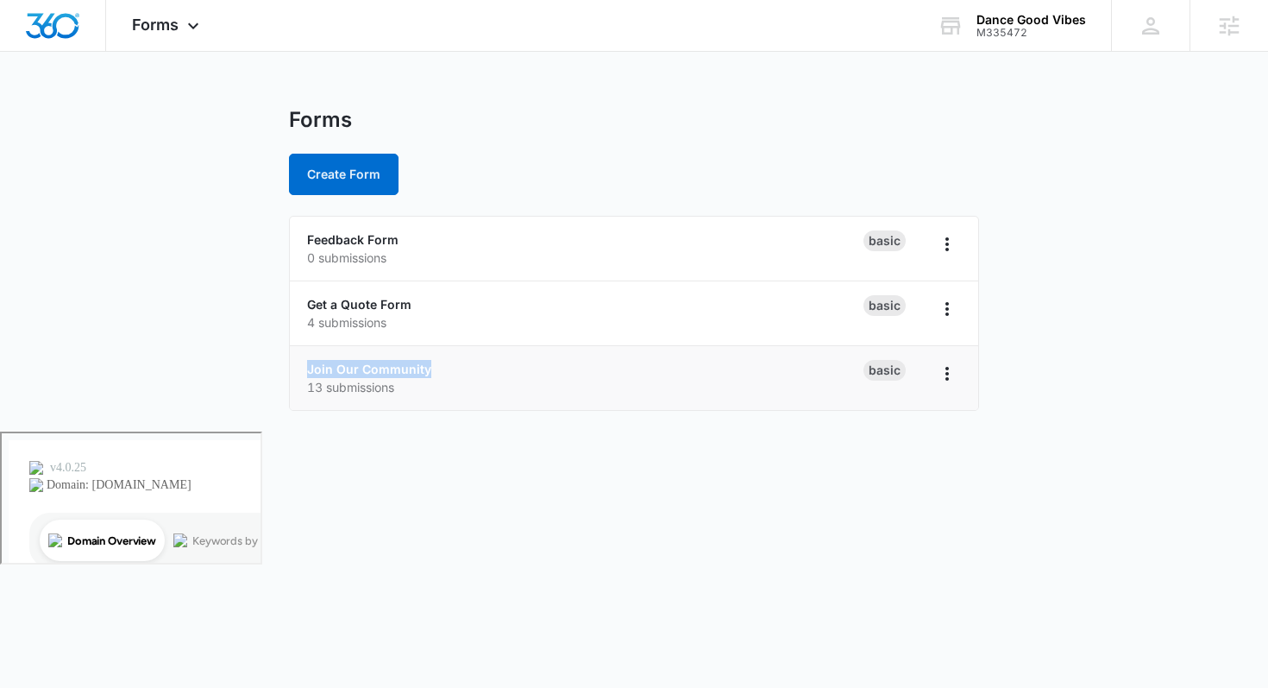
drag, startPoint x: 302, startPoint y: 361, endPoint x: 473, endPoint y: 369, distance: 171.0
click at [473, 369] on li "Join Our Community 13 submissions Basic" at bounding box center [634, 378] width 688 height 64
copy link "Join Our Community"
click at [860, 125] on div "Forms" at bounding box center [634, 120] width 690 height 26
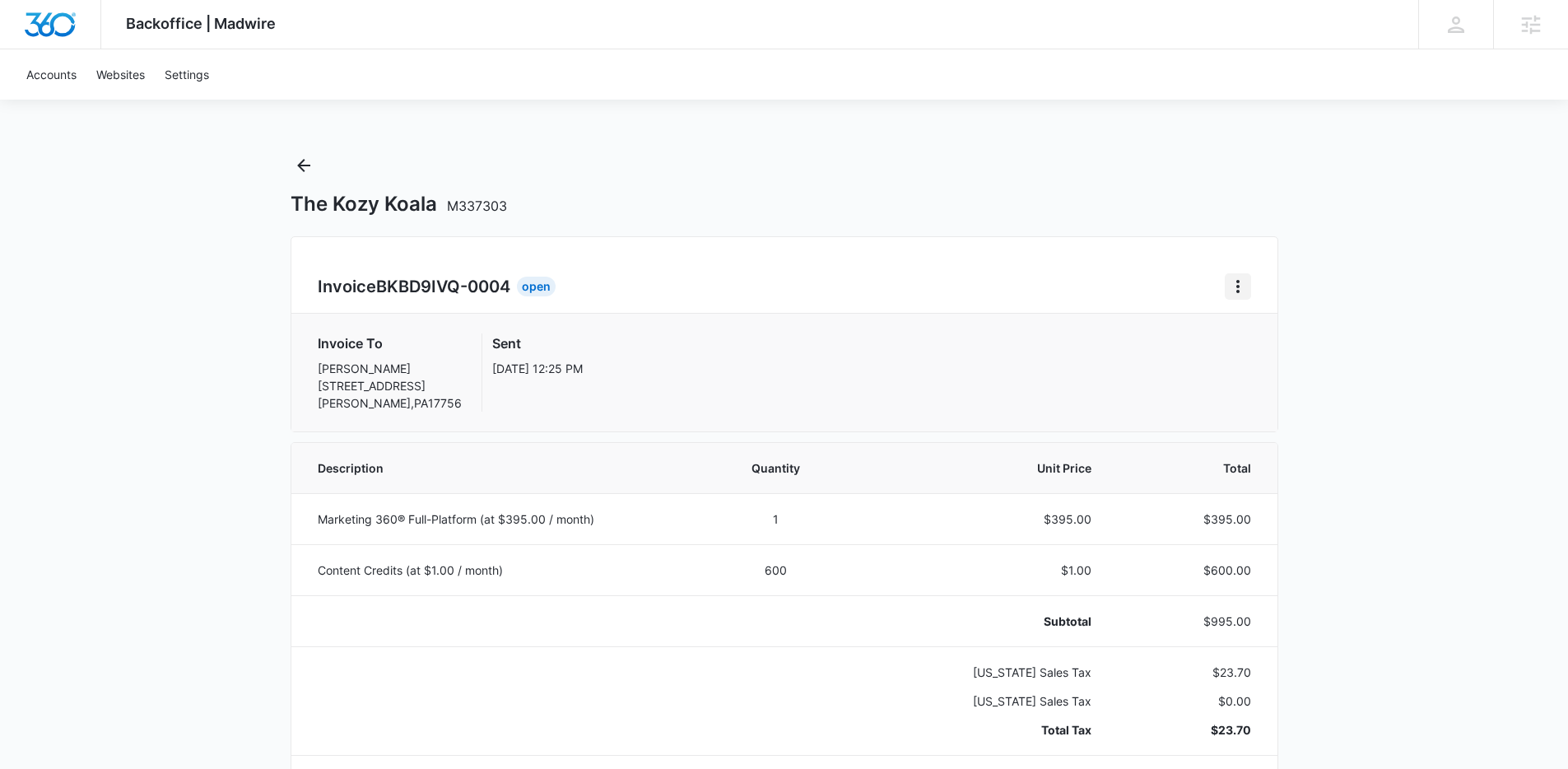
click at [1231, 279] on icon "Home" at bounding box center [1238, 286] width 20 height 20
click at [1298, 330] on link "Download Invoice" at bounding box center [1293, 332] width 95 height 14
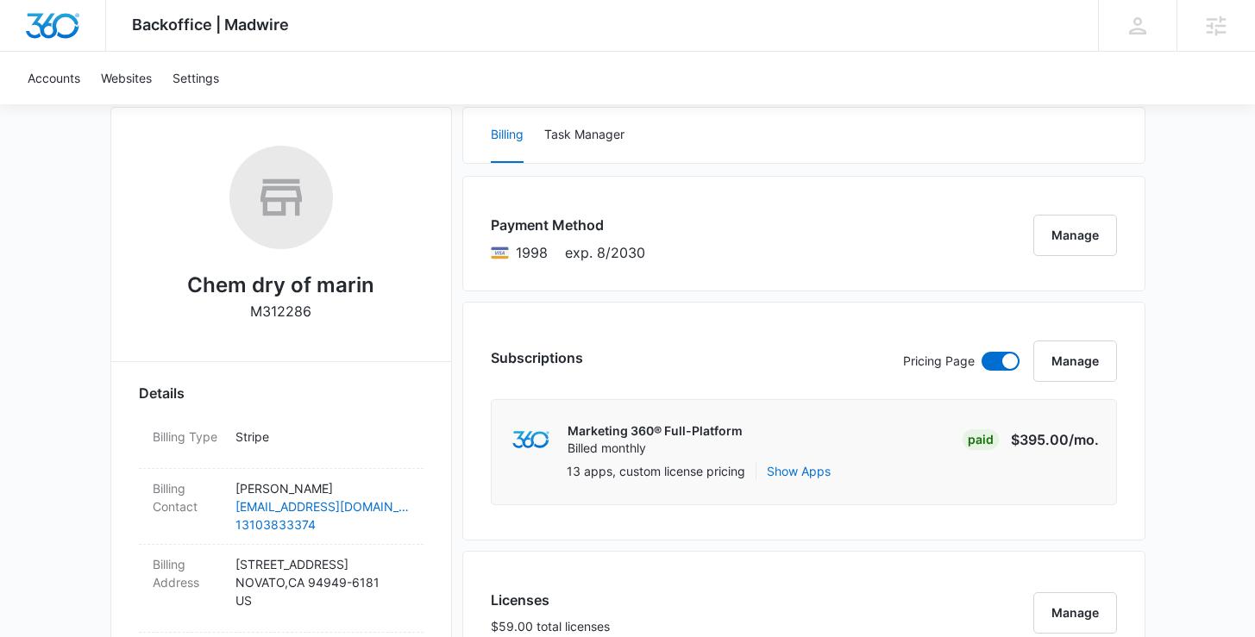
scroll to position [134, 0]
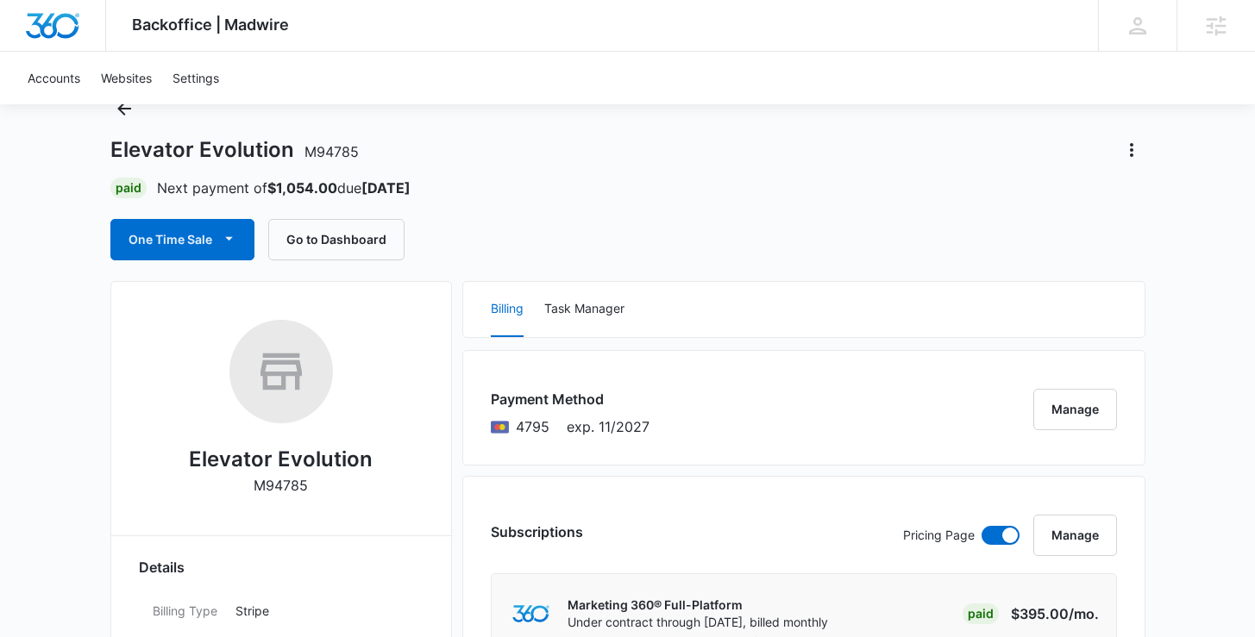
scroll to position [474, 0]
